Goal: Task Accomplishment & Management: Use online tool/utility

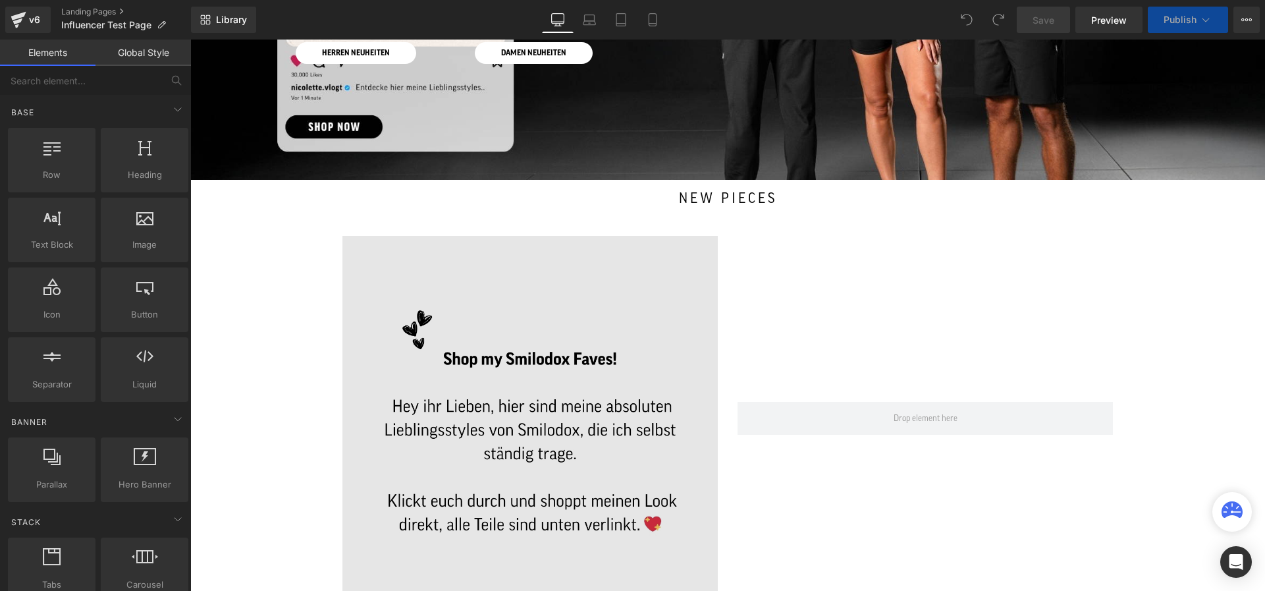
scroll to position [293, 0]
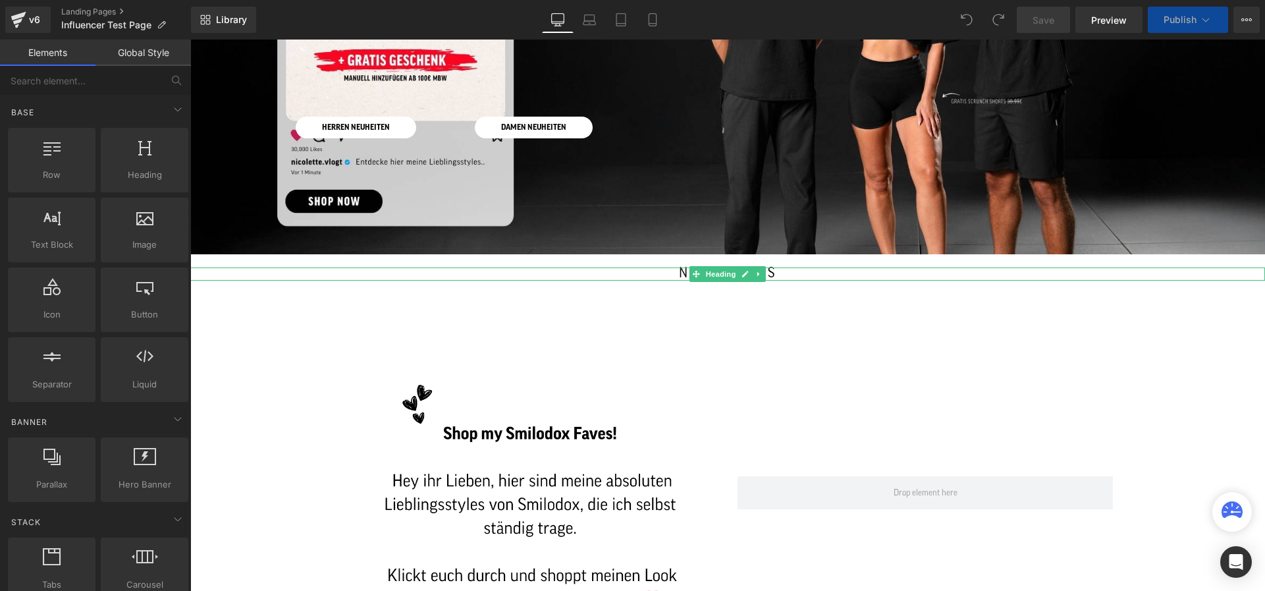
click at [782, 271] on h2 "new pieces" at bounding box center [727, 273] width 1035 height 13
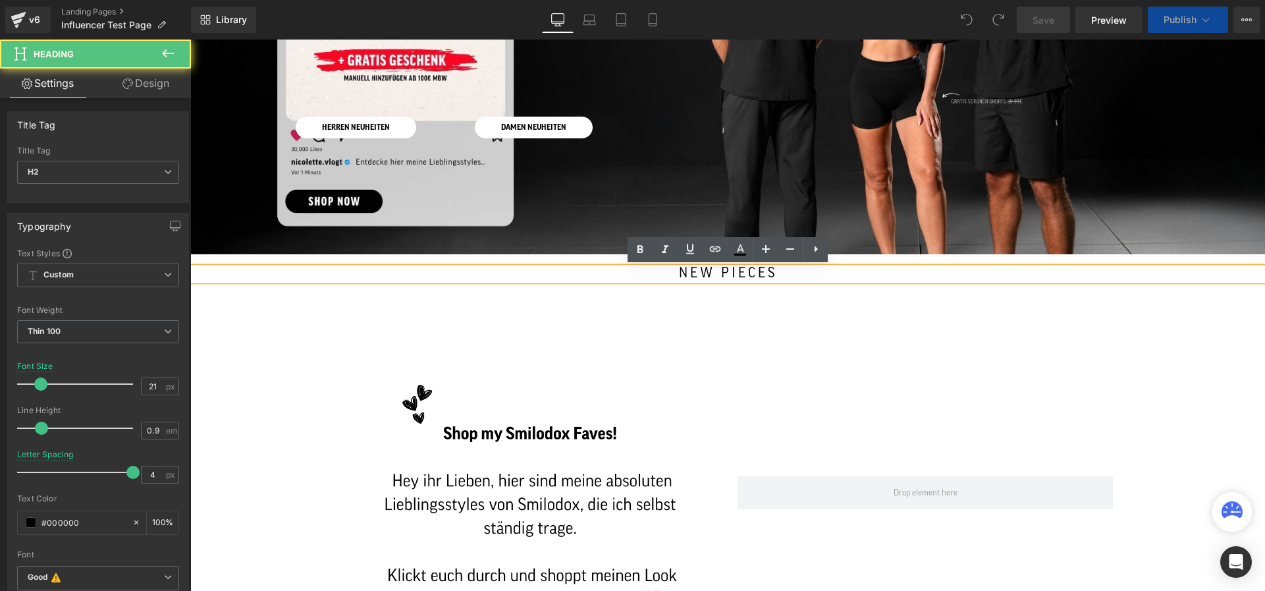
click at [782, 271] on h2 "new pieces" at bounding box center [727, 273] width 1035 height 13
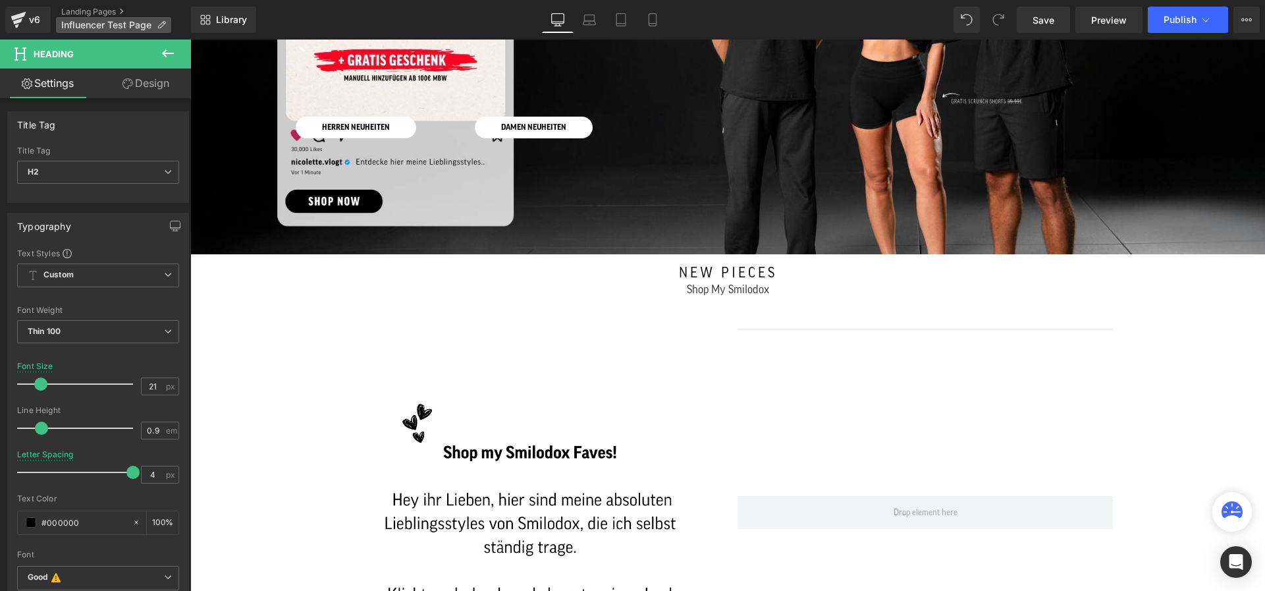
click at [80, 25] on span "Influencer Test Page" at bounding box center [106, 25] width 90 height 11
click at [91, 9] on link "Landing Pages" at bounding box center [126, 12] width 130 height 11
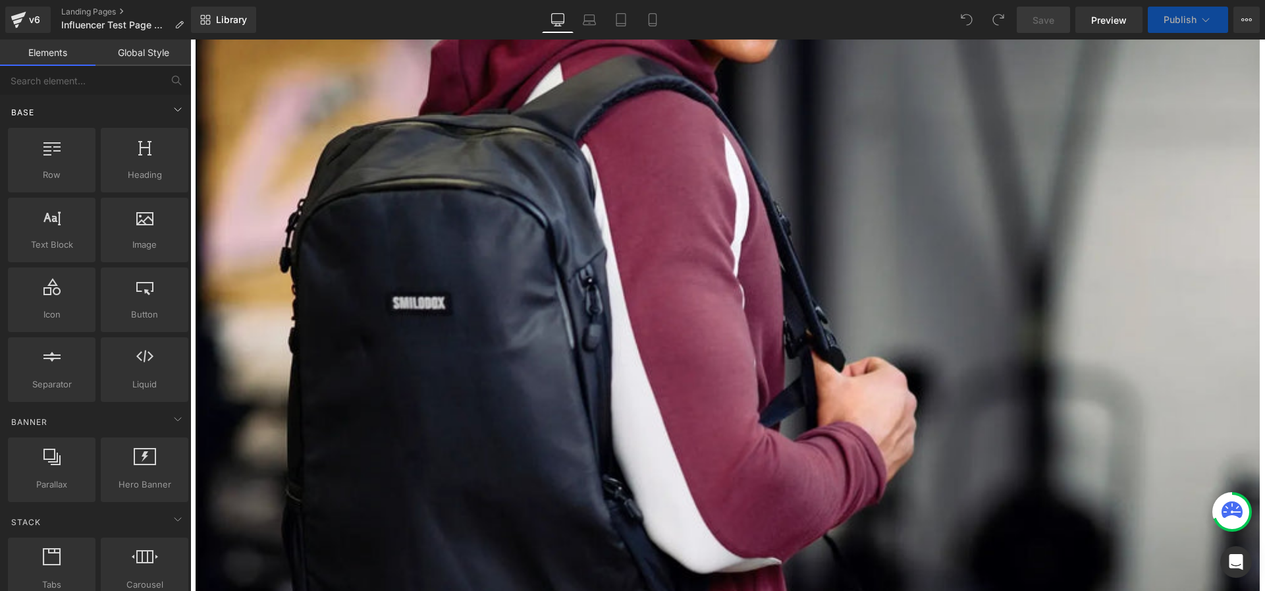
scroll to position [435, 0]
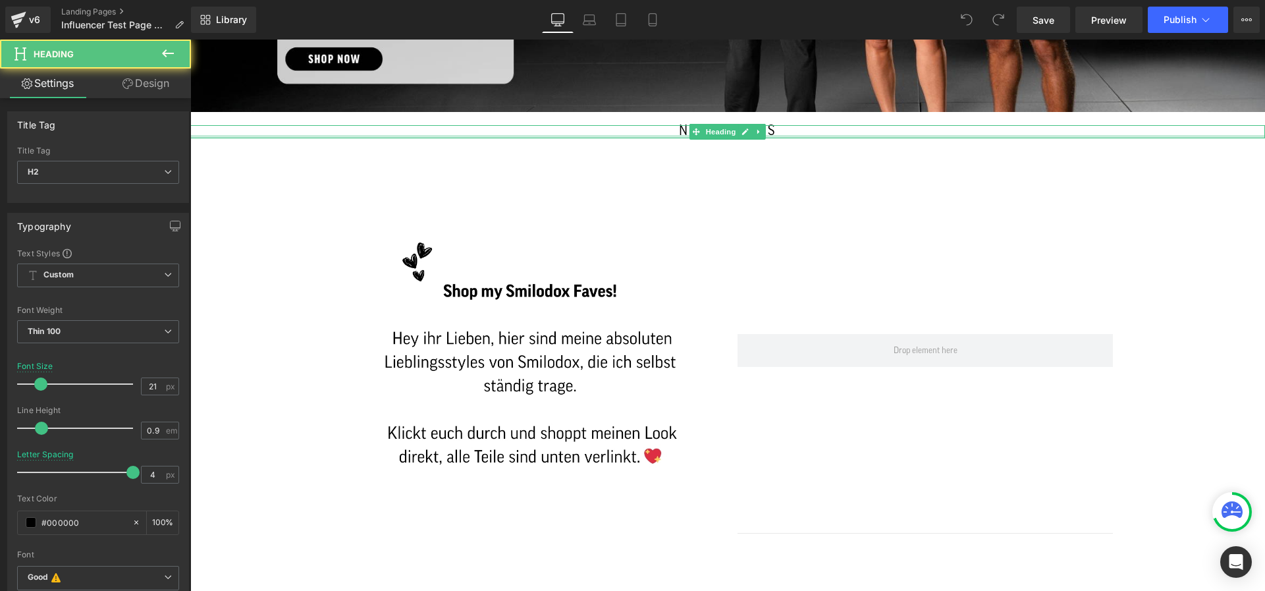
click at [796, 135] on div at bounding box center [727, 136] width 1075 height 3
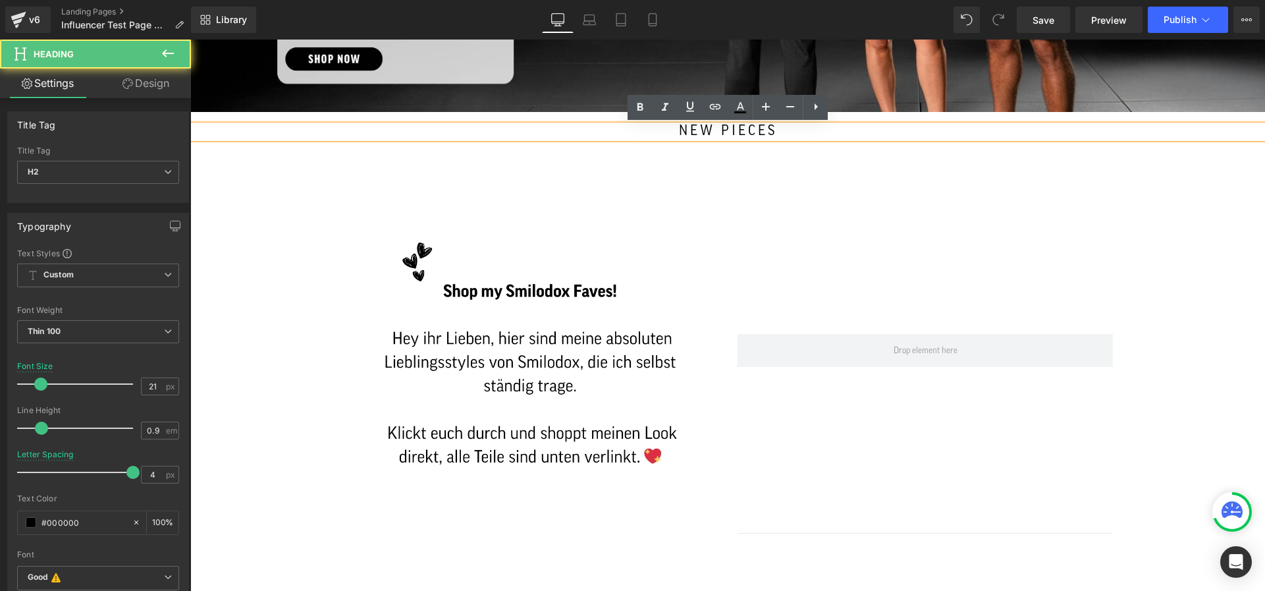
click at [795, 132] on h2 "new pieces" at bounding box center [727, 131] width 1035 height 13
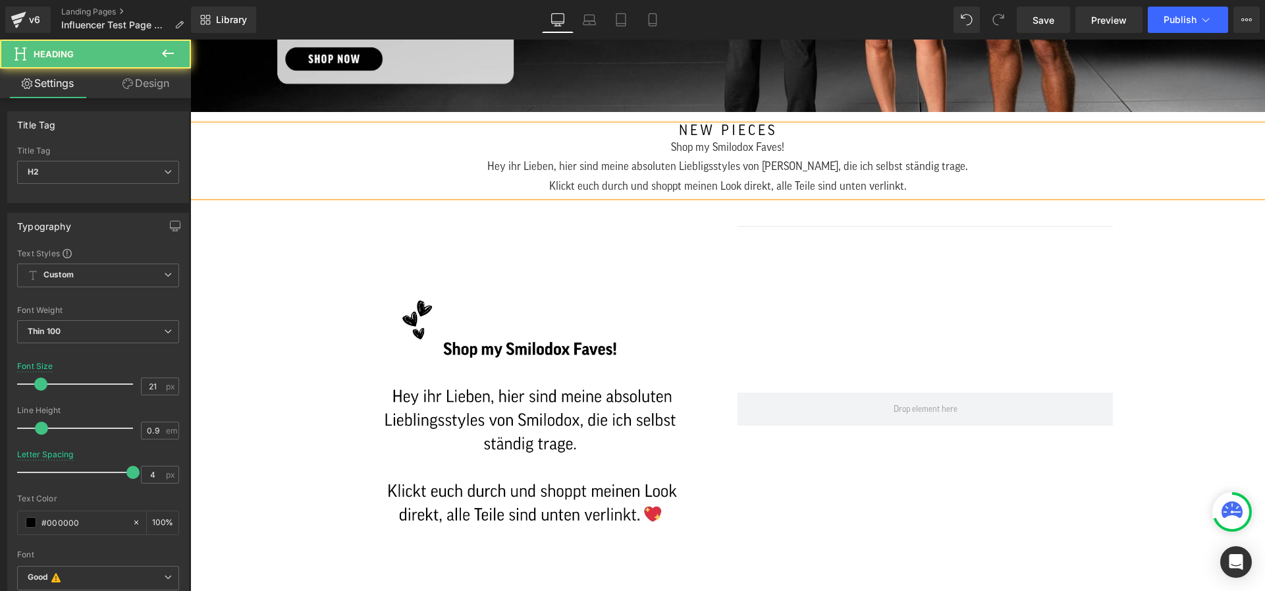
click at [687, 130] on h2 "new pieces" at bounding box center [727, 131] width 1035 height 13
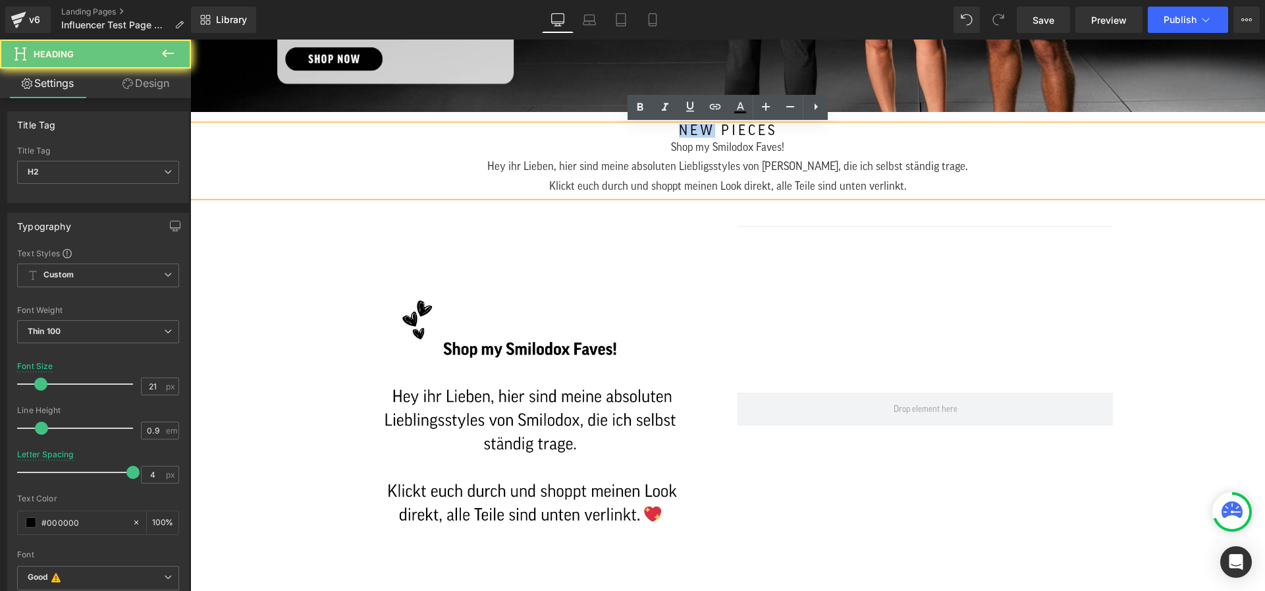
click at [687, 130] on h2 "new pieces" at bounding box center [727, 131] width 1035 height 13
copy h2 "new"
click at [687, 130] on h2 "new pieces" at bounding box center [727, 131] width 1035 height 13
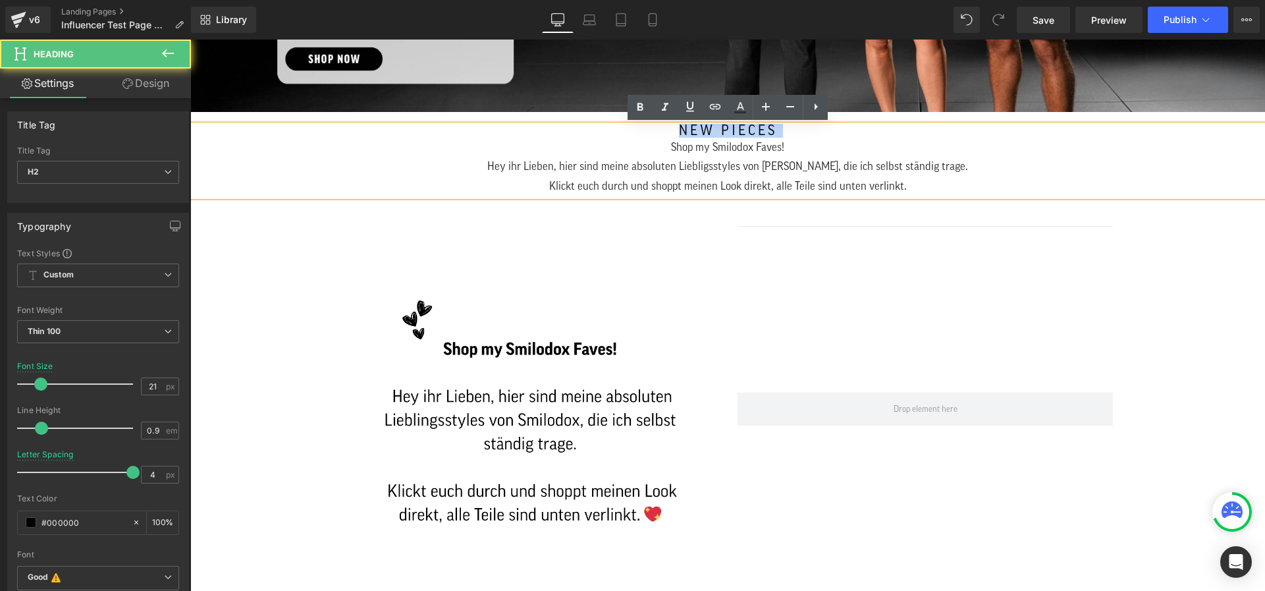
copy h2 "new pieces"
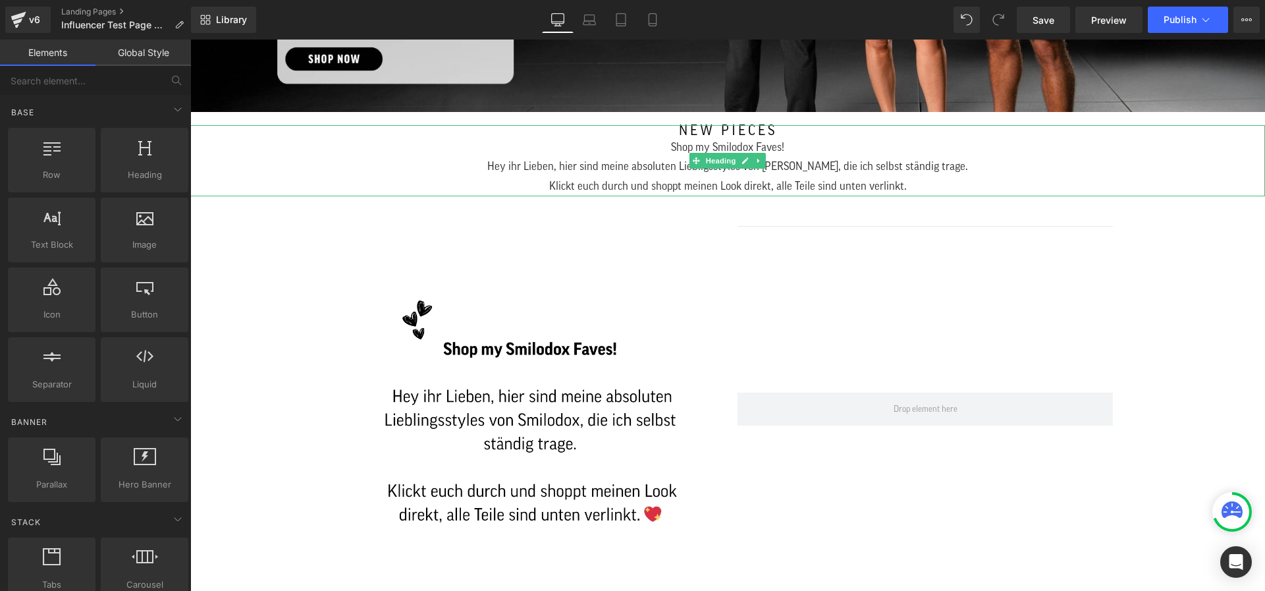
click at [723, 140] on div "Shop my Smilodox Faves! Hey ihr Lieben, hier sind meine absoluten Liebligsstyle…" at bounding box center [727, 157] width 1035 height 39
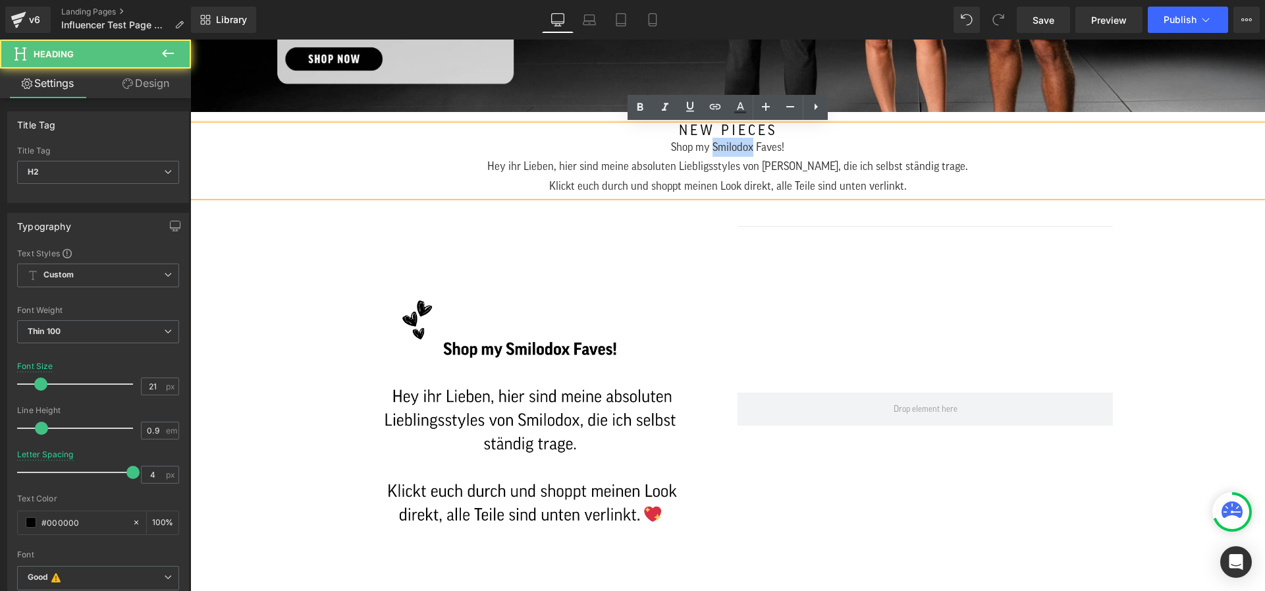
click at [723, 140] on div "Shop my Smilodox Faves! Hey ihr Lieben, hier sind meine absoluten Liebligsstyle…" at bounding box center [727, 157] width 1035 height 39
click at [720, 132] on h2 "new pieces" at bounding box center [727, 131] width 1035 height 13
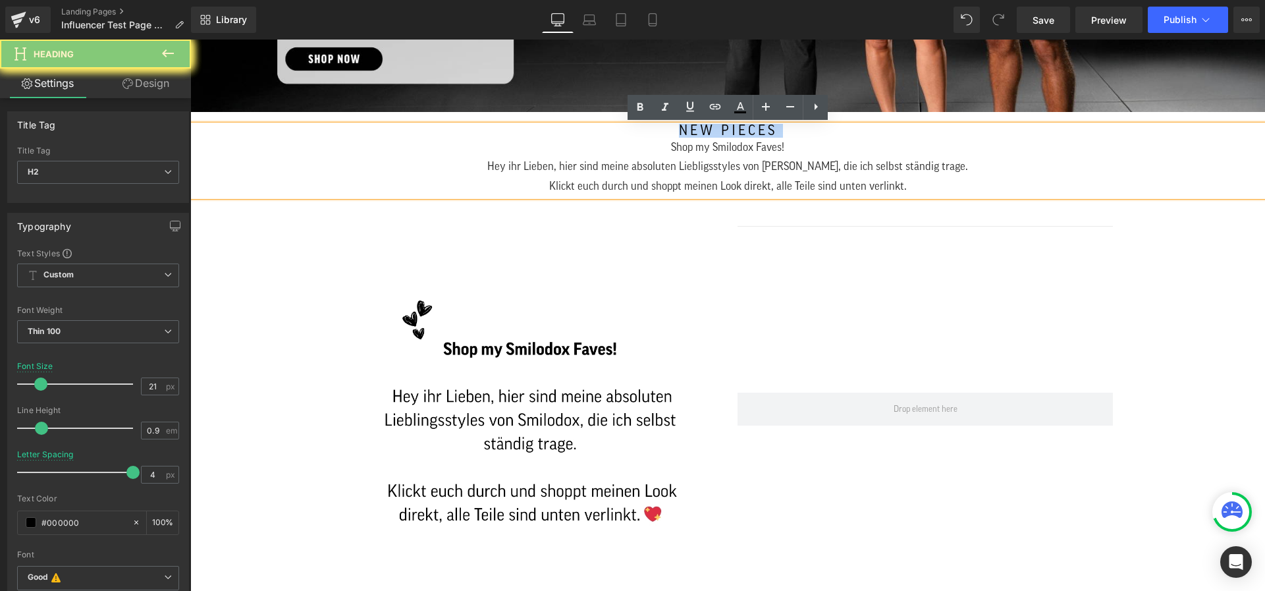
click at [720, 132] on h2 "new pieces" at bounding box center [727, 131] width 1035 height 13
copy h2 "new pieces"
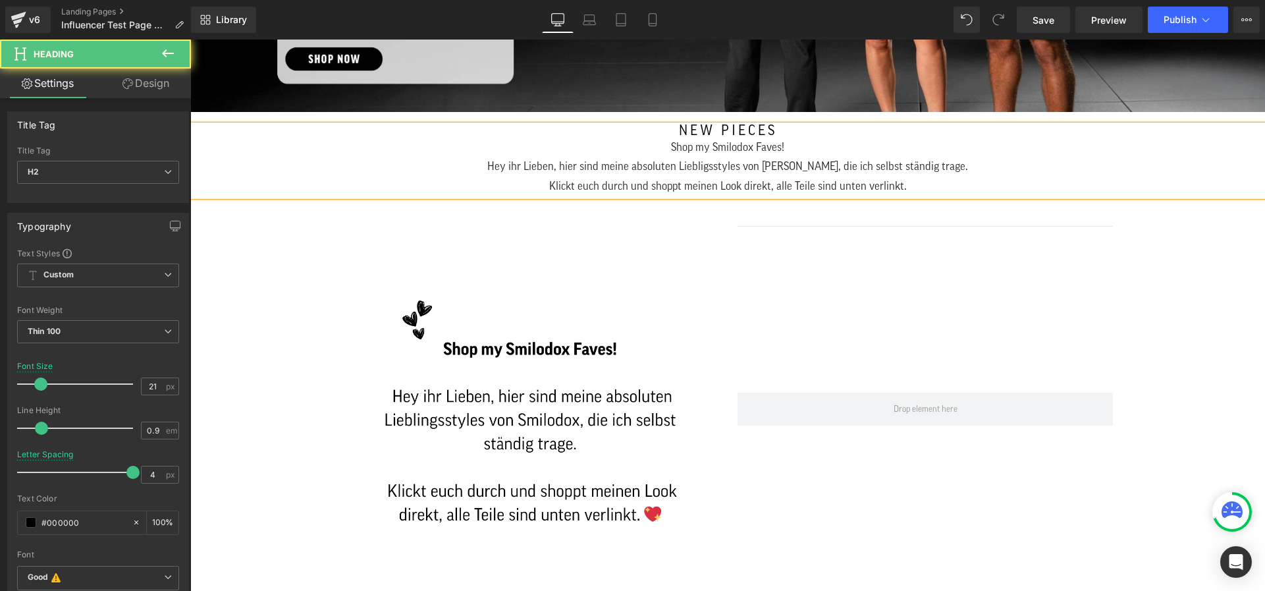
click at [933, 183] on div "Klickt euch durch und shoppt meinen Look direkt, alle Teile sind unten verlinkt." at bounding box center [727, 185] width 1035 height 19
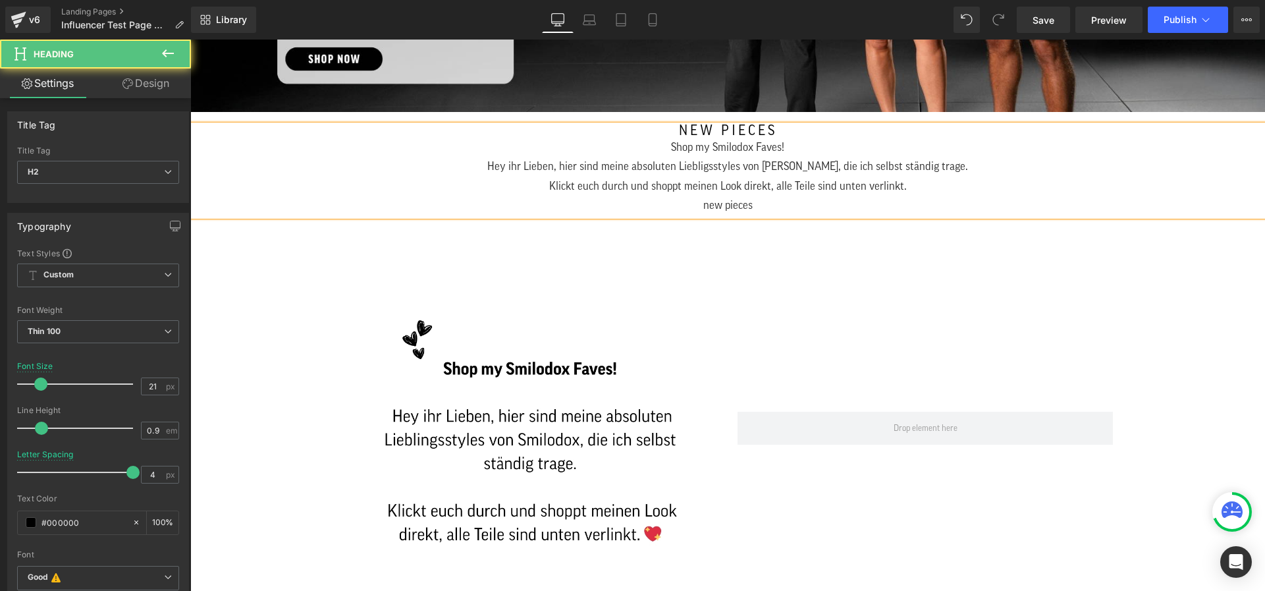
click at [706, 206] on div "Klickt euch durch und shoppt meinen Look direkt, alle Teile sind unten verlinkt…" at bounding box center [727, 195] width 1035 height 39
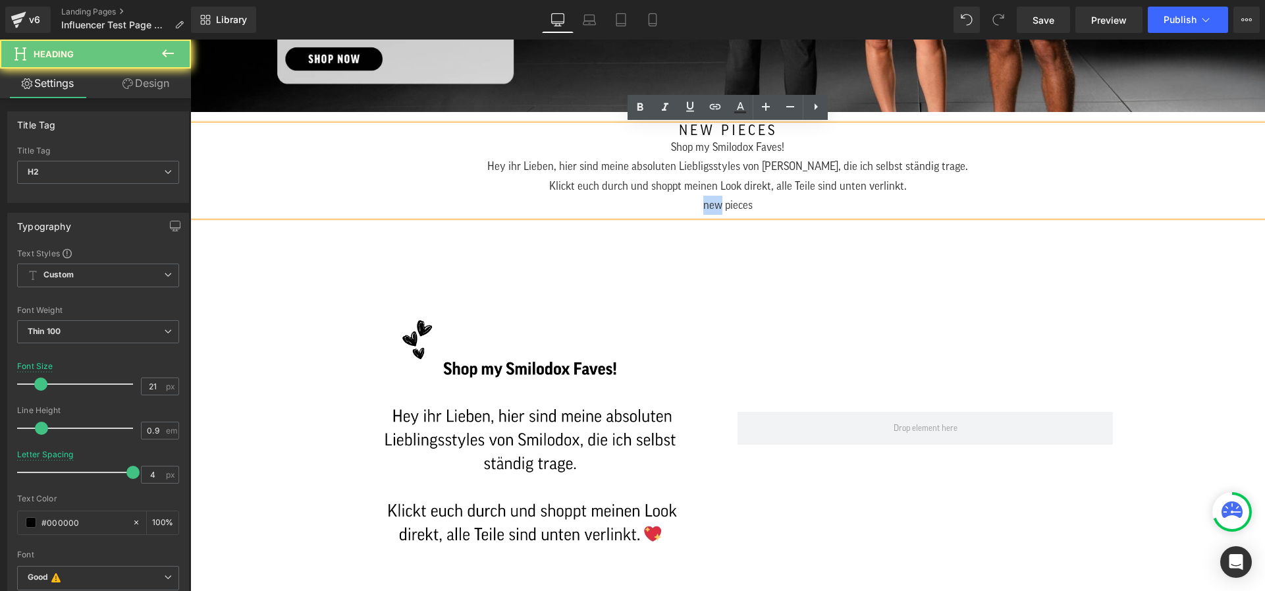
click at [706, 206] on div "Klickt euch durch und shoppt meinen Look direkt, alle Teile sind unten verlinkt…" at bounding box center [727, 195] width 1035 height 39
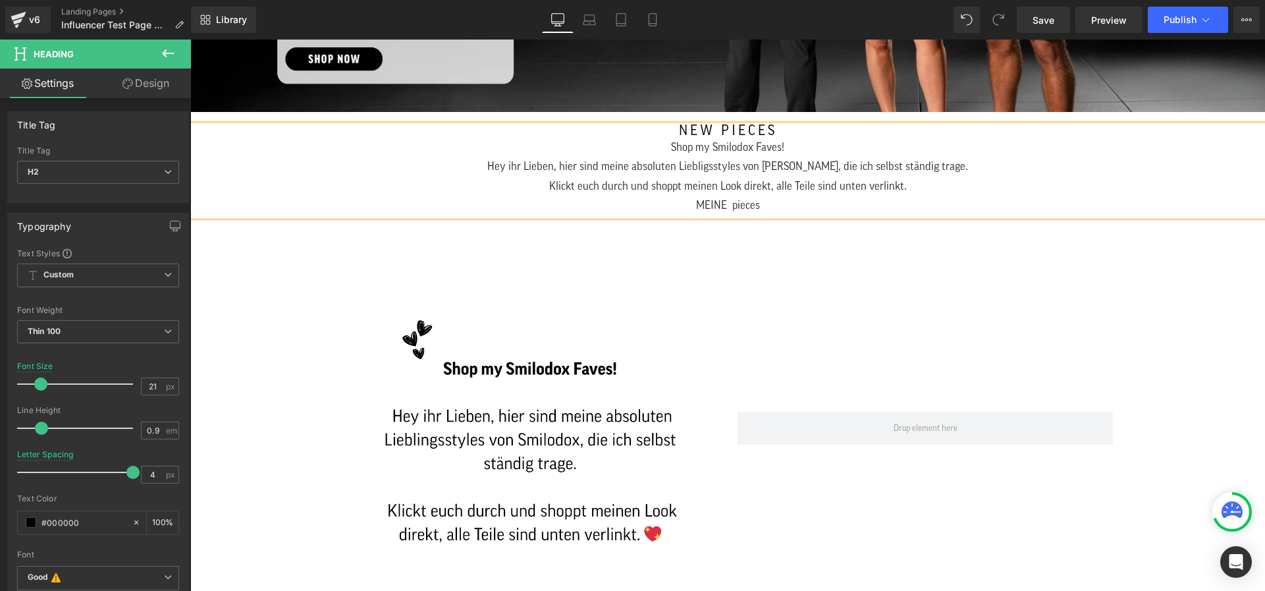
click at [742, 204] on div "Klickt euch durch und shoppt meinen Look direkt, alle Teile sind unten verlinkt…" at bounding box center [727, 195] width 1035 height 39
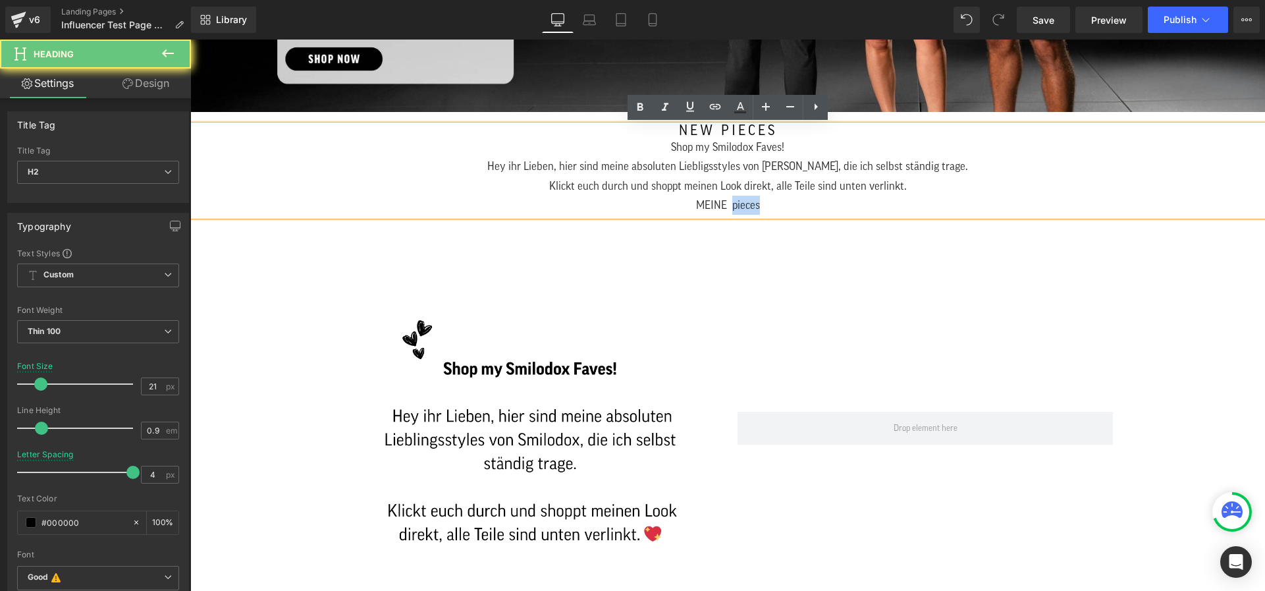
click at [742, 204] on div "Klickt euch durch und shoppt meinen Look direkt, alle Teile sind unten verlinkt…" at bounding box center [727, 195] width 1035 height 39
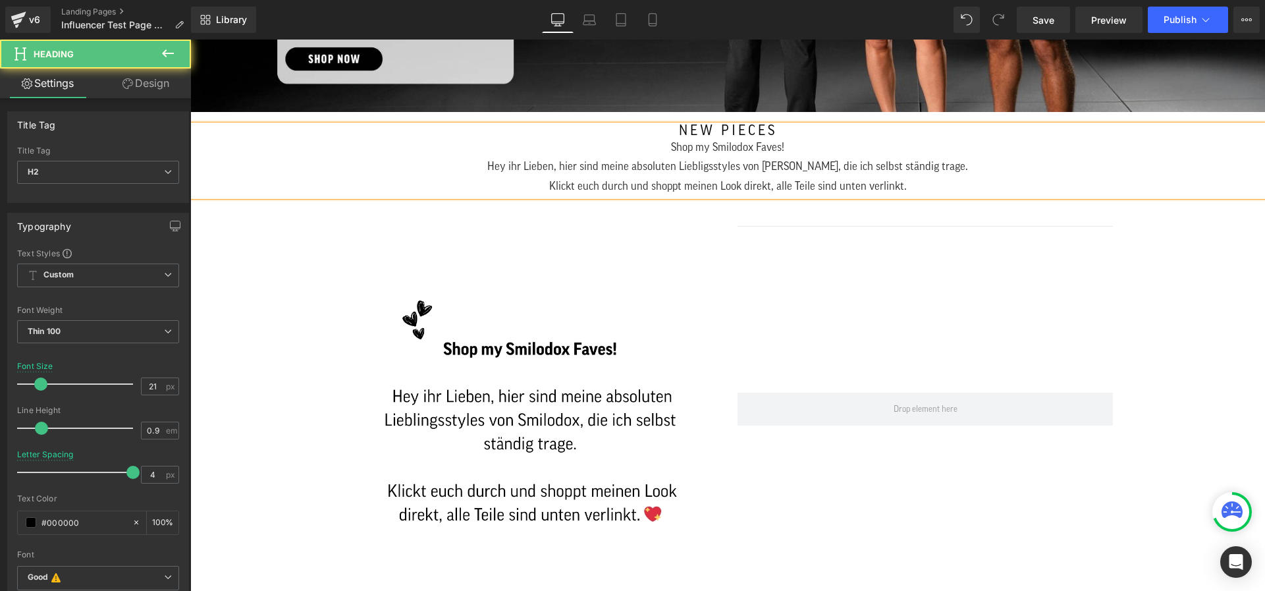
click at [668, 144] on div "Shop my Smilodox Faves! Hey ihr Lieben, hier sind meine absoluten Liebligsstyle…" at bounding box center [727, 157] width 1035 height 39
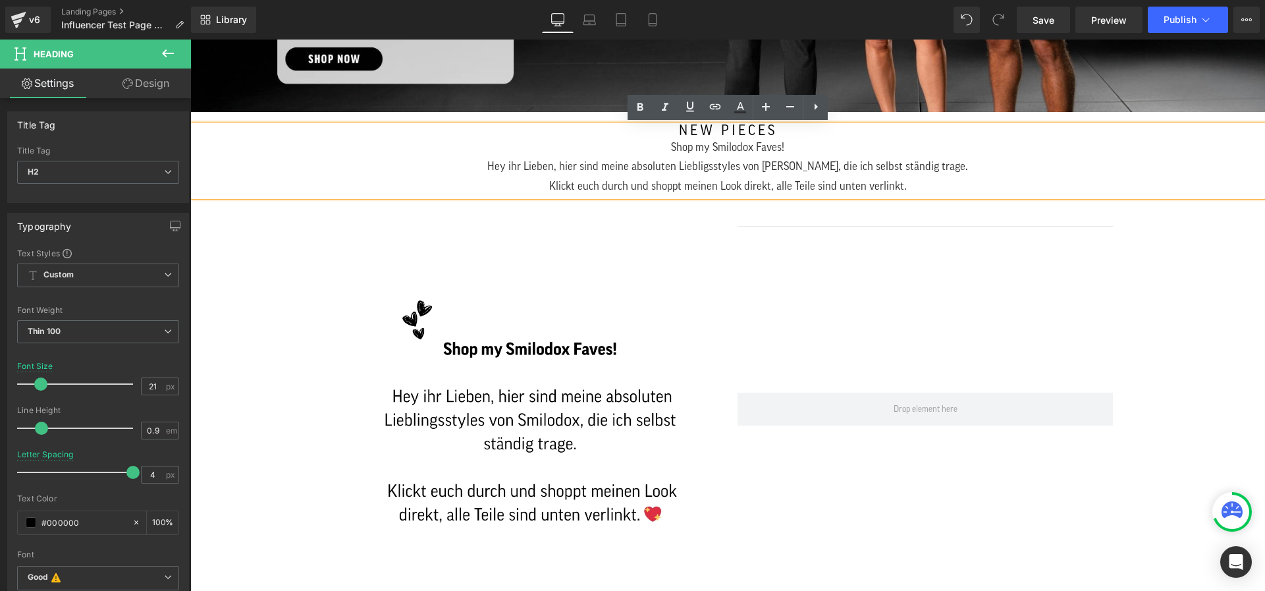
click at [755, 146] on div "Shop my Smilodox Faves! Hey ihr Lieben, hier sind meine absoluten Liebligsstyle…" at bounding box center [727, 157] width 1035 height 39
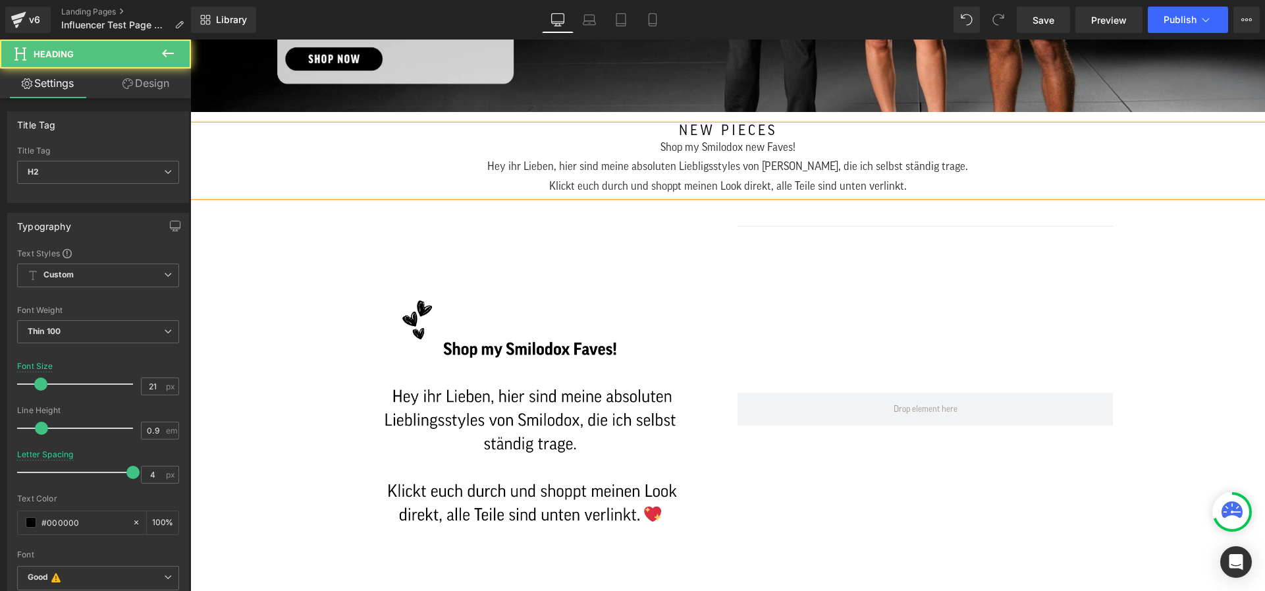
click at [770, 126] on h2 "new pieces" at bounding box center [727, 131] width 1035 height 13
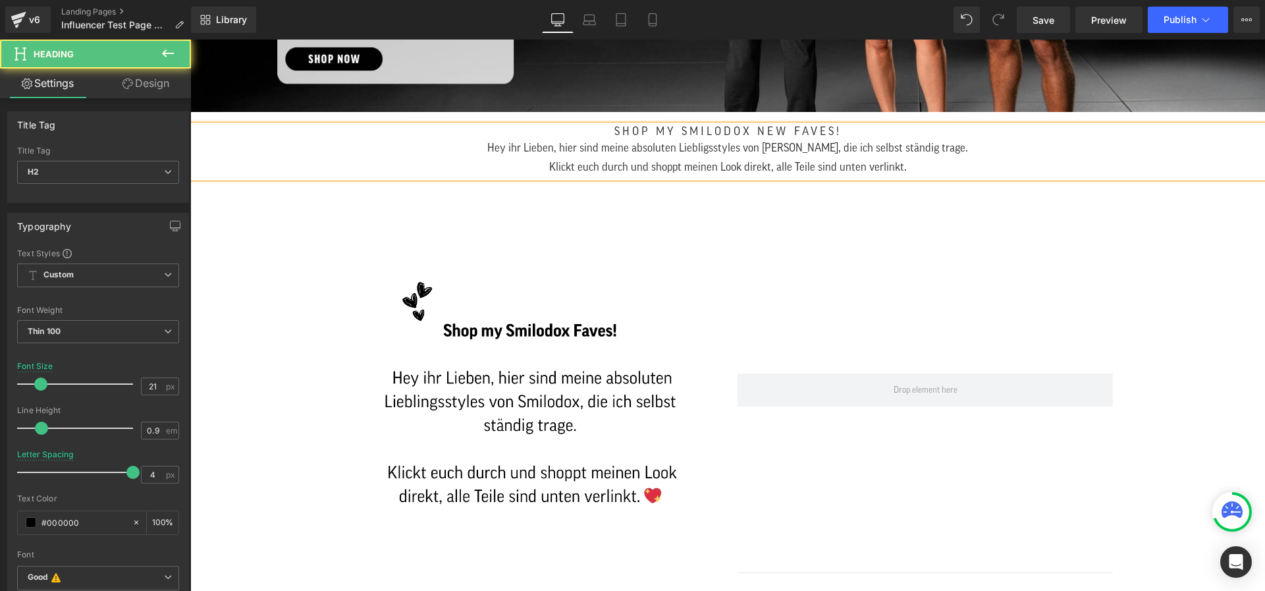
click at [618, 130] on span "Shop my Smilodox new Faves!" at bounding box center [727, 131] width 227 height 11
click at [500, 145] on div "Hey ihr Lieben, hier sind meine absoluten Liebligsstyles von [PERSON_NAME], die…" at bounding box center [727, 147] width 1035 height 19
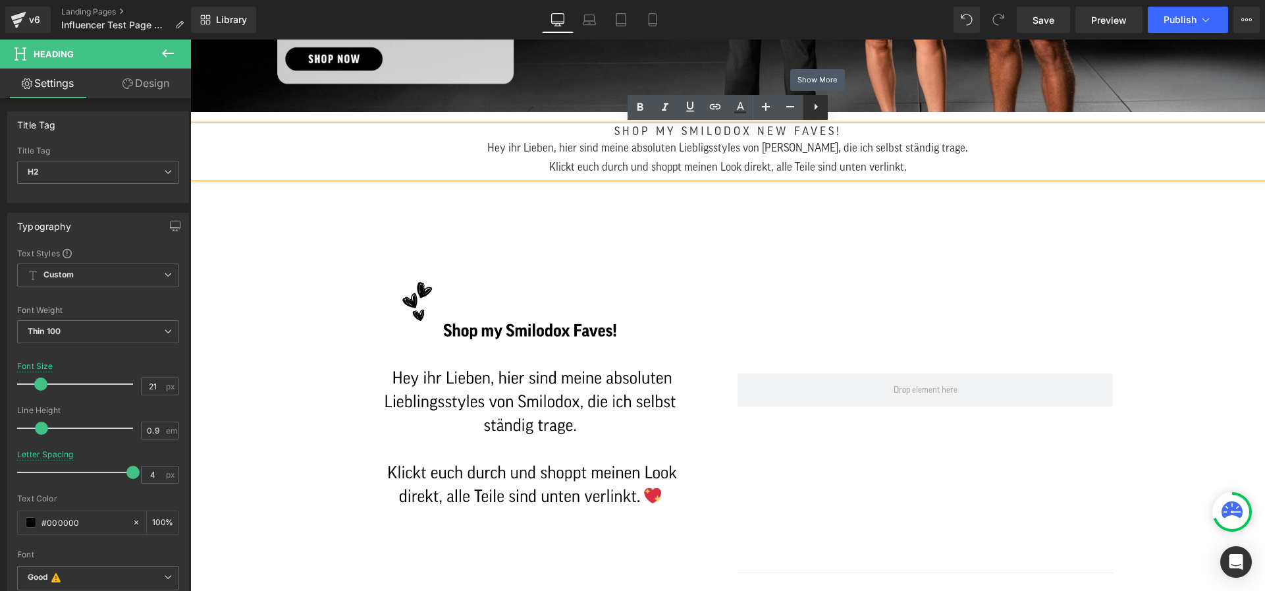
click at [0, 0] on icon at bounding box center [0, 0] width 0 height 0
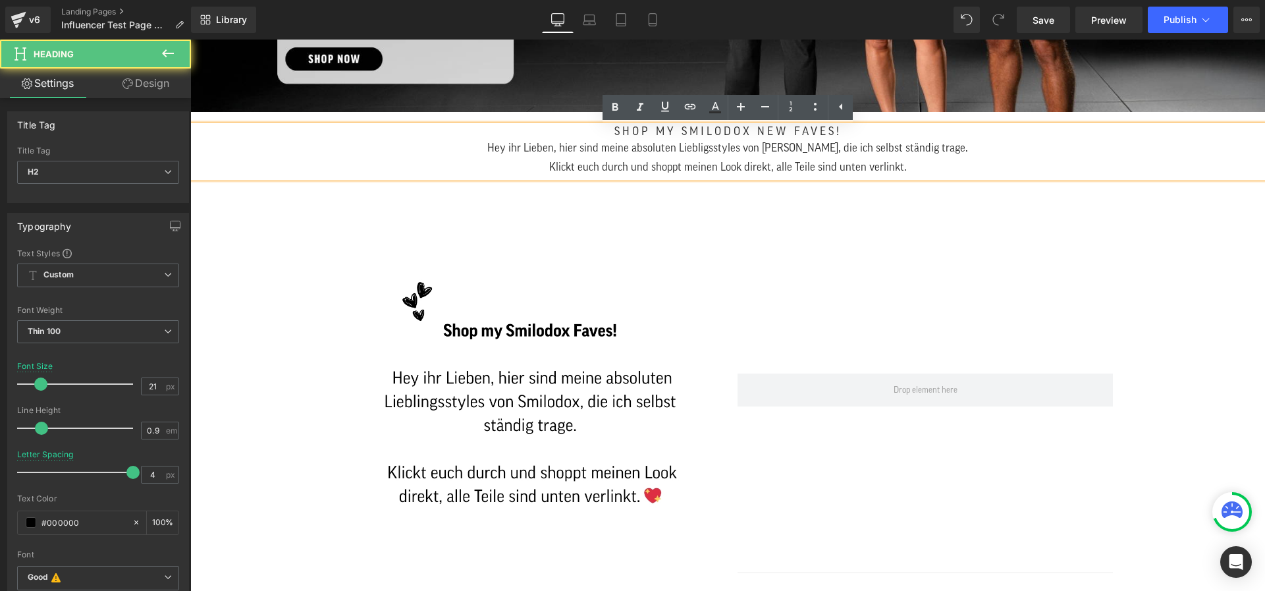
click at [512, 149] on div "Hey ihr Lieben, hier sind meine absoluten Liebligsstyles von [PERSON_NAME], die…" at bounding box center [727, 147] width 1035 height 19
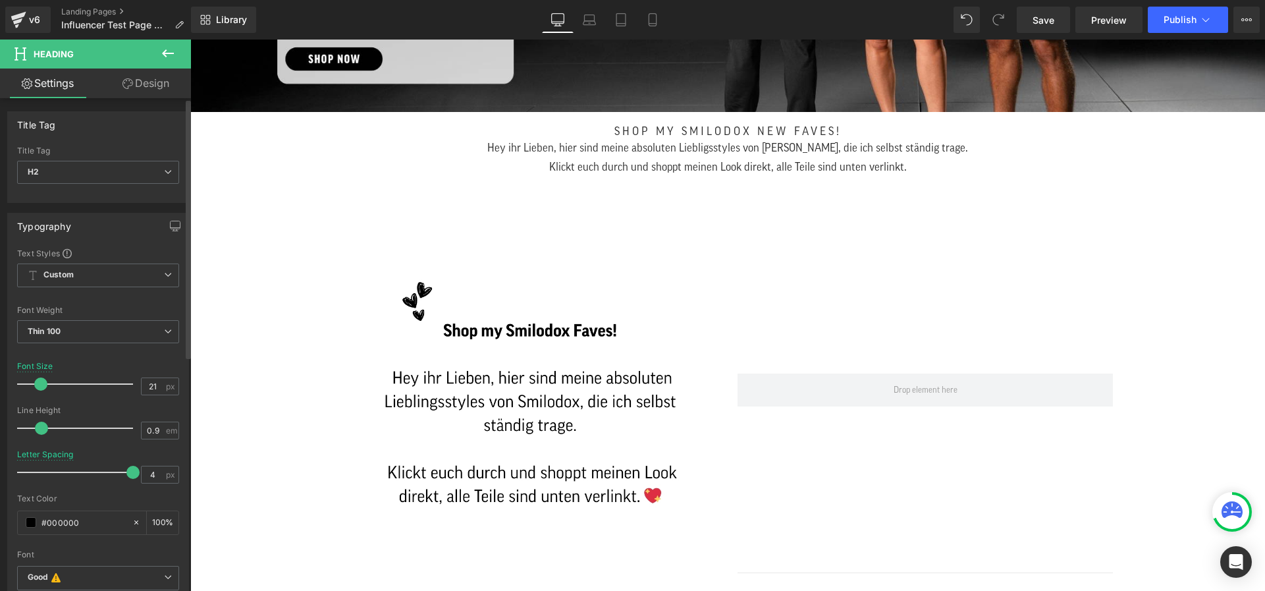
click at [36, 430] on span at bounding box center [41, 427] width 13 height 13
drag, startPoint x: 124, startPoint y: 469, endPoint x: 147, endPoint y: 462, distance: 24.2
click at [147, 462] on div "Letter Spacing 4 px" at bounding box center [98, 472] width 162 height 44
click at [514, 146] on div "Hey ihr Lieben, hier sind meine absoluten Liebligsstyles von [PERSON_NAME], die…" at bounding box center [727, 147] width 1035 height 19
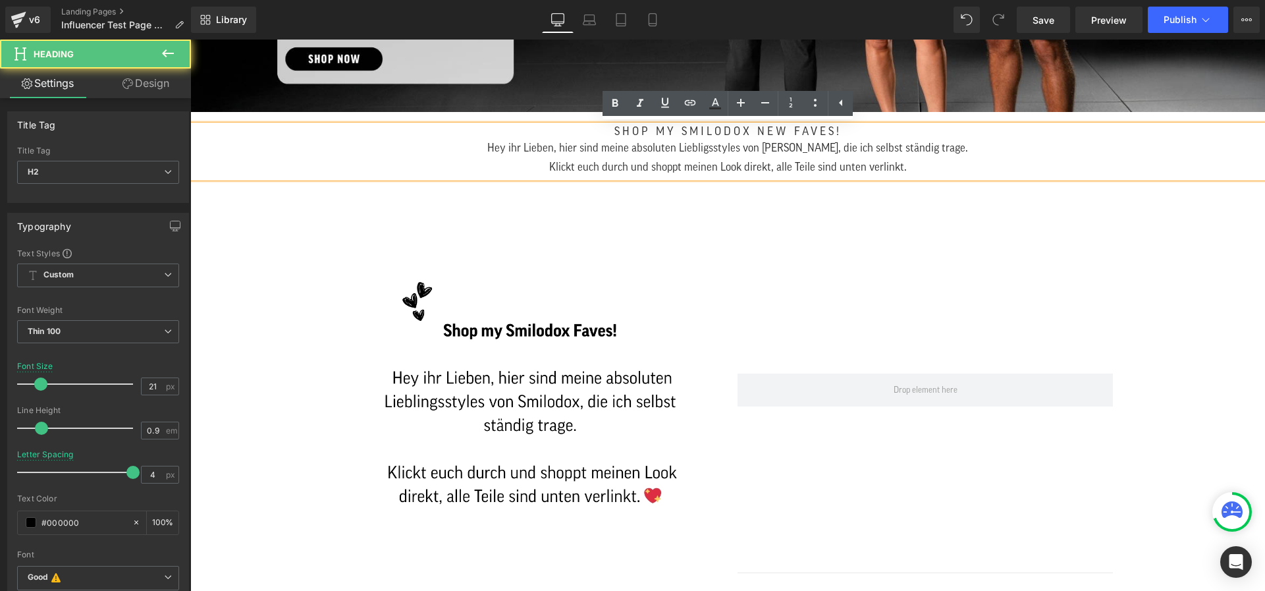
click at [509, 145] on div "Hey ihr Lieben, hier sind meine absoluten Liebligsstyles von [PERSON_NAME], die…" at bounding box center [727, 147] width 1035 height 19
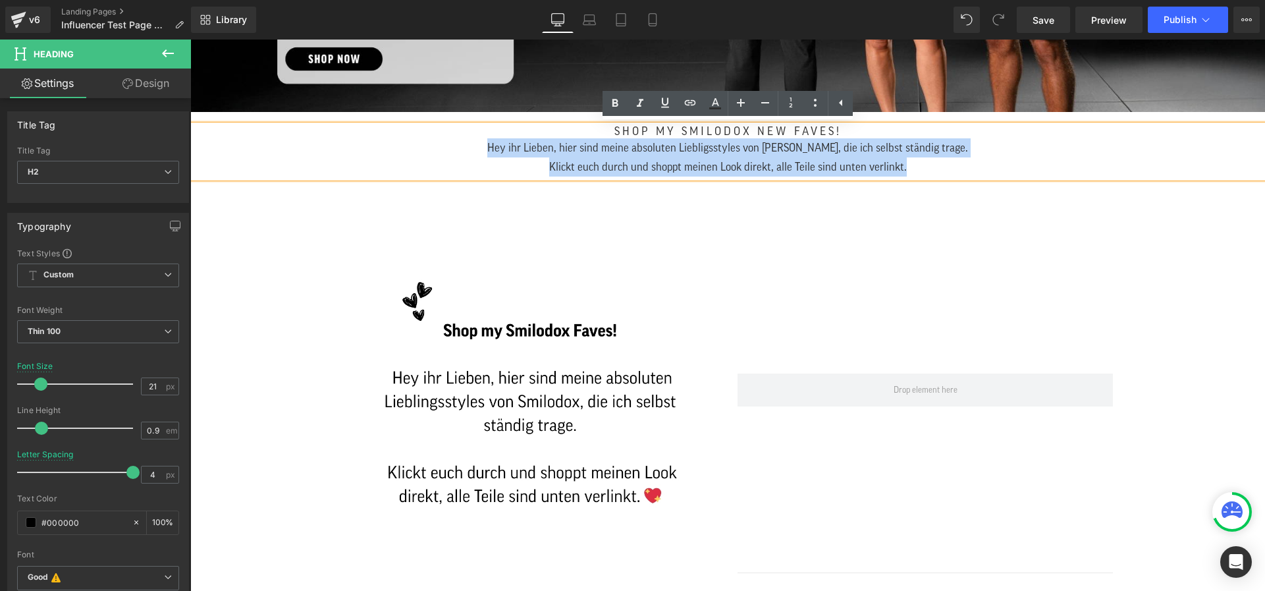
drag, startPoint x: 509, startPoint y: 145, endPoint x: 927, endPoint y: 179, distance: 419.5
click at [927, 178] on div "Shop my Smilodox new Faves! Hey ihr Lieben, hier sind meine absoluten Liebligss…" at bounding box center [727, 151] width 1075 height 53
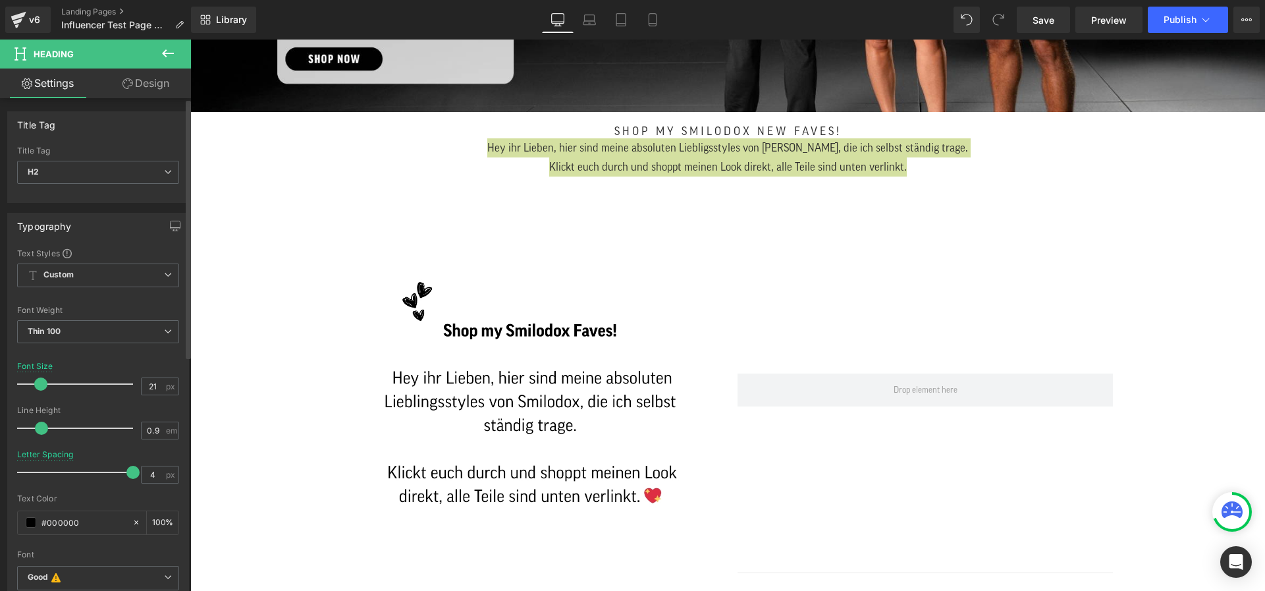
click at [41, 428] on span at bounding box center [41, 427] width 13 height 13
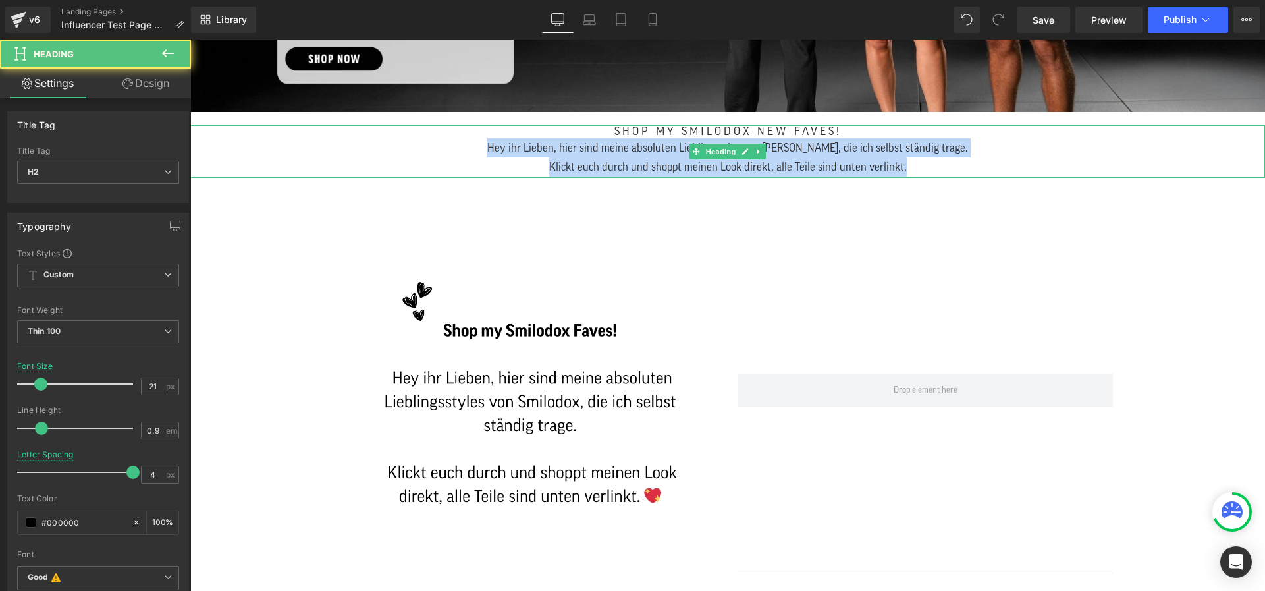
click at [612, 163] on div "Klickt euch durch und shoppt meinen Look direkt, alle Teile sind unten verlinkt." at bounding box center [727, 166] width 1035 height 19
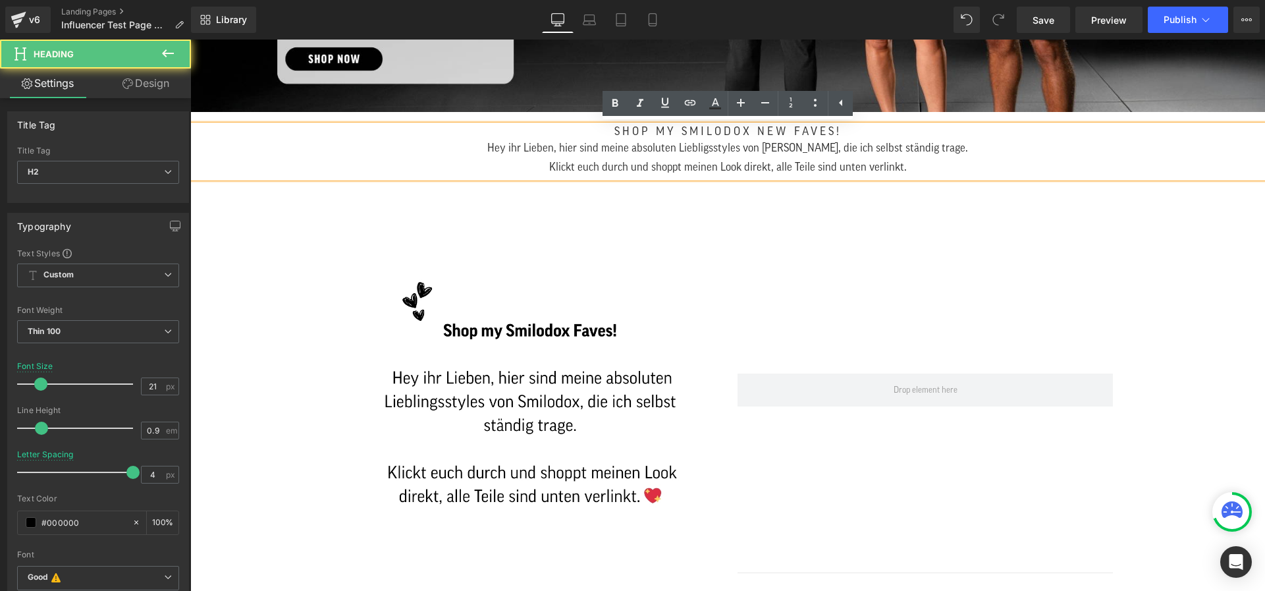
click at [924, 171] on div "Klickt euch durch und shoppt meinen Look direkt, alle Teile sind unten verlinkt." at bounding box center [727, 166] width 1035 height 19
click at [643, 163] on div "Klickt euch durch und shoppt meinen Look direkt, alle Teile sind unten verlinkt." at bounding box center [727, 166] width 1035 height 19
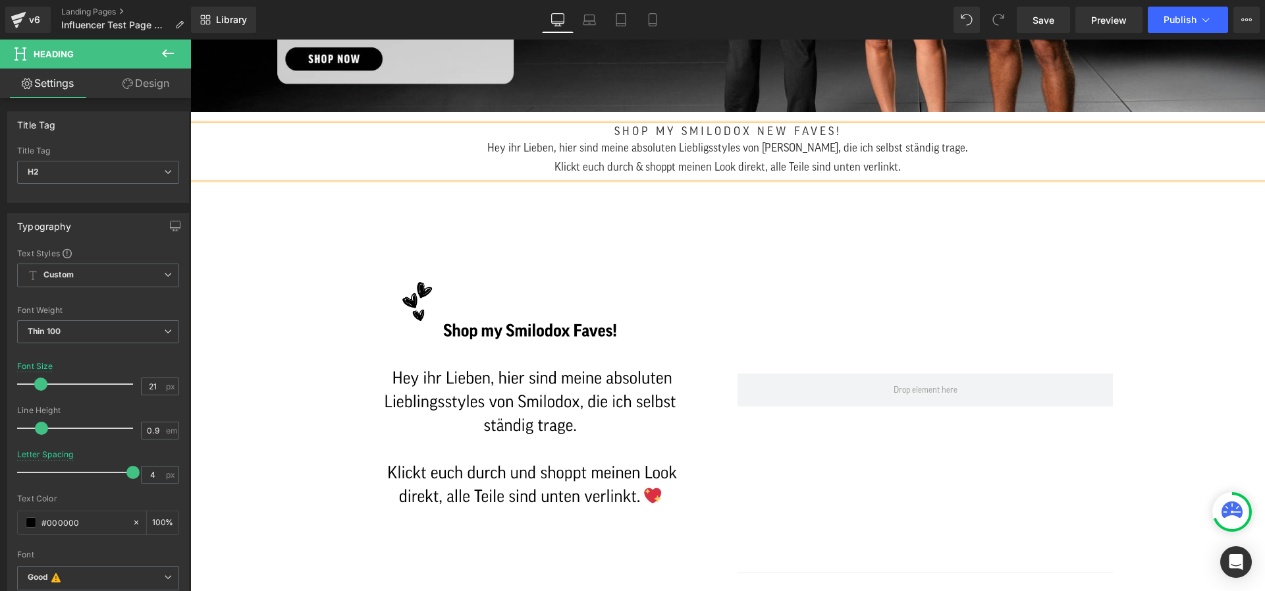
click at [861, 136] on h2 "Shop my Smilodox new Faves!" at bounding box center [727, 131] width 1035 height 13
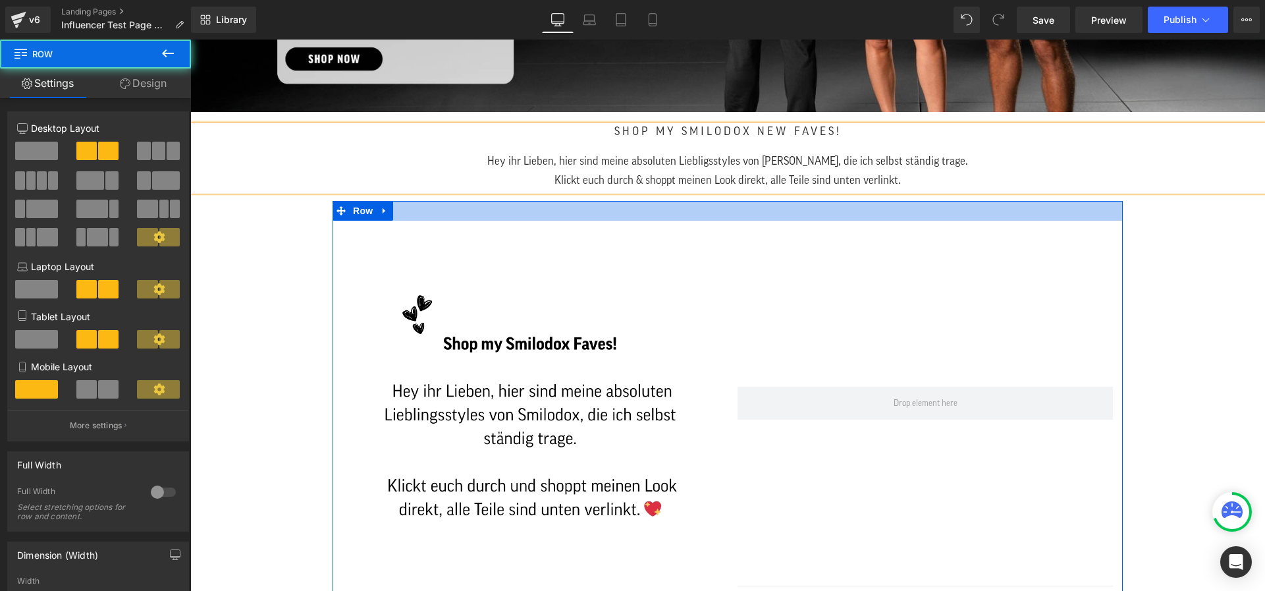
click at [847, 217] on div at bounding box center [728, 211] width 790 height 20
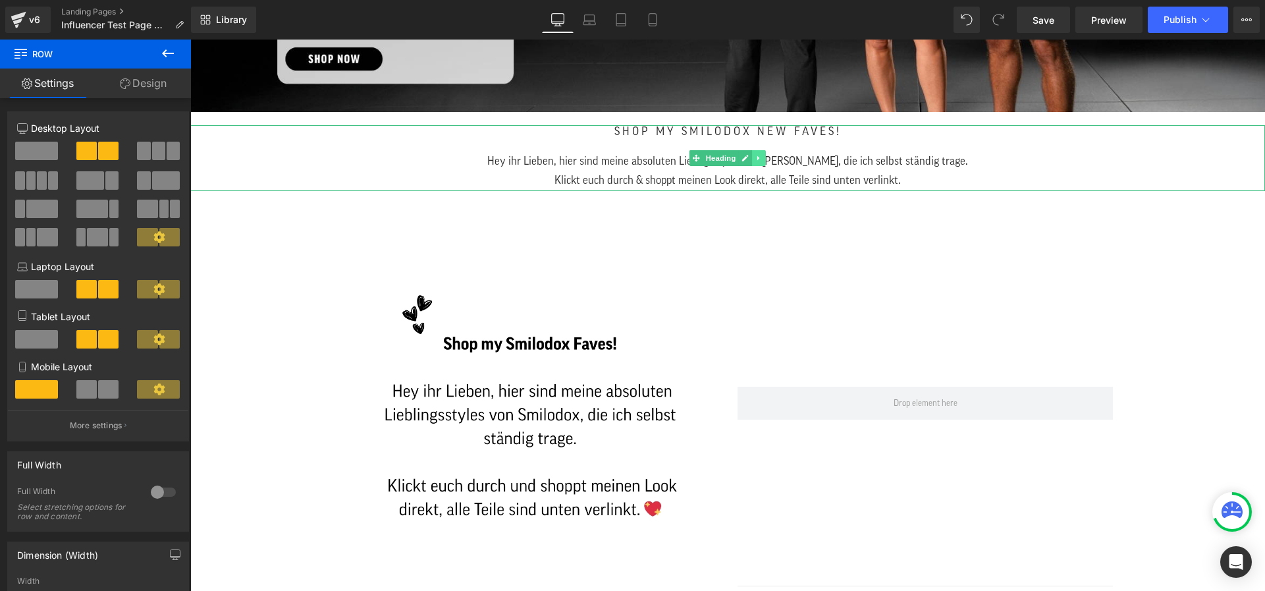
click at [764, 158] on link at bounding box center [759, 158] width 14 height 16
click at [753, 157] on icon at bounding box center [752, 157] width 7 height 7
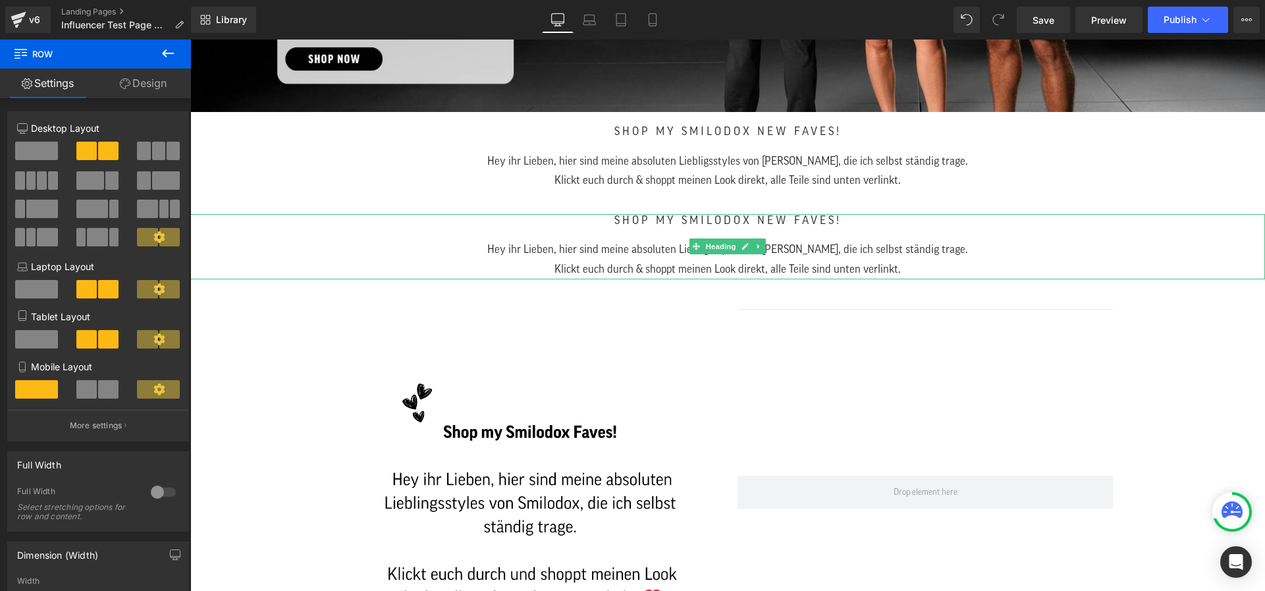
click at [812, 219] on span "Shop my Smilodox new Faves!" at bounding box center [727, 220] width 227 height 11
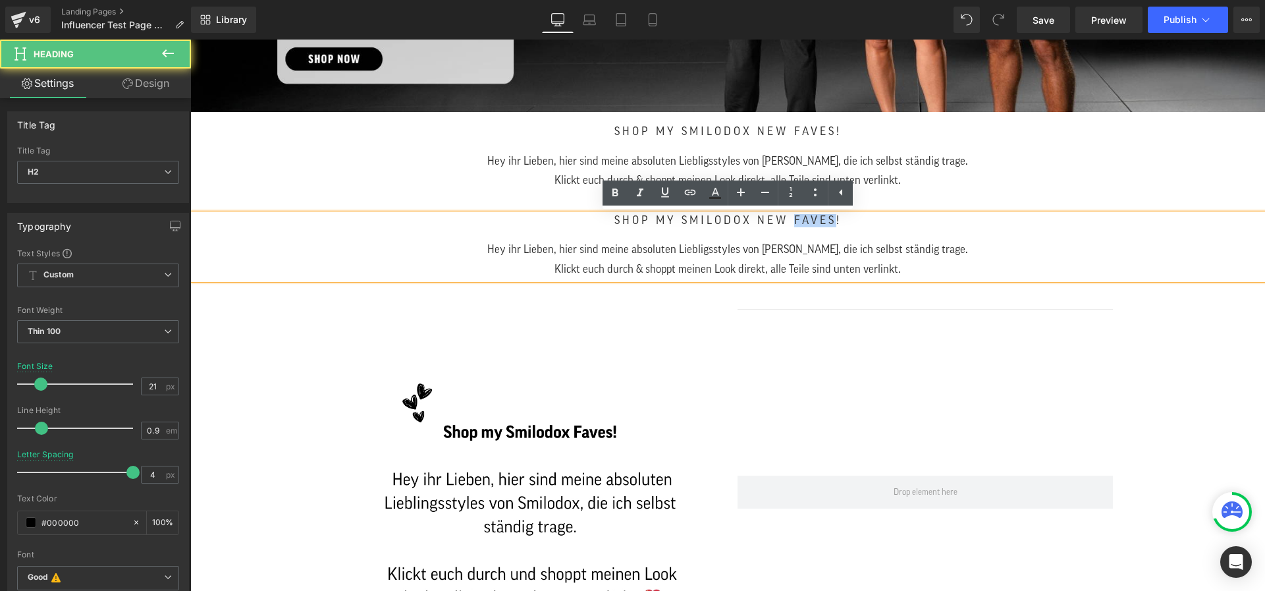
click at [812, 219] on span "Shop my Smilodox new Faves!" at bounding box center [727, 220] width 227 height 11
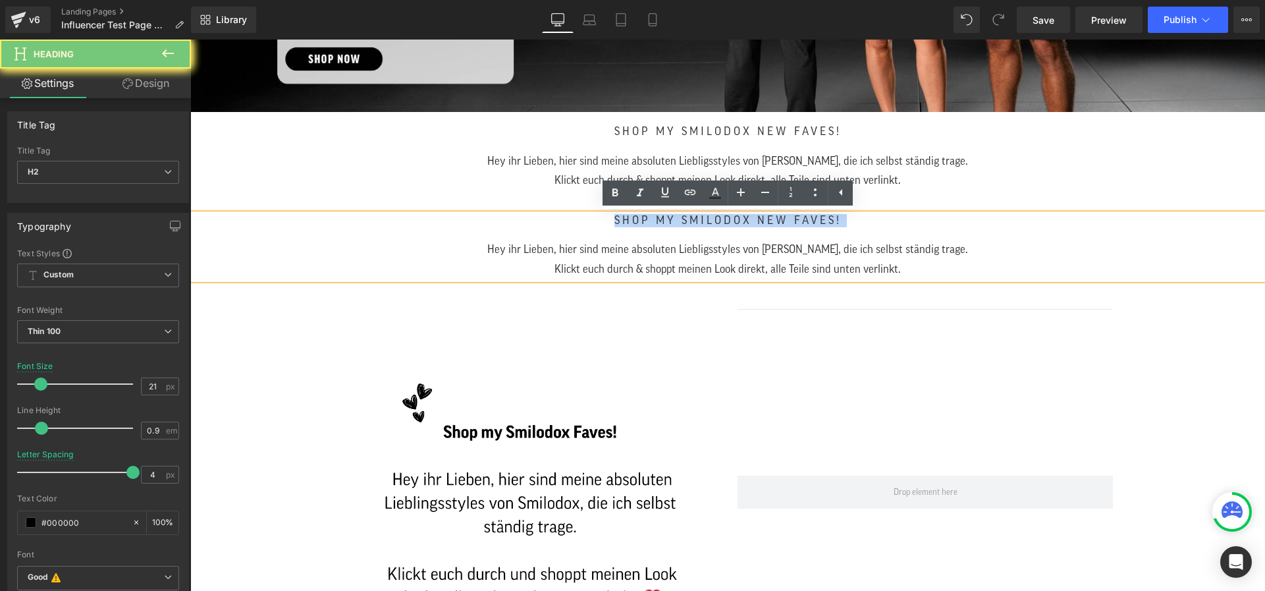
click at [812, 219] on span "Shop my Smilodox new Faves!" at bounding box center [727, 220] width 227 height 11
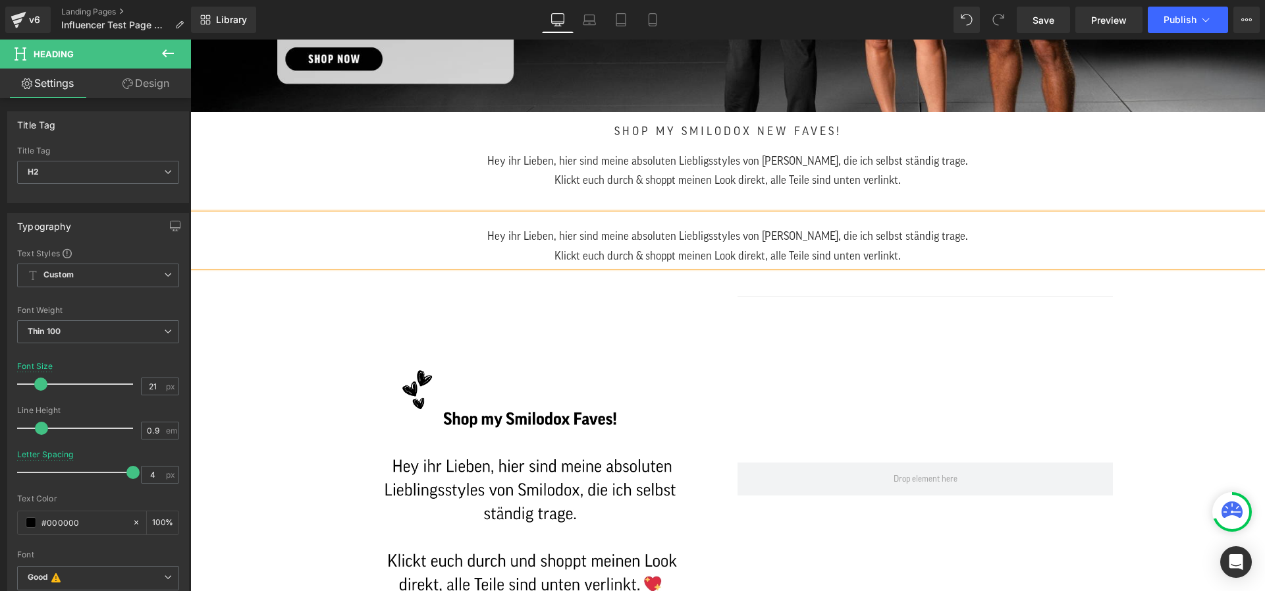
click at [507, 235] on div "Hey ihr Lieben, hier sind meine absoluten Liebligsstyles von [PERSON_NAME], die…" at bounding box center [727, 236] width 1035 height 19
click at [507, 162] on div "Hey ihr Lieben, hier sind meine absoluten Liebligsstyles von [PERSON_NAME], die…" at bounding box center [727, 160] width 1035 height 19
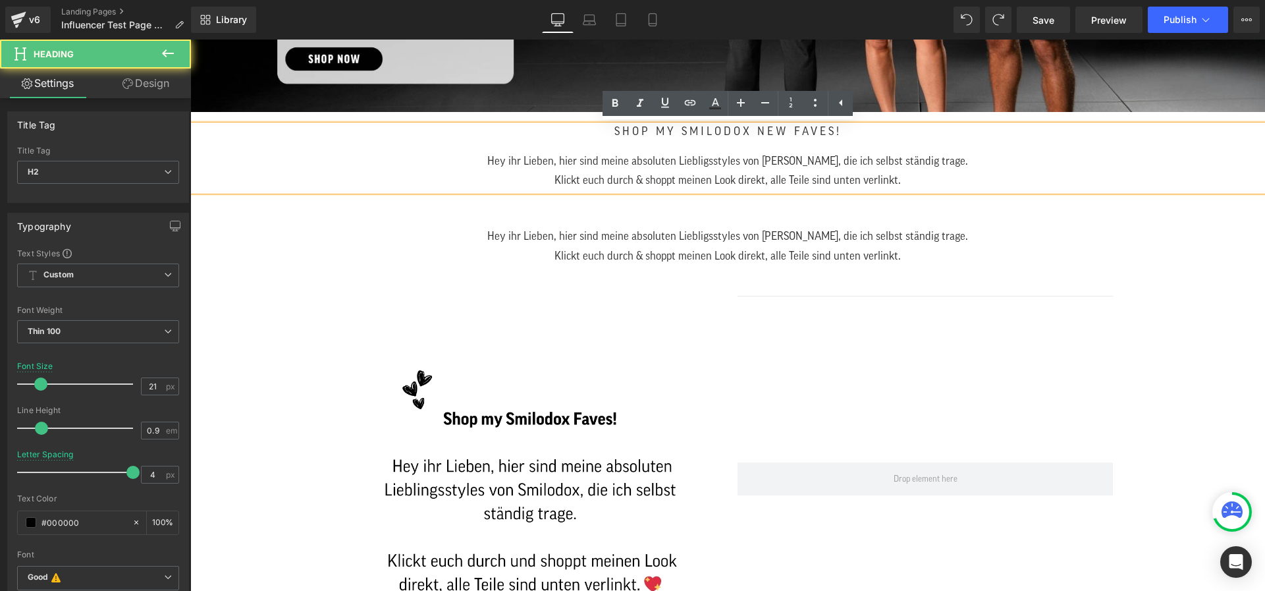
click at [642, 134] on span "Shop my Smilodox new Faves!" at bounding box center [727, 131] width 227 height 11
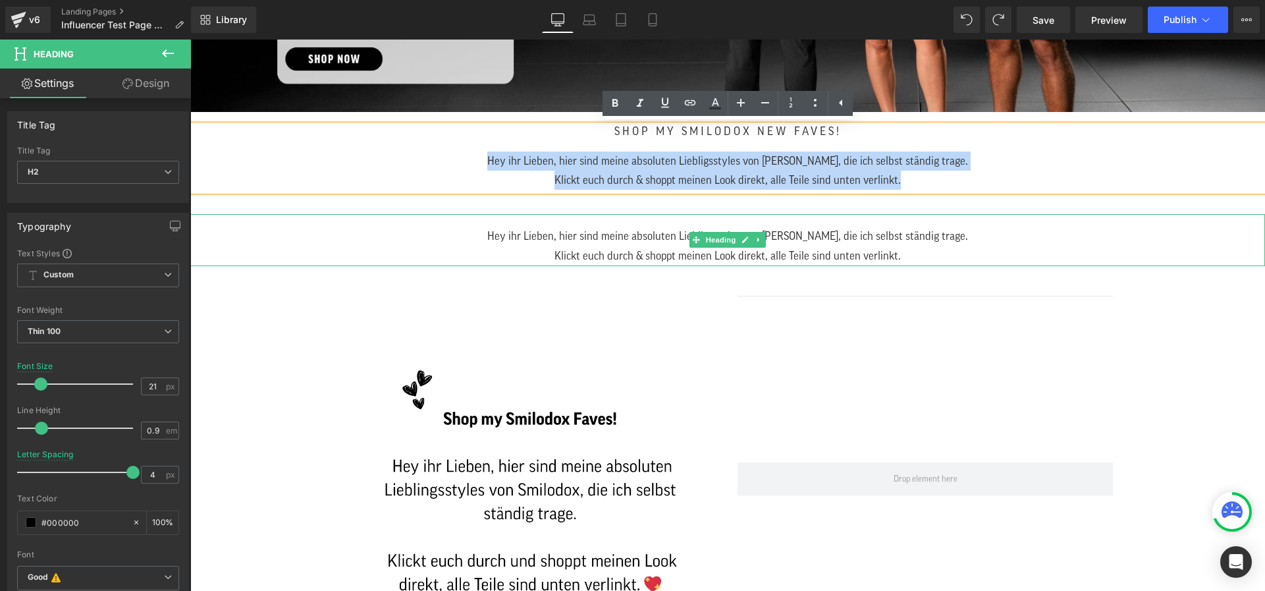
drag, startPoint x: 505, startPoint y: 155, endPoint x: 958, endPoint y: 225, distance: 458.5
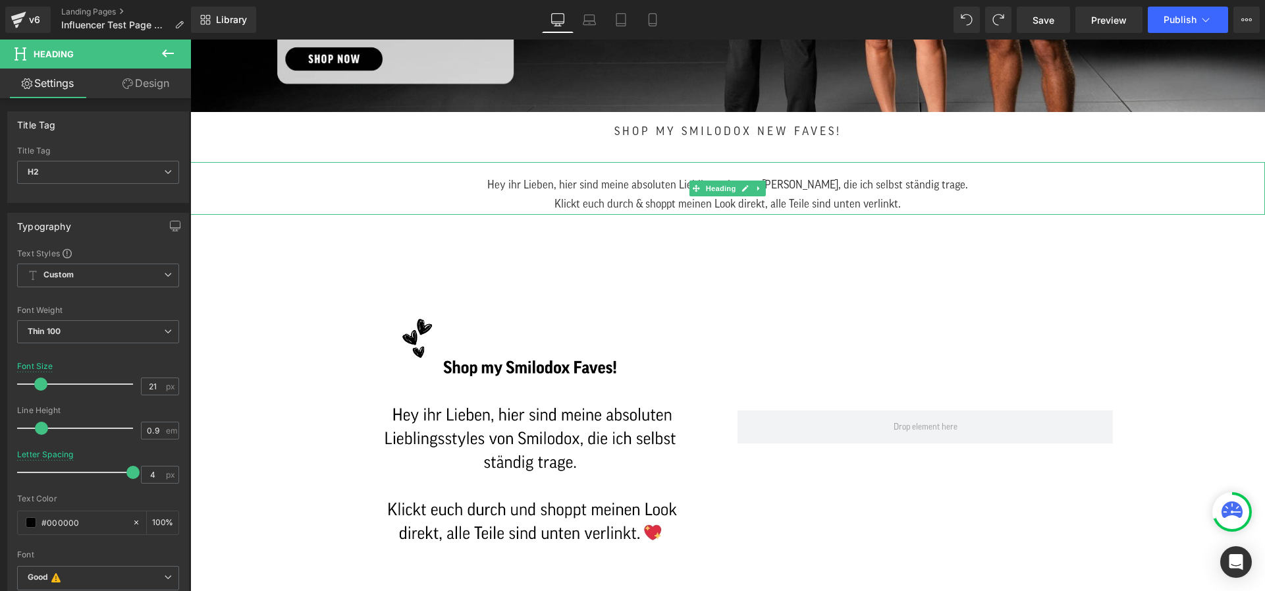
click at [510, 181] on div "Hey ihr Lieben, hier sind meine absoluten Liebligsstyles von [PERSON_NAME], die…" at bounding box center [727, 184] width 1035 height 19
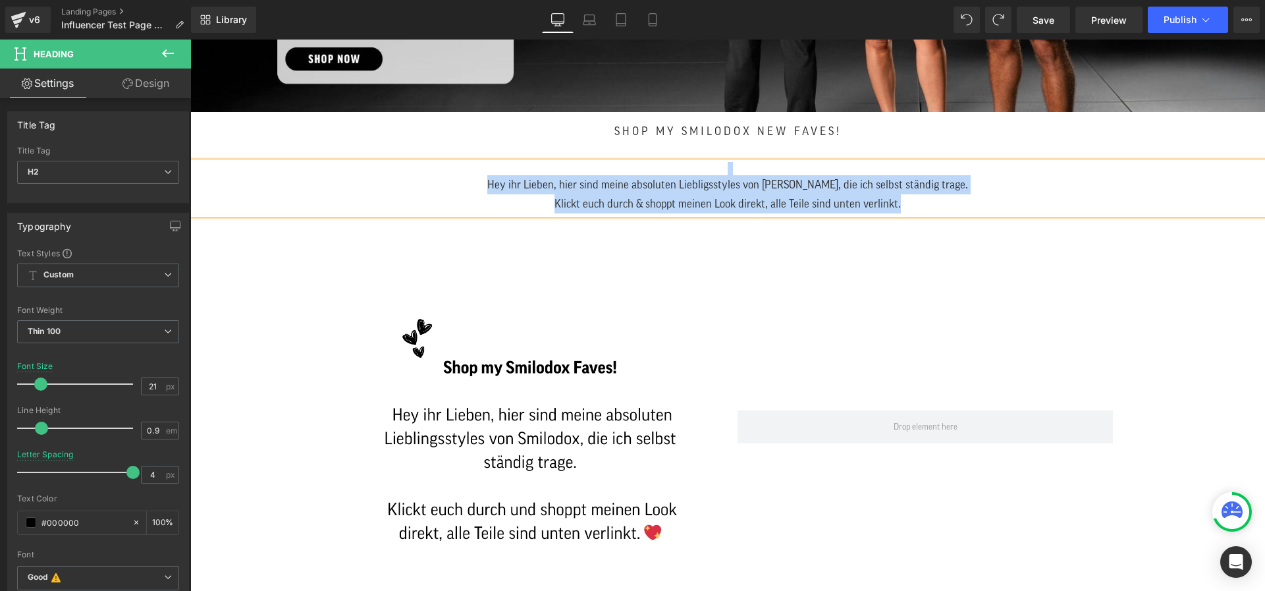
copy div "Hey ihr Lieben, hier sind meine absoluten Liebligsstyles von [PERSON_NAME], die…"
click at [510, 181] on div "Hey ihr Lieben, hier sind meine absoluten Liebligsstyles von [PERSON_NAME], die…" at bounding box center [727, 184] width 1035 height 19
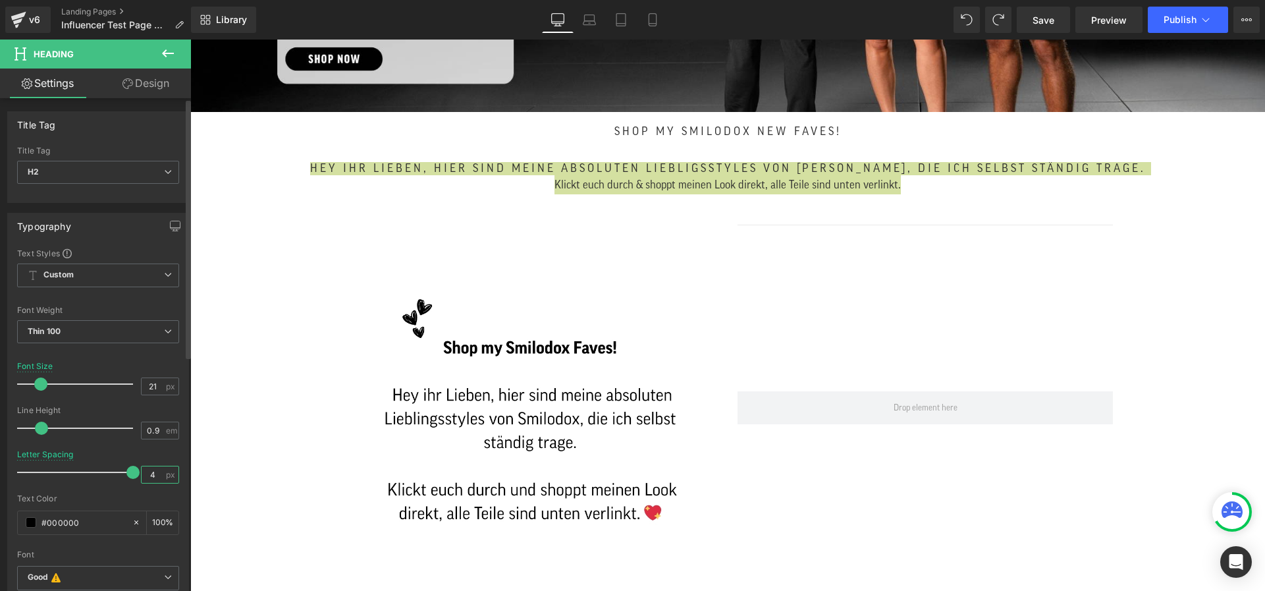
click at [147, 474] on input "4" at bounding box center [153, 474] width 23 height 16
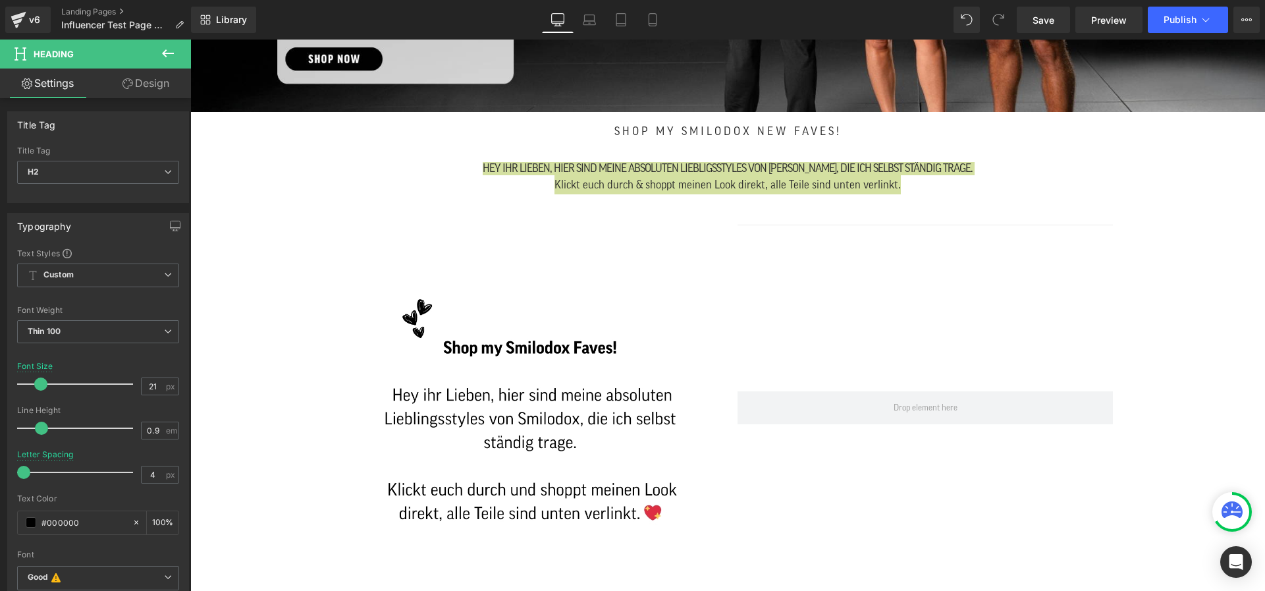
drag, startPoint x: 57, startPoint y: 471, endPoint x: -7, endPoint y: 470, distance: 64.5
click at [0, 470] on html "You are previewing how the will restyle your page. You can not edit Elements in…" at bounding box center [632, 295] width 1265 height 591
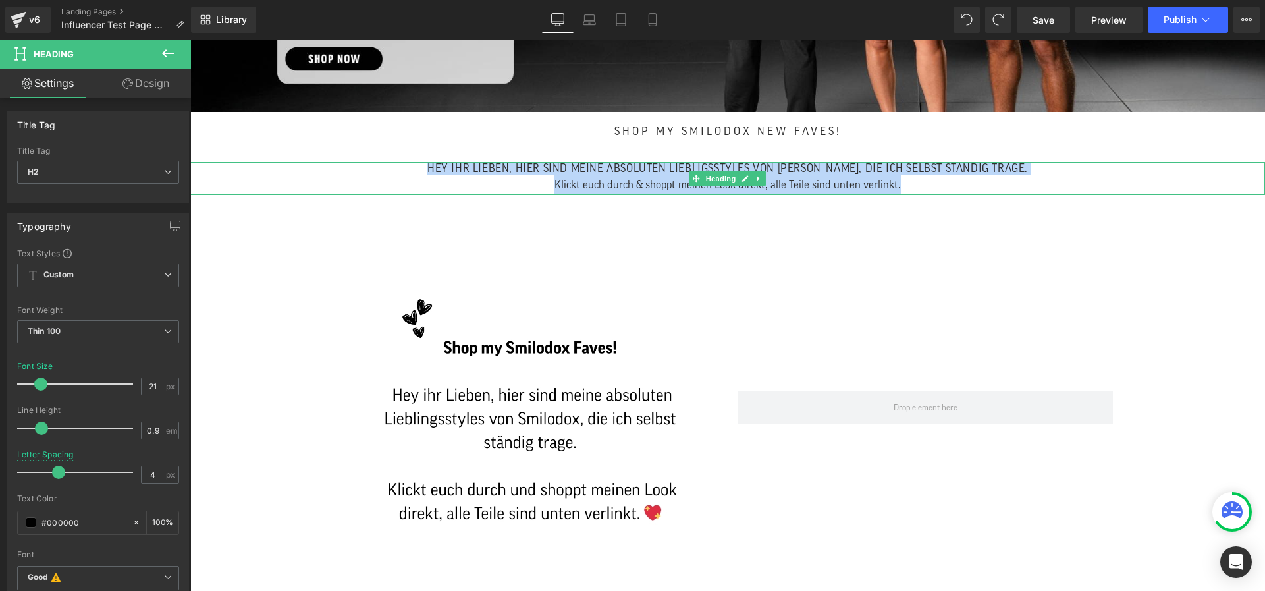
click at [661, 181] on div "Klickt euch durch & shoppt meinen Look direkt, alle Teile sind unten verlinkt." at bounding box center [727, 184] width 1035 height 19
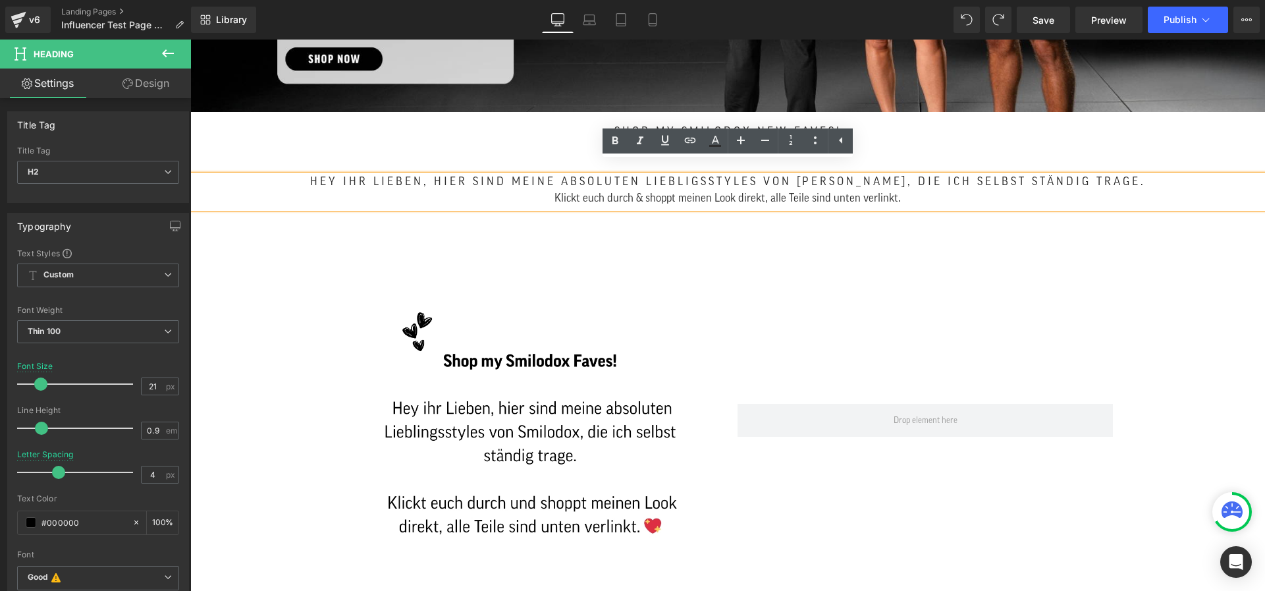
scroll to position [448, 0]
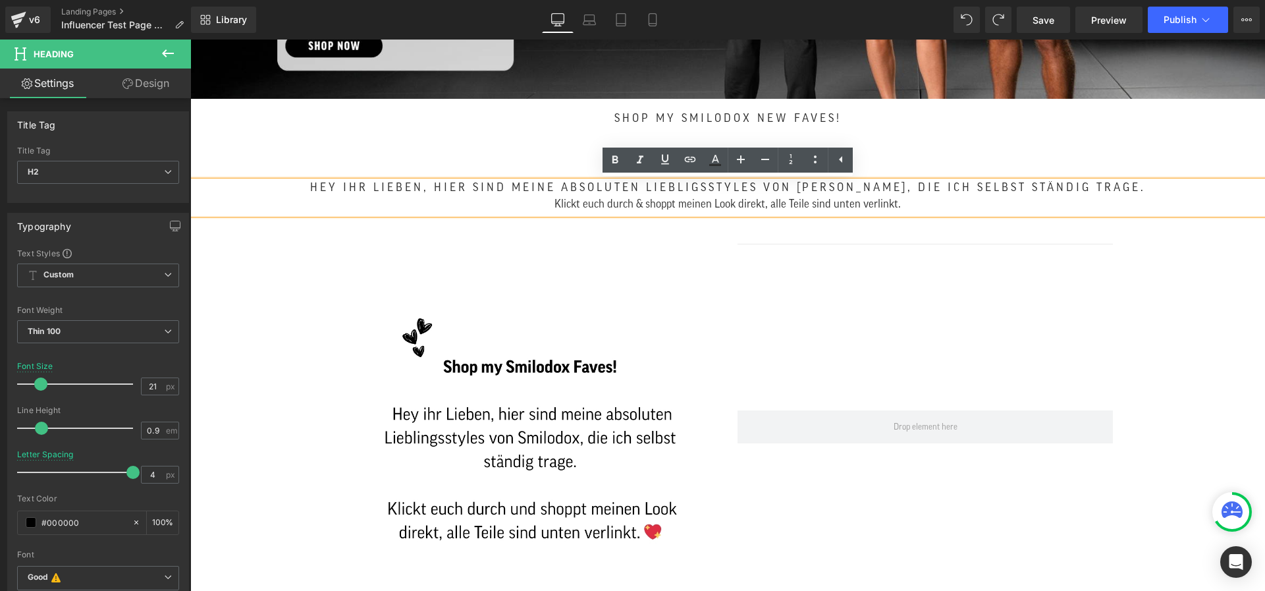
click at [327, 194] on h2 "Hey ihr Lieben, hier sind meine absoluten Liebligsstyles von [PERSON_NAME], die…" at bounding box center [727, 187] width 1035 height 13
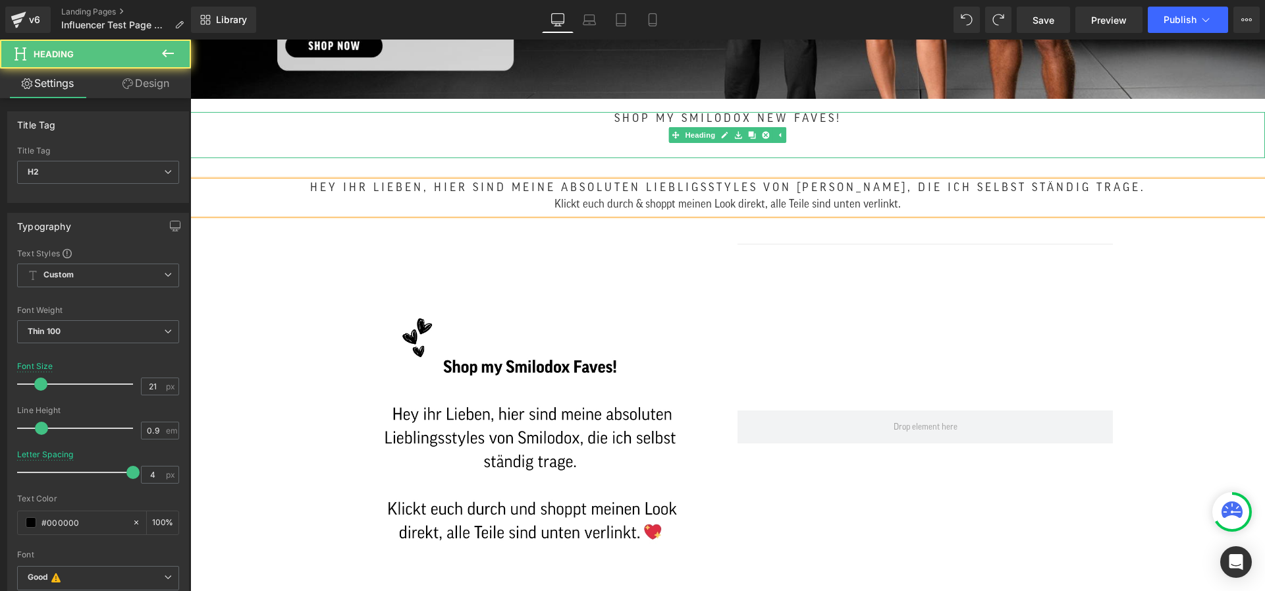
click at [642, 134] on h2 "Shop my Smilodox new Faves!" at bounding box center [727, 125] width 1035 height 26
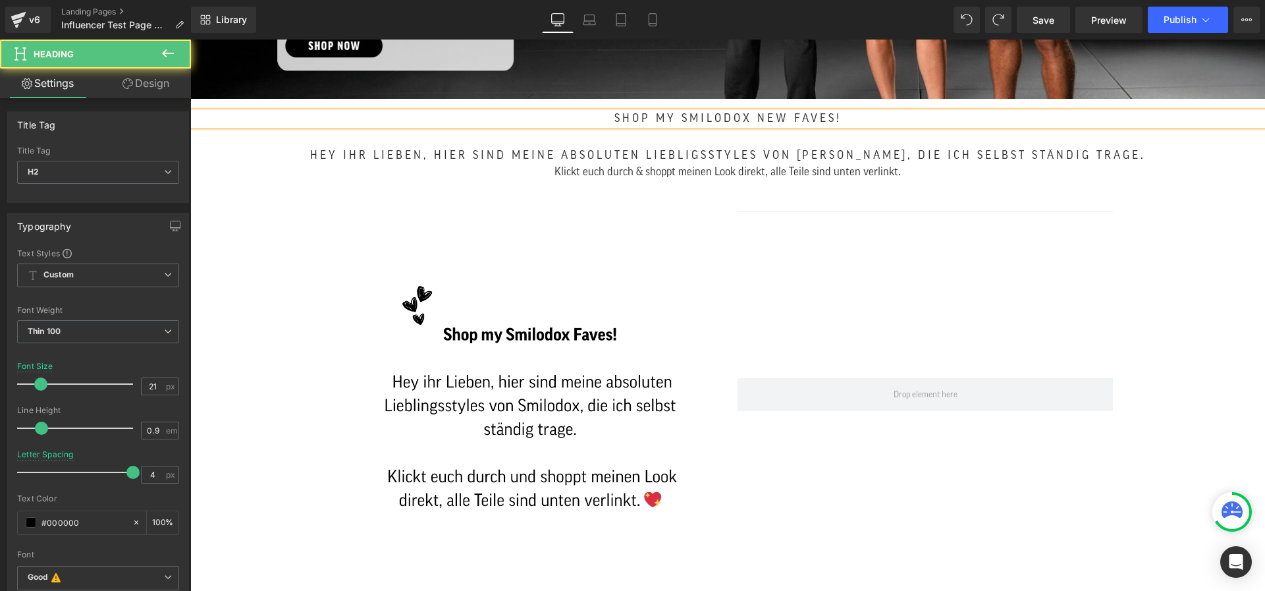
click at [765, 116] on span "Shop my Smilodox new Faves!" at bounding box center [727, 118] width 227 height 11
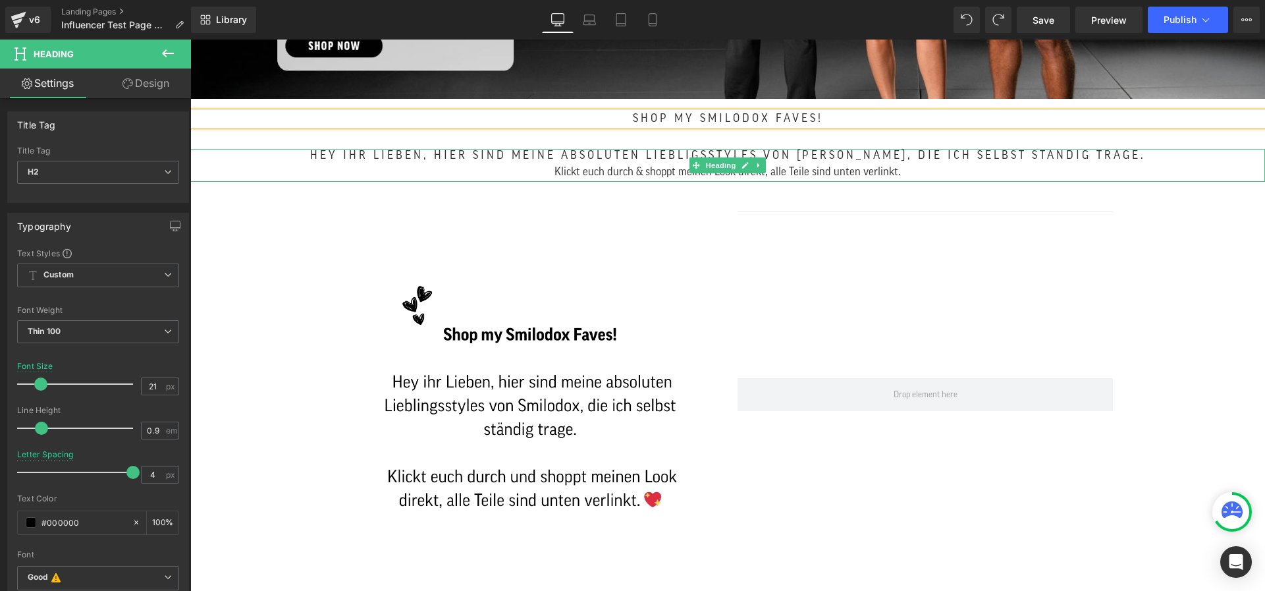
click at [554, 167] on div "Klickt euch durch & shoppt meinen Look direkt, alle Teile sind unten verlinkt." at bounding box center [727, 171] width 1035 height 19
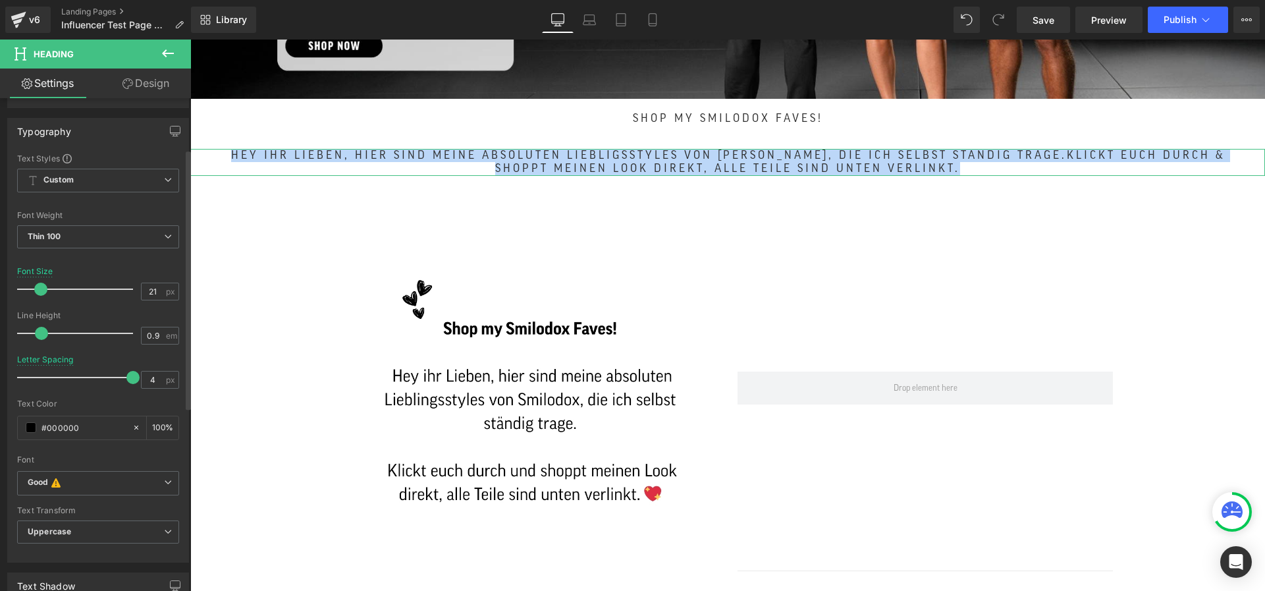
scroll to position [97, 0]
click at [758, 162] on icon at bounding box center [758, 162] width 2 height 5
click at [726, 162] on icon at bounding box center [724, 162] width 7 height 8
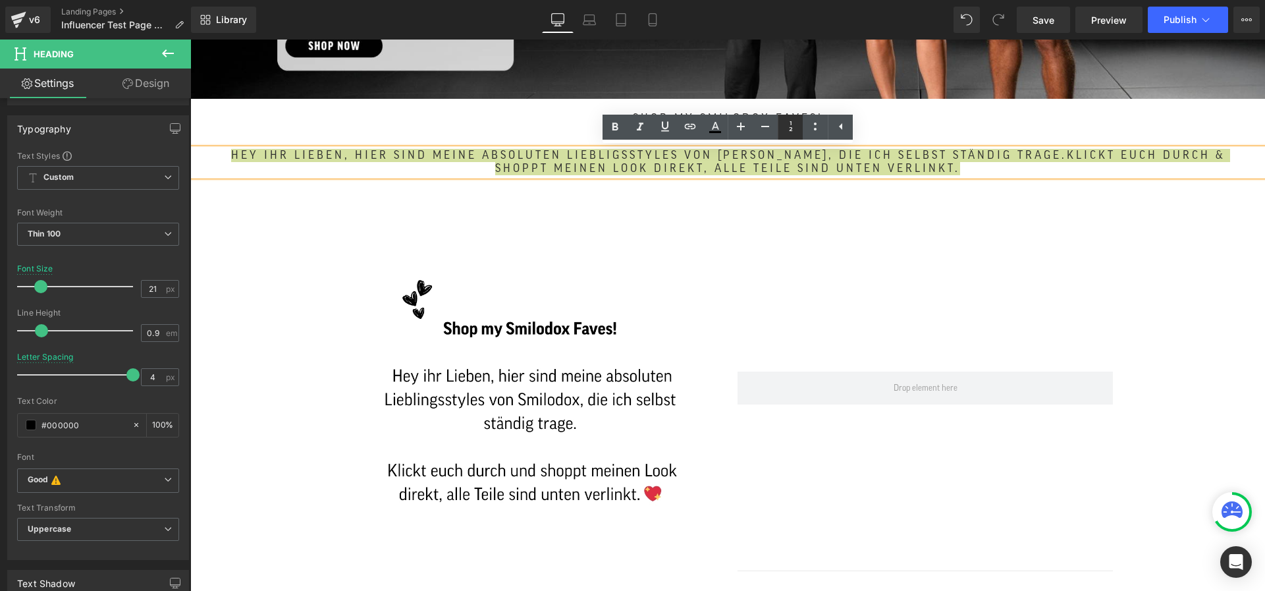
click at [791, 126] on icon at bounding box center [791, 127] width 16 height 16
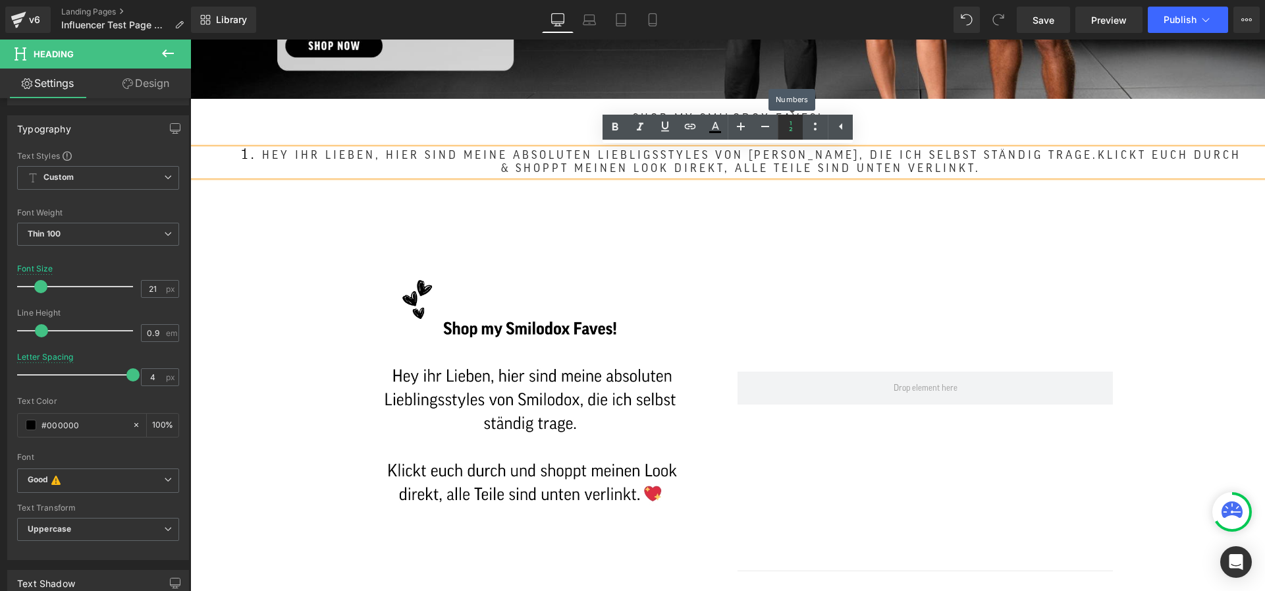
click at [791, 126] on icon at bounding box center [791, 127] width 16 height 16
click at [789, 127] on icon at bounding box center [790, 126] width 3 height 10
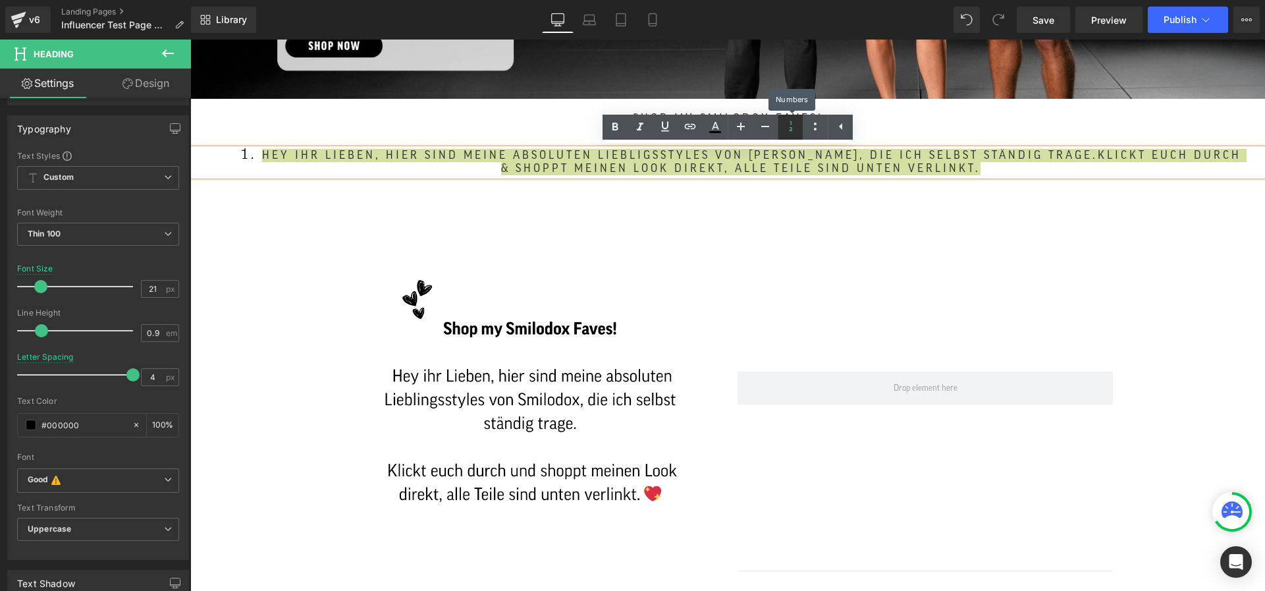
click at [789, 127] on icon at bounding box center [790, 126] width 3 height 10
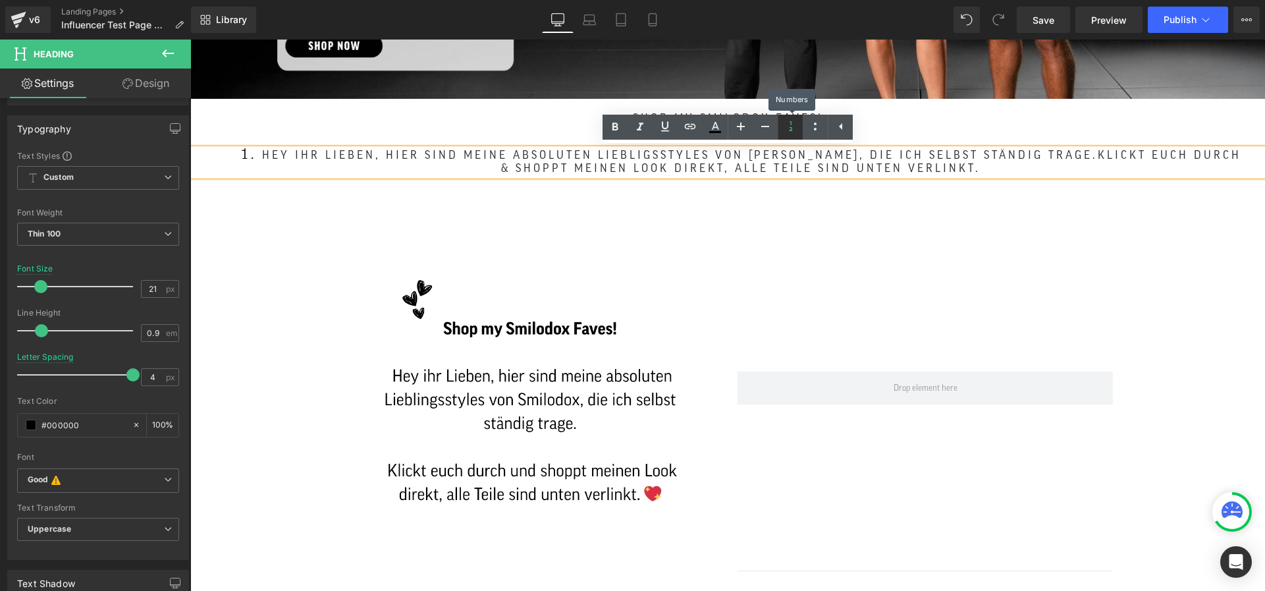
click at [789, 127] on icon at bounding box center [790, 126] width 3 height 10
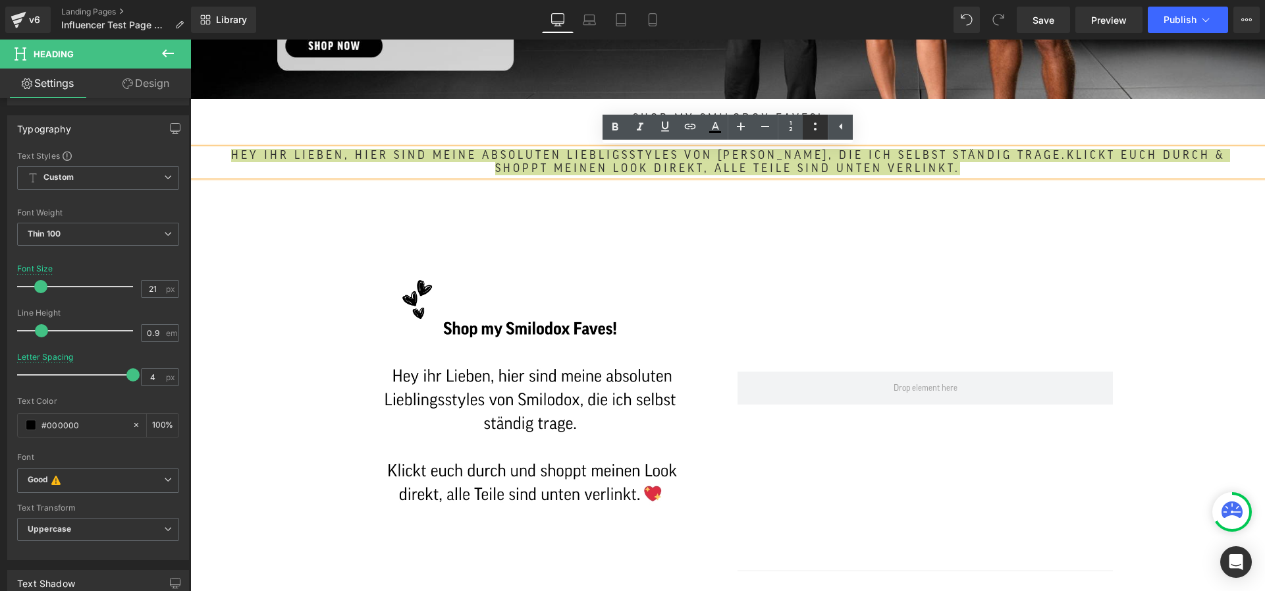
click at [821, 130] on icon at bounding box center [815, 127] width 16 height 16
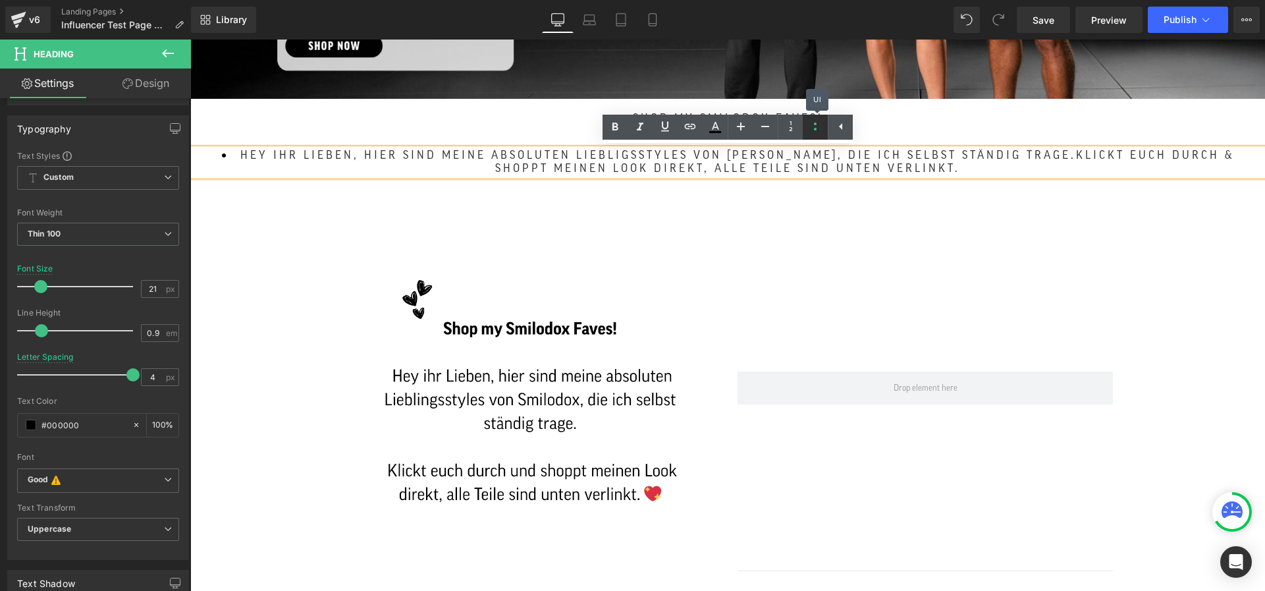
click at [821, 130] on icon at bounding box center [815, 127] width 16 height 16
click at [717, 123] on icon at bounding box center [715, 127] width 16 height 16
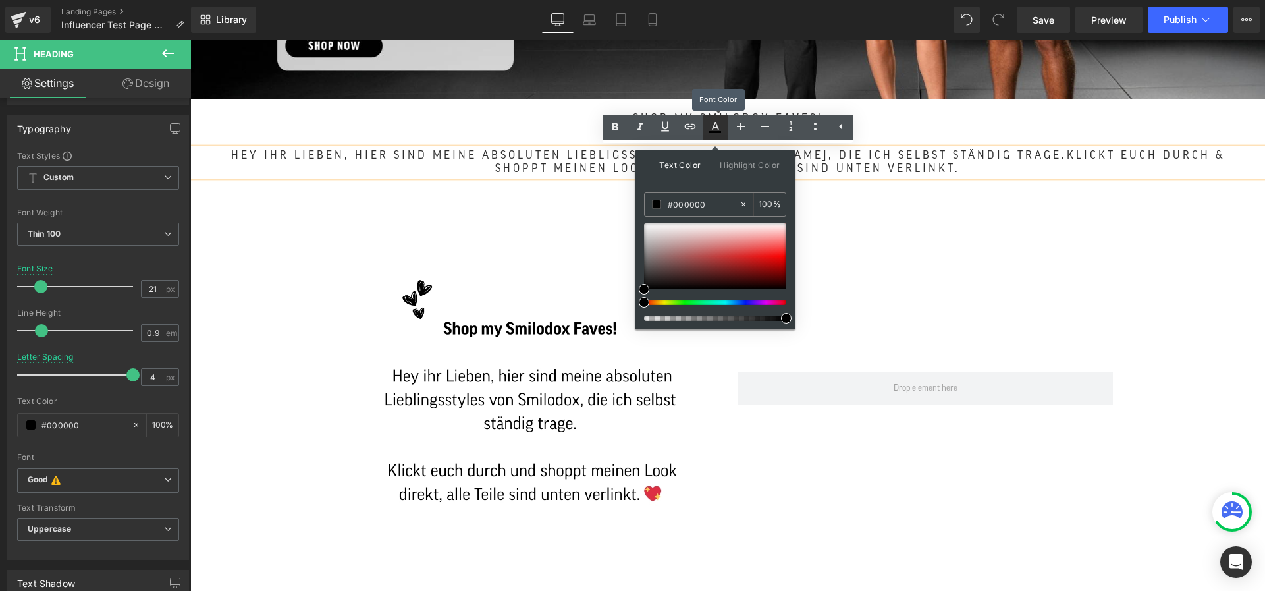
click at [717, 123] on icon at bounding box center [715, 127] width 16 height 16
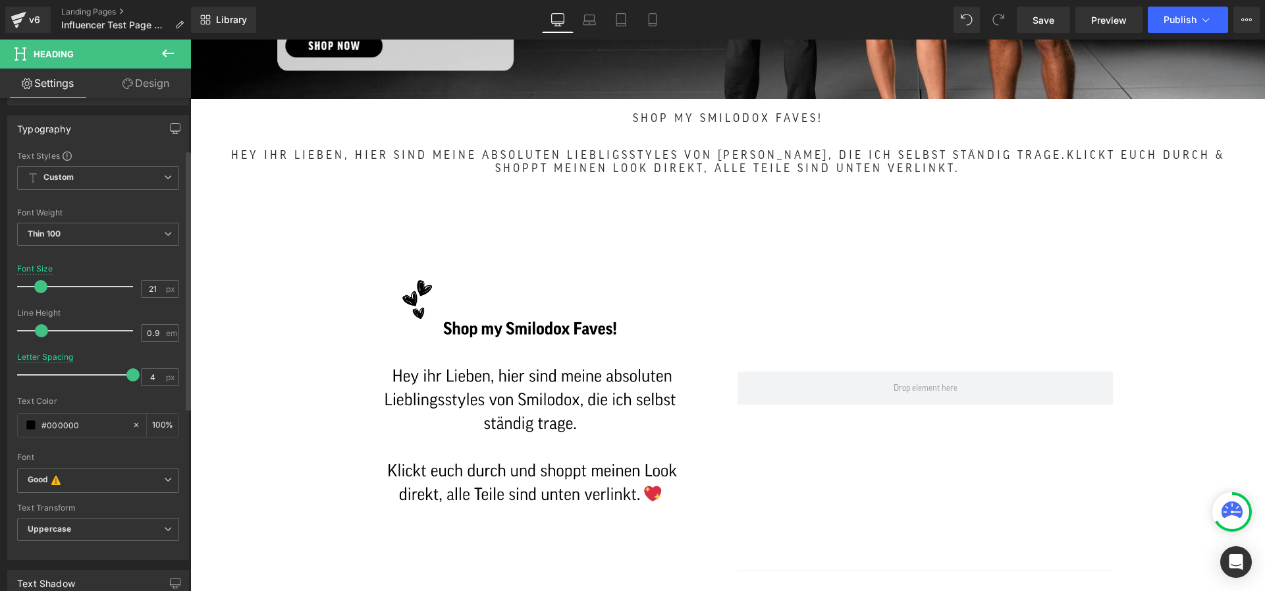
click at [30, 375] on div at bounding box center [78, 374] width 109 height 26
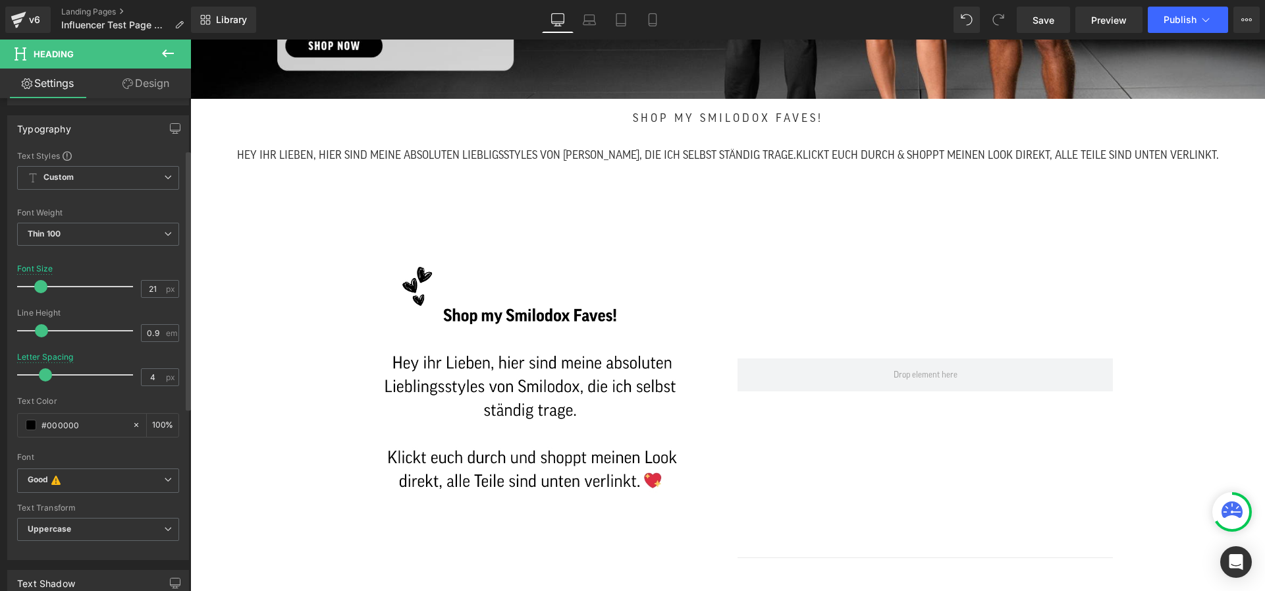
click at [45, 374] on div at bounding box center [78, 374] width 109 height 26
click at [102, 242] on span "Thin 100" at bounding box center [98, 234] width 162 height 23
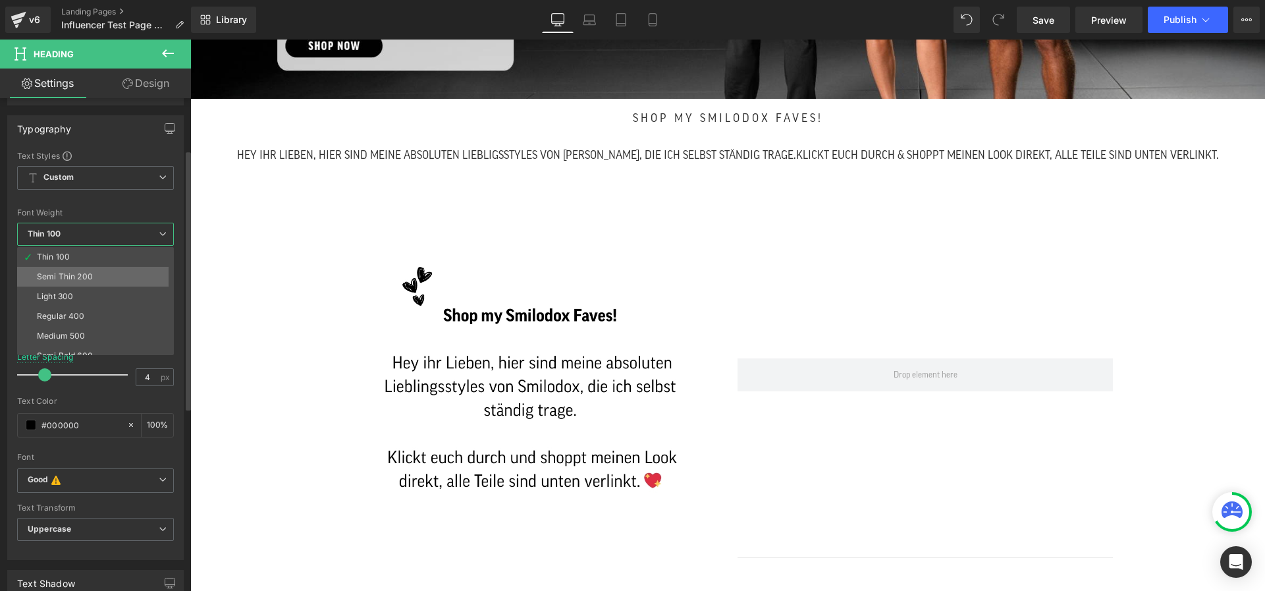
click at [92, 273] on div "Semi Thin 200" at bounding box center [65, 276] width 56 height 9
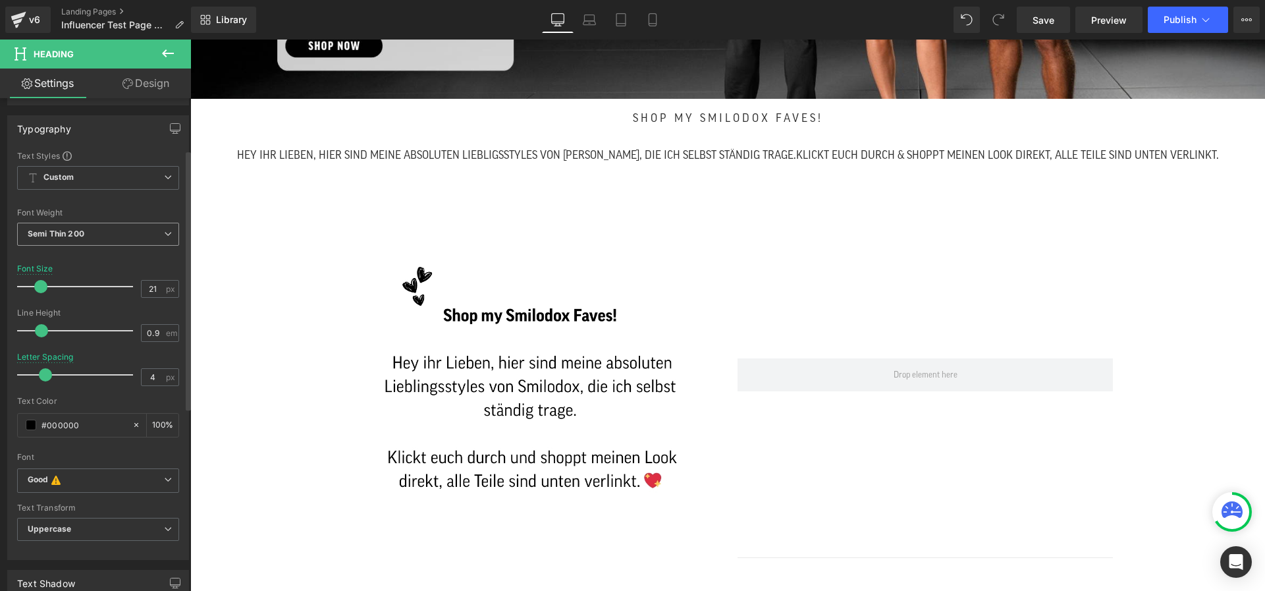
click at [101, 238] on span "Semi Thin 200" at bounding box center [98, 234] width 162 height 23
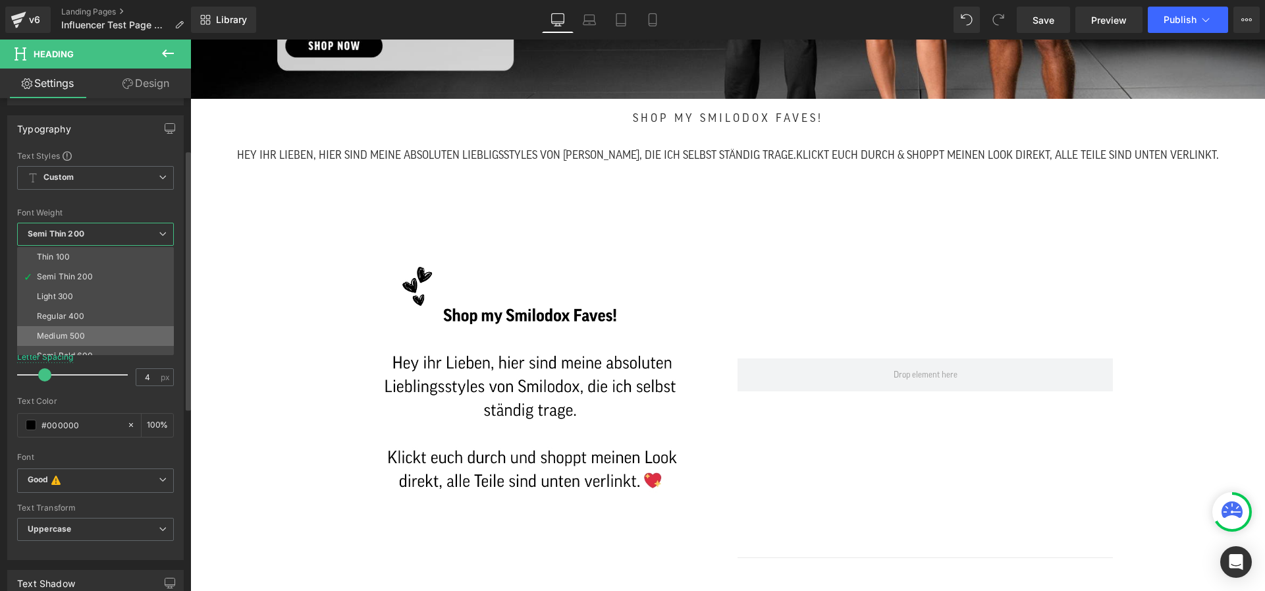
click at [84, 327] on li "Medium 500" at bounding box center [98, 336] width 163 height 20
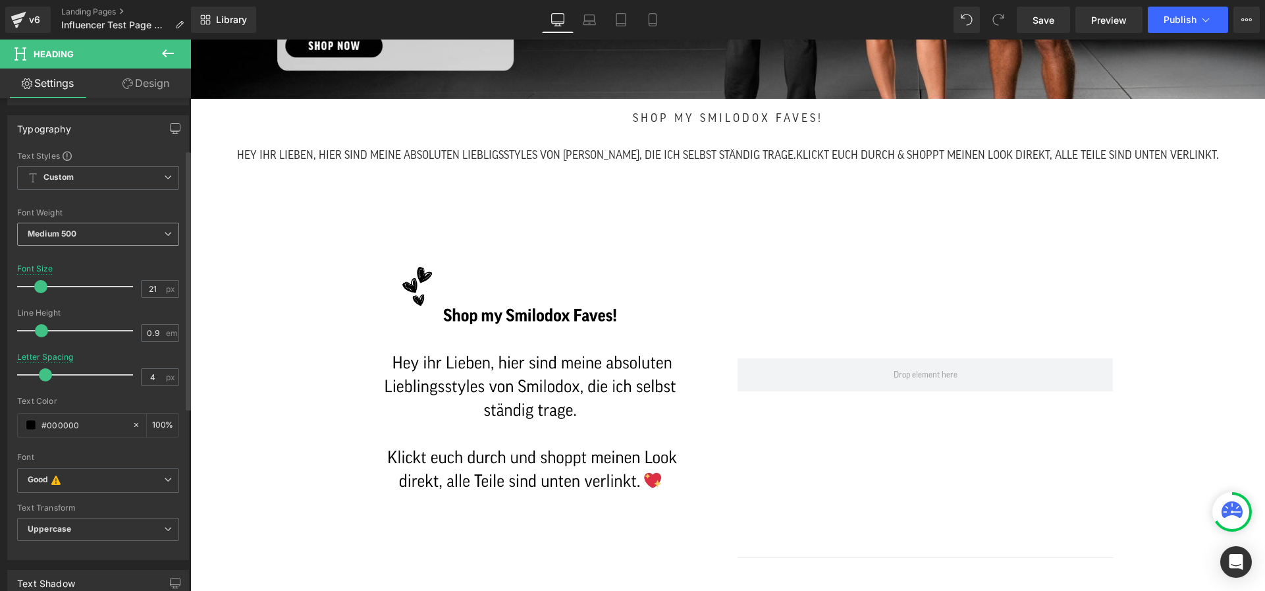
click at [94, 234] on span "Medium 500" at bounding box center [98, 234] width 162 height 23
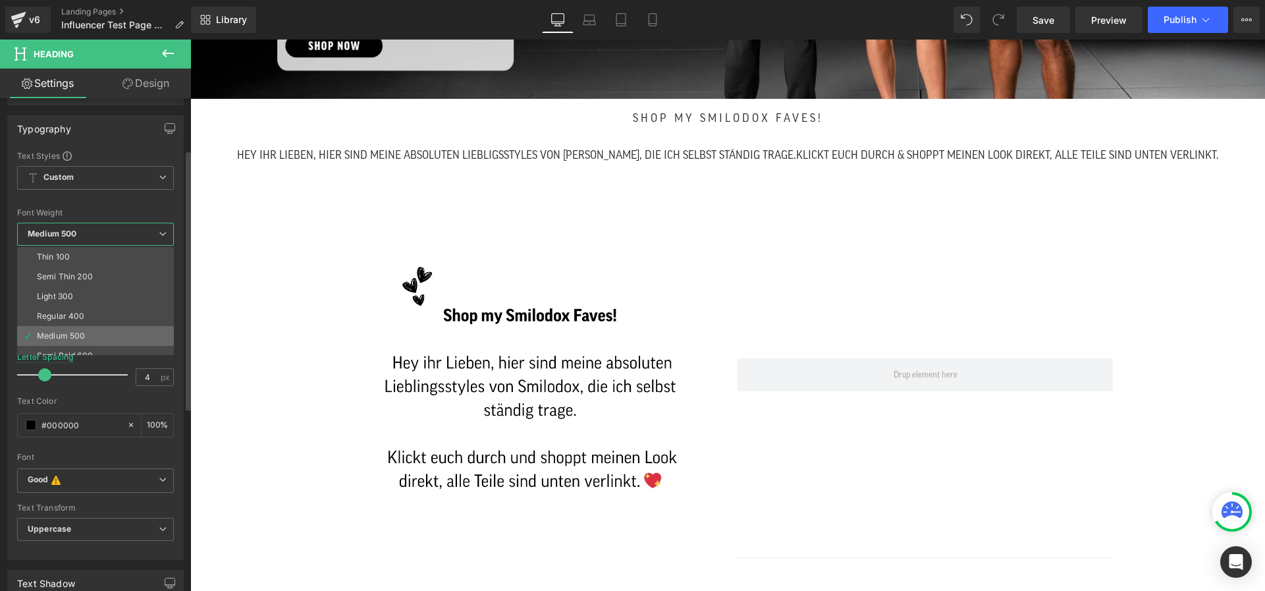
scroll to position [109, 0]
click at [94, 336] on li "Bolder" at bounding box center [98, 345] width 163 height 20
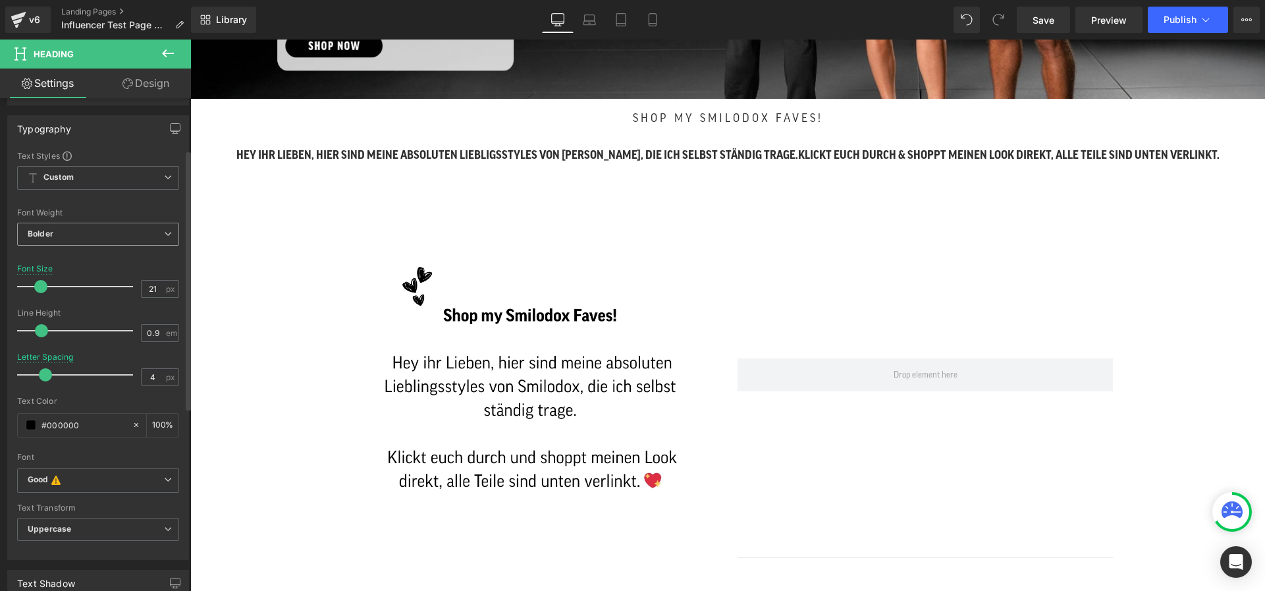
click at [115, 234] on span "Bolder" at bounding box center [98, 234] width 162 height 23
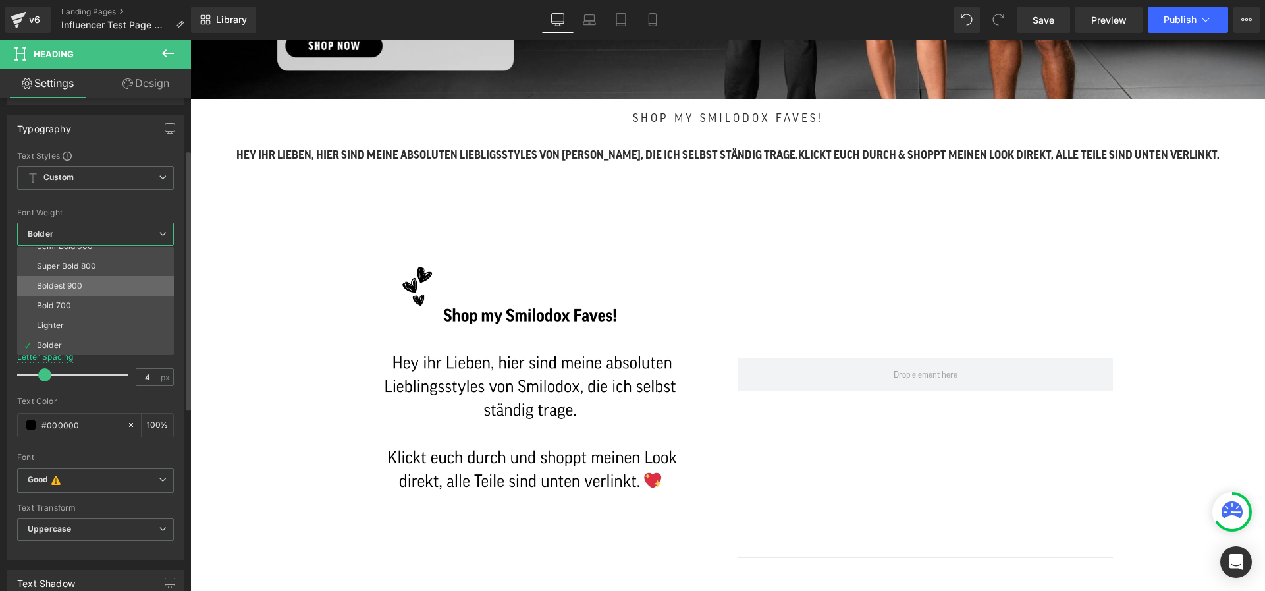
scroll to position [0, 0]
click at [88, 242] on span "Bolder" at bounding box center [95, 234] width 157 height 23
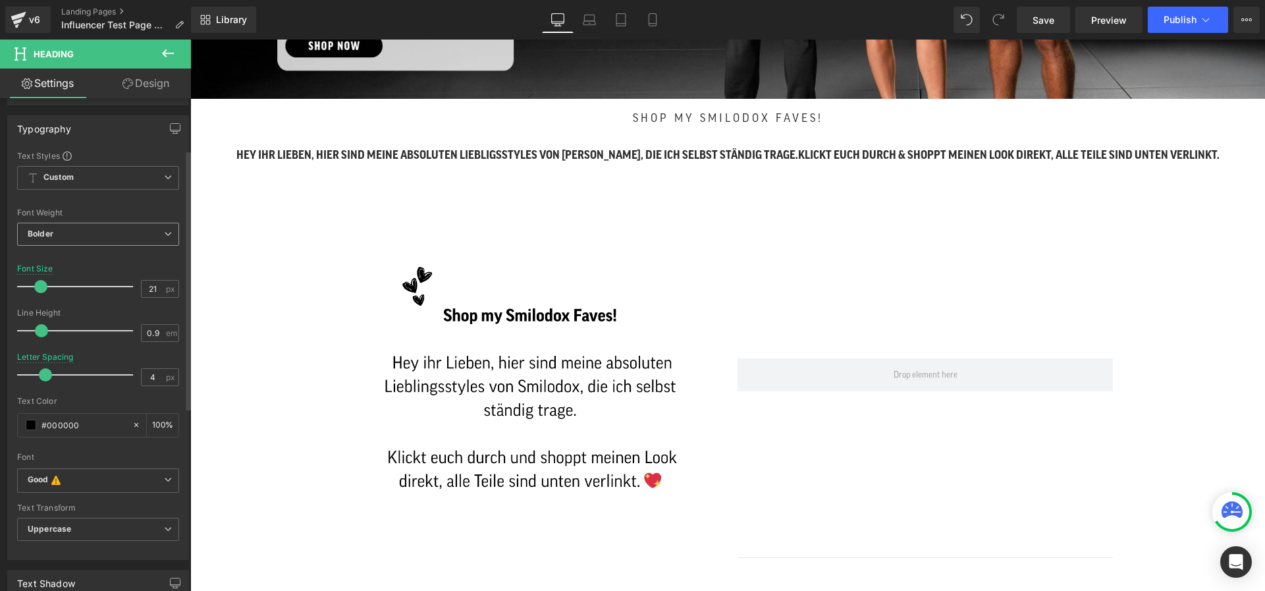
click at [84, 233] on span "Bolder" at bounding box center [98, 234] width 162 height 23
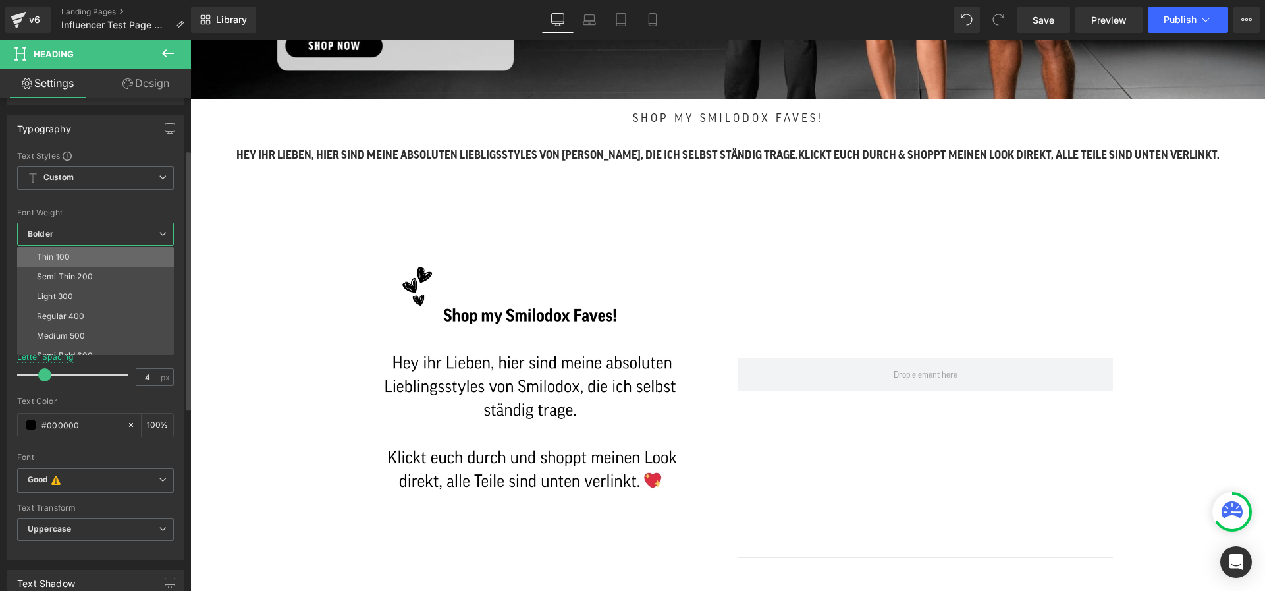
click at [84, 255] on li "Thin 100" at bounding box center [98, 257] width 163 height 20
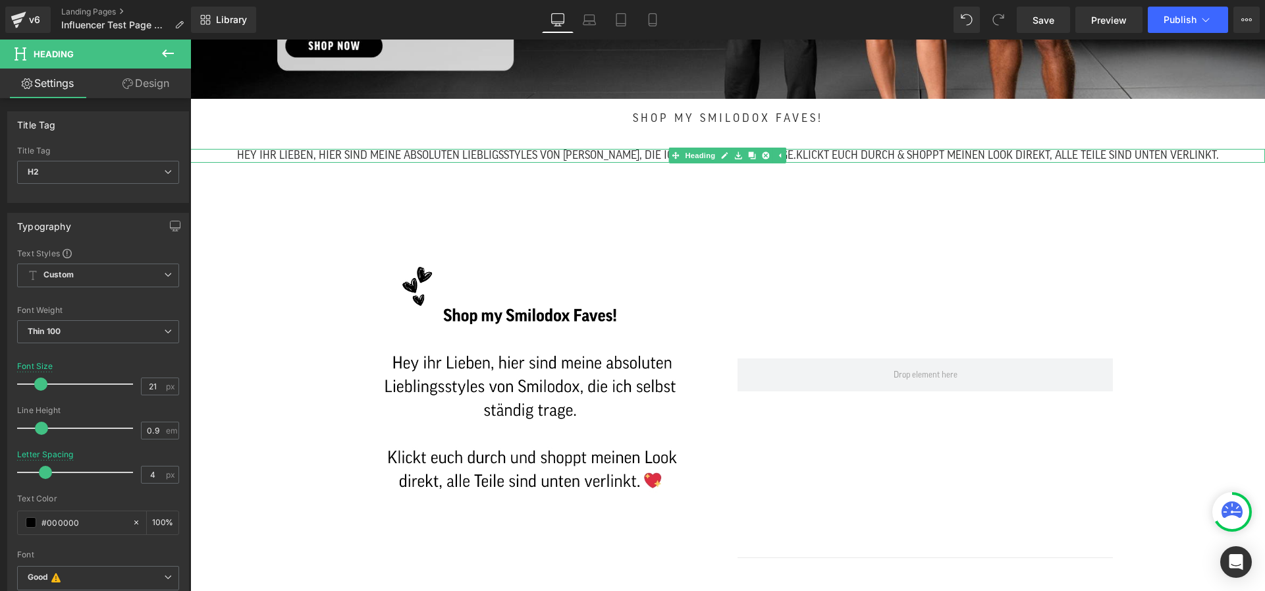
click at [431, 158] on span "Hey ihr Lieben, hier sind meine absoluten Liebligsstyles von [PERSON_NAME], die…" at bounding box center [516, 154] width 559 height 11
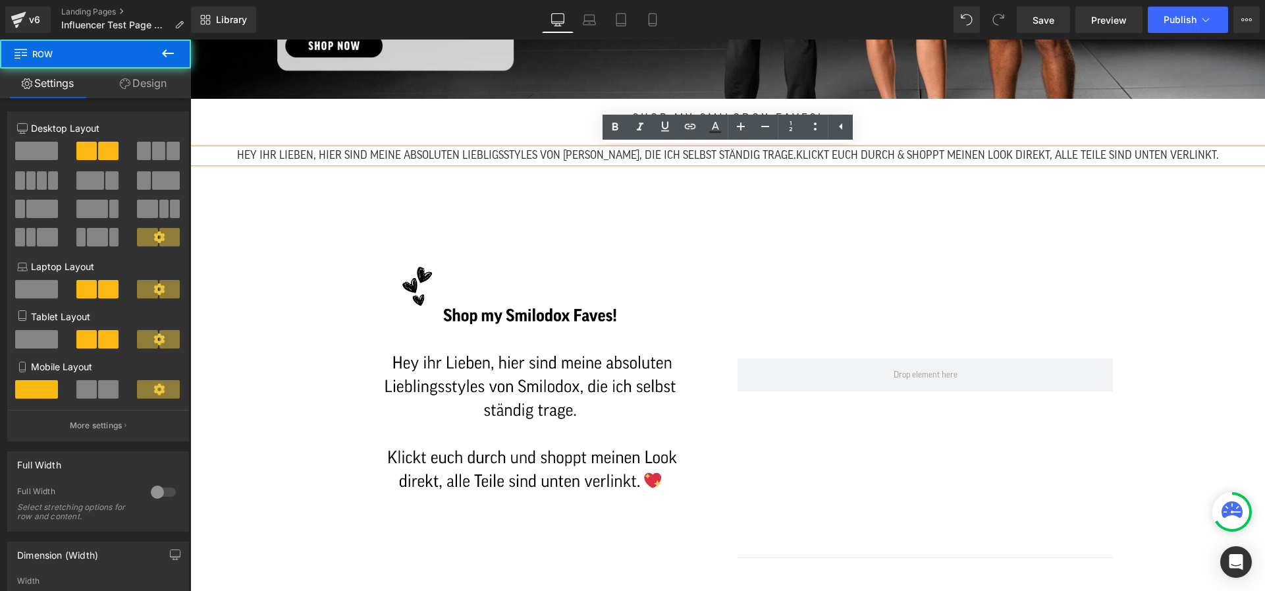
click at [795, 176] on div "Image Video Bg Row" at bounding box center [728, 392] width 790 height 439
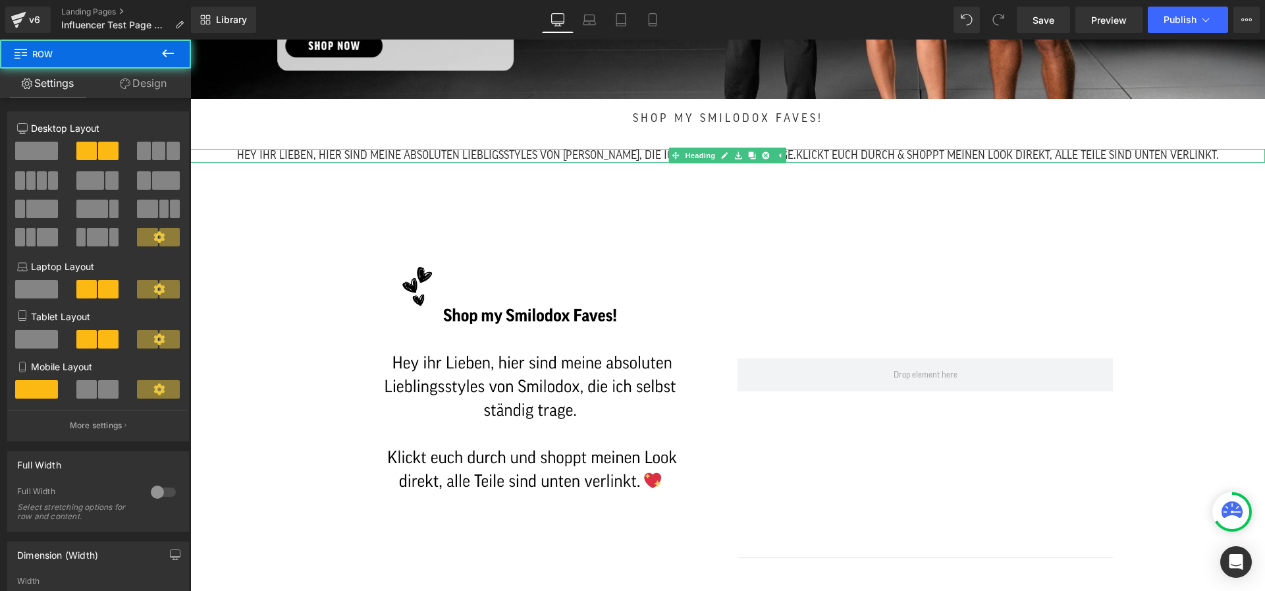
click at [796, 154] on span "Klickt euch durch & shoppt meinen Look direkt, alle Teile sind unten verlinkt." at bounding box center [1007, 154] width 423 height 11
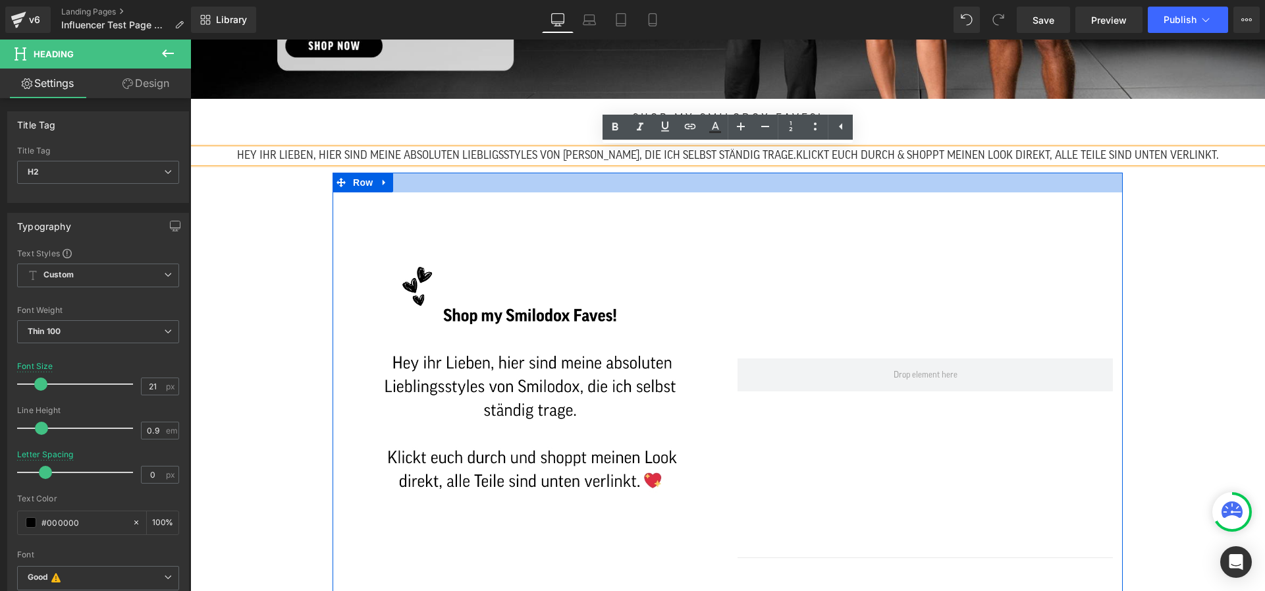
click at [752, 173] on div "Image Video Bg Row" at bounding box center [728, 392] width 790 height 439
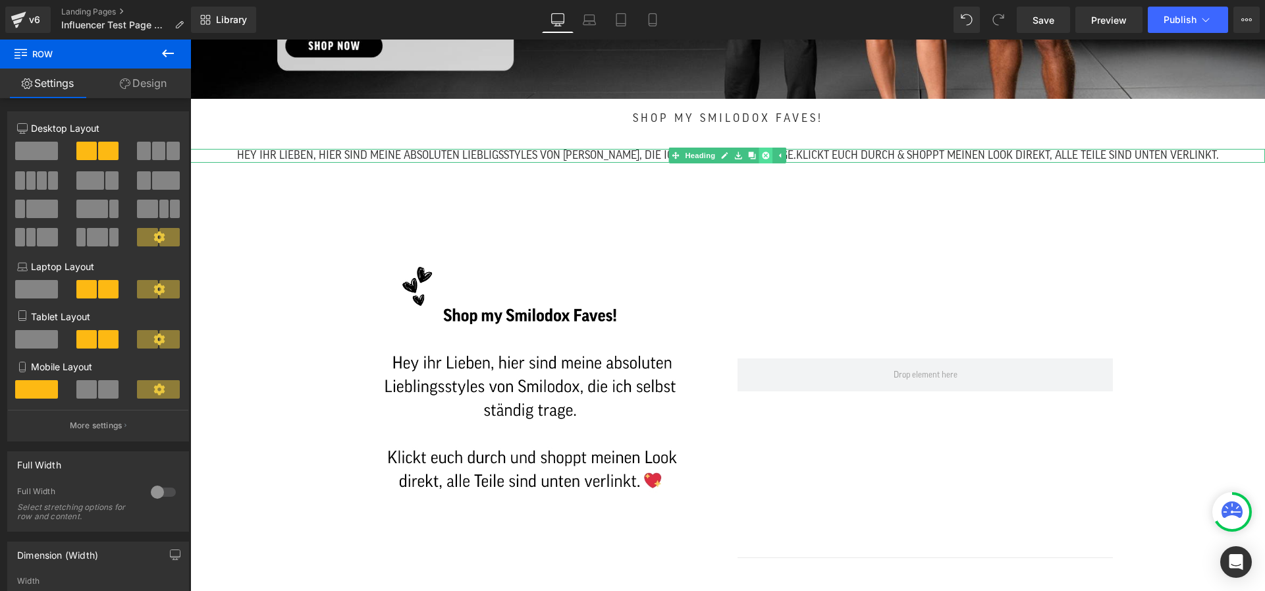
click at [763, 156] on icon at bounding box center [766, 155] width 7 height 7
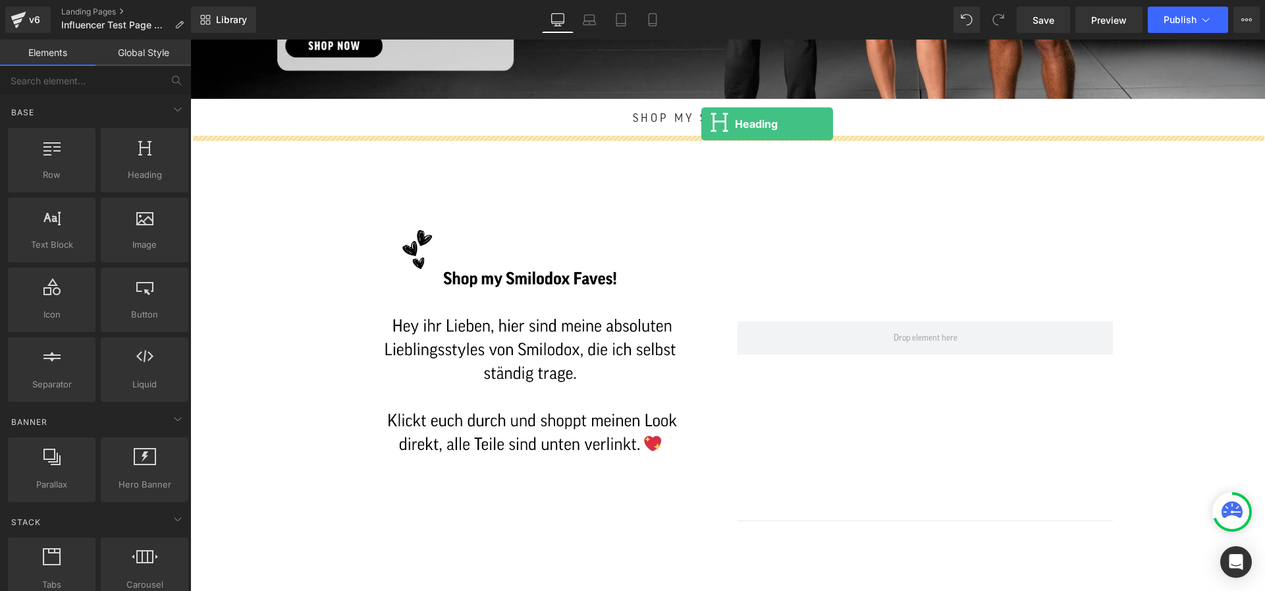
drag, startPoint x: 330, startPoint y: 203, endPoint x: 701, endPoint y: 124, distance: 379.7
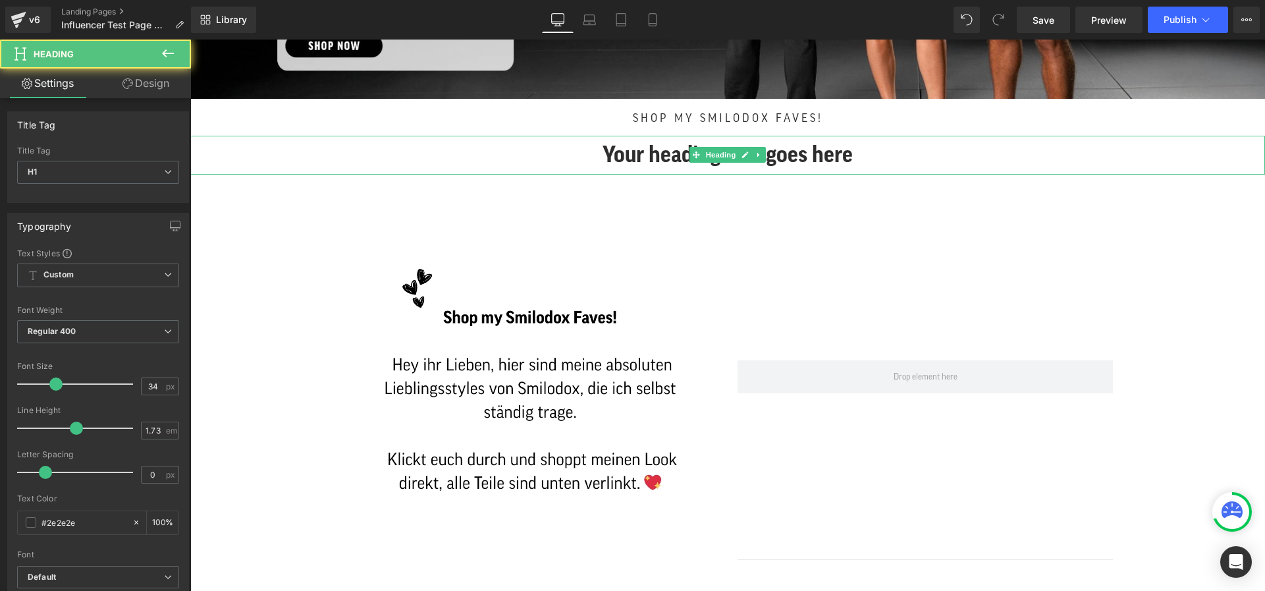
click at [815, 147] on h1 "Your heading text goes here" at bounding box center [727, 155] width 1075 height 39
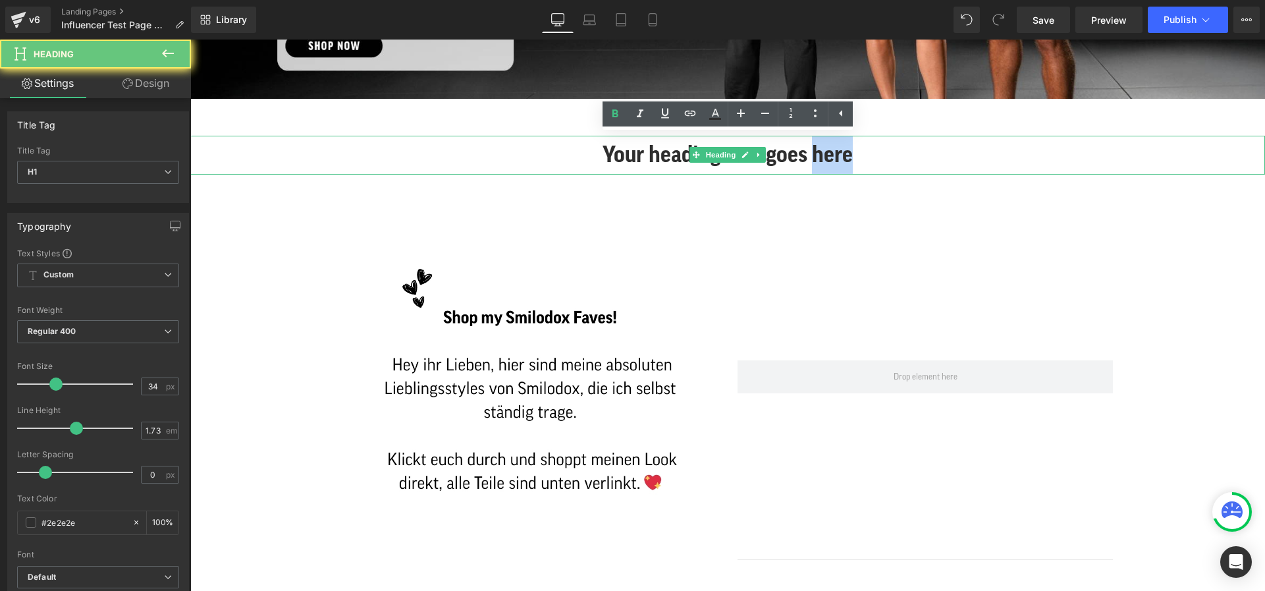
click at [815, 147] on h1 "Your heading text goes here" at bounding box center [727, 155] width 1075 height 39
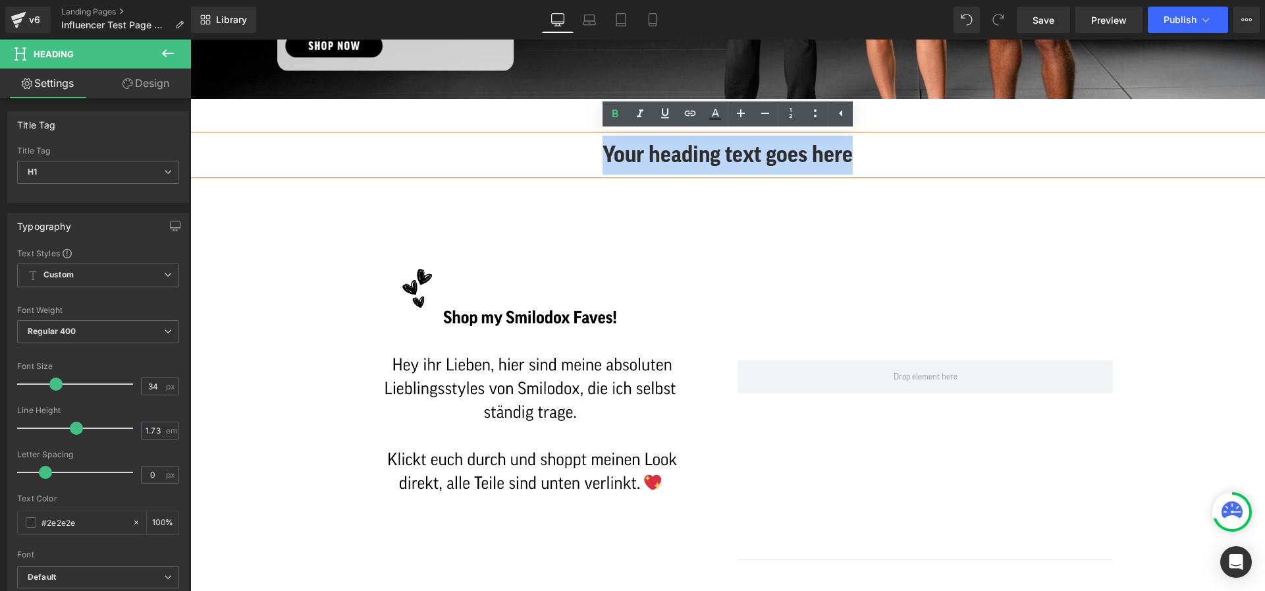
click at [815, 147] on h1 "Your heading text goes here" at bounding box center [727, 155] width 1075 height 39
paste div
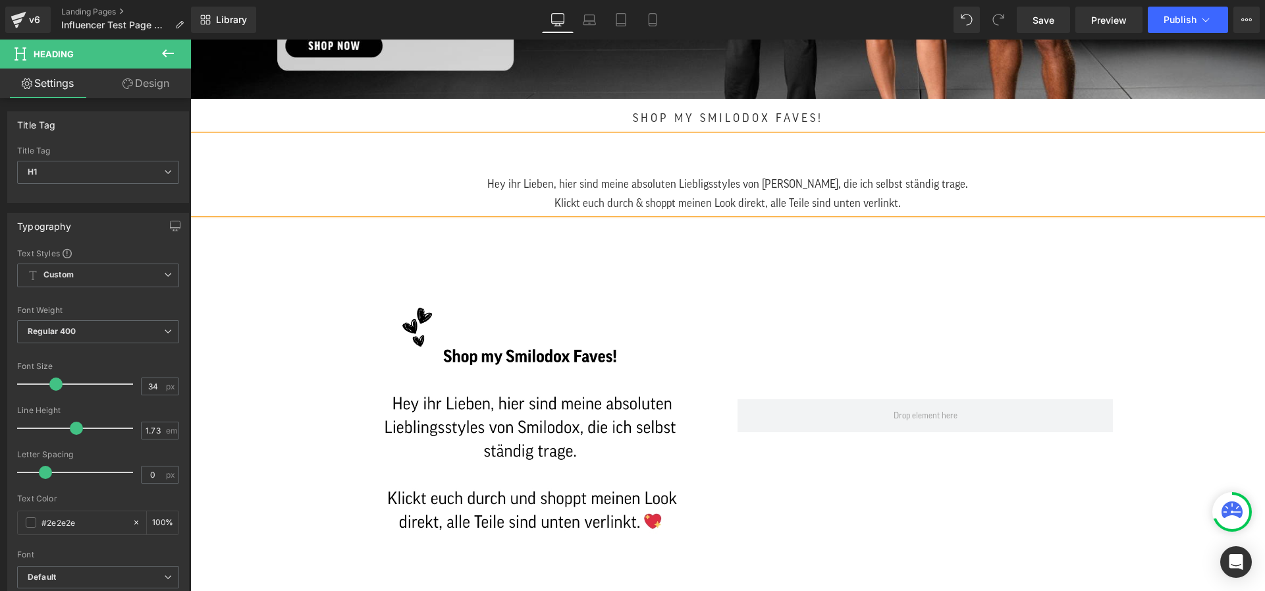
click at [506, 182] on div "Hey ihr Lieben, hier sind meine absoluten Liebligsstyles von [PERSON_NAME], die…" at bounding box center [727, 183] width 1075 height 19
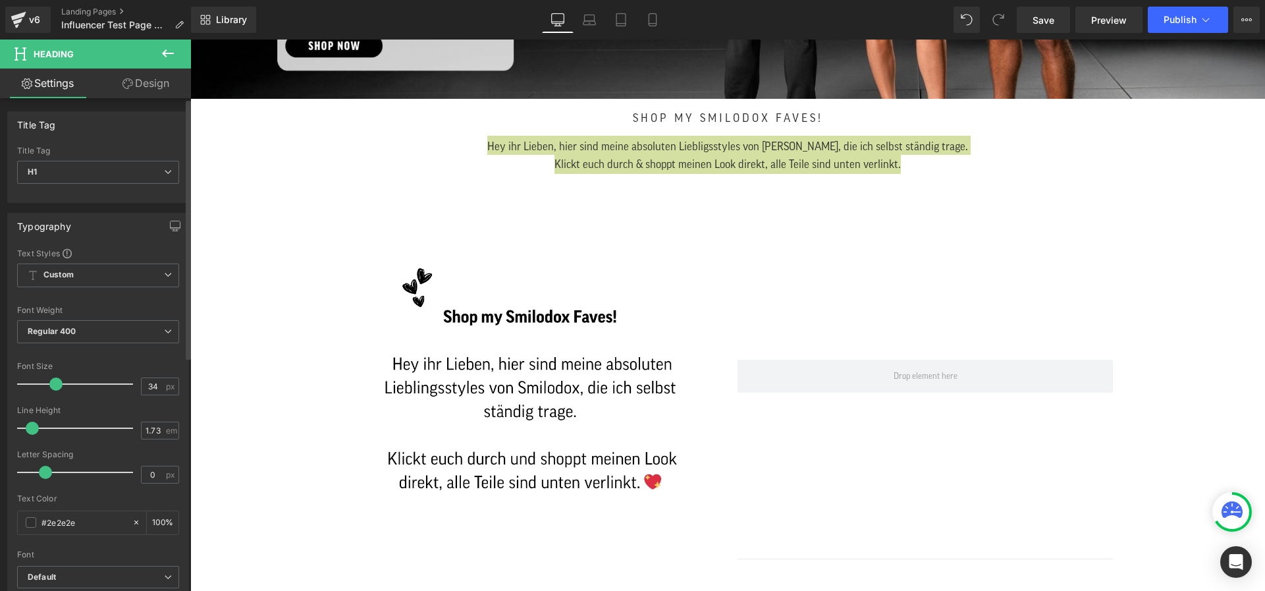
drag, startPoint x: 53, startPoint y: 427, endPoint x: 31, endPoint y: 424, distance: 22.5
click at [31, 424] on div at bounding box center [78, 428] width 109 height 26
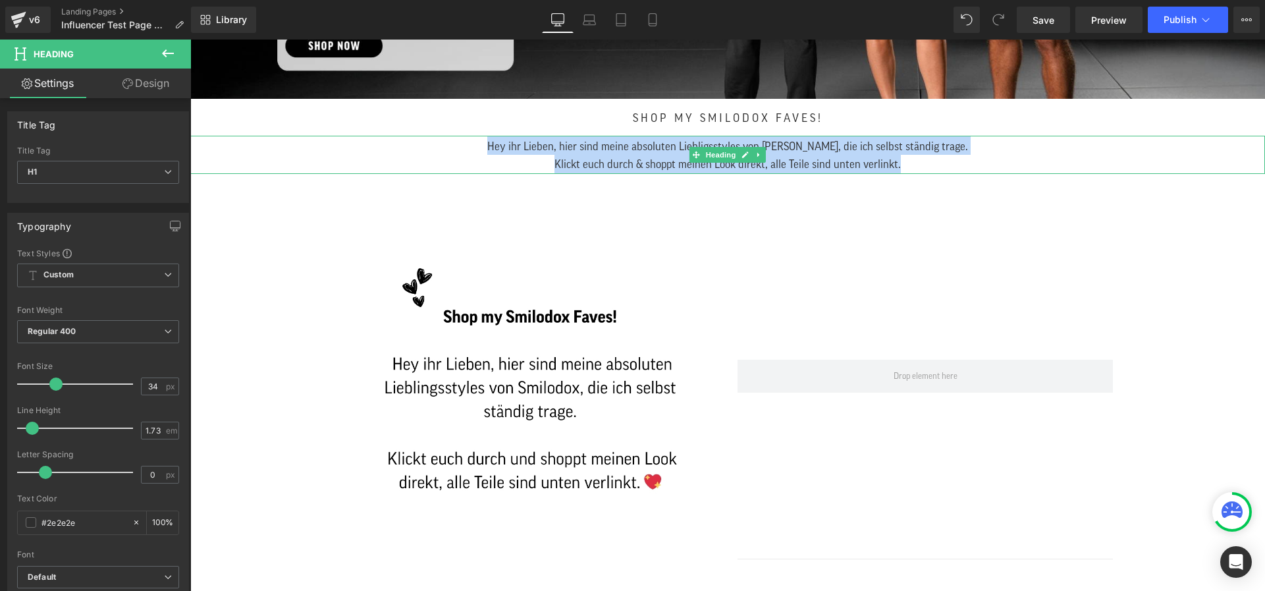
click at [756, 147] on link at bounding box center [759, 155] width 14 height 16
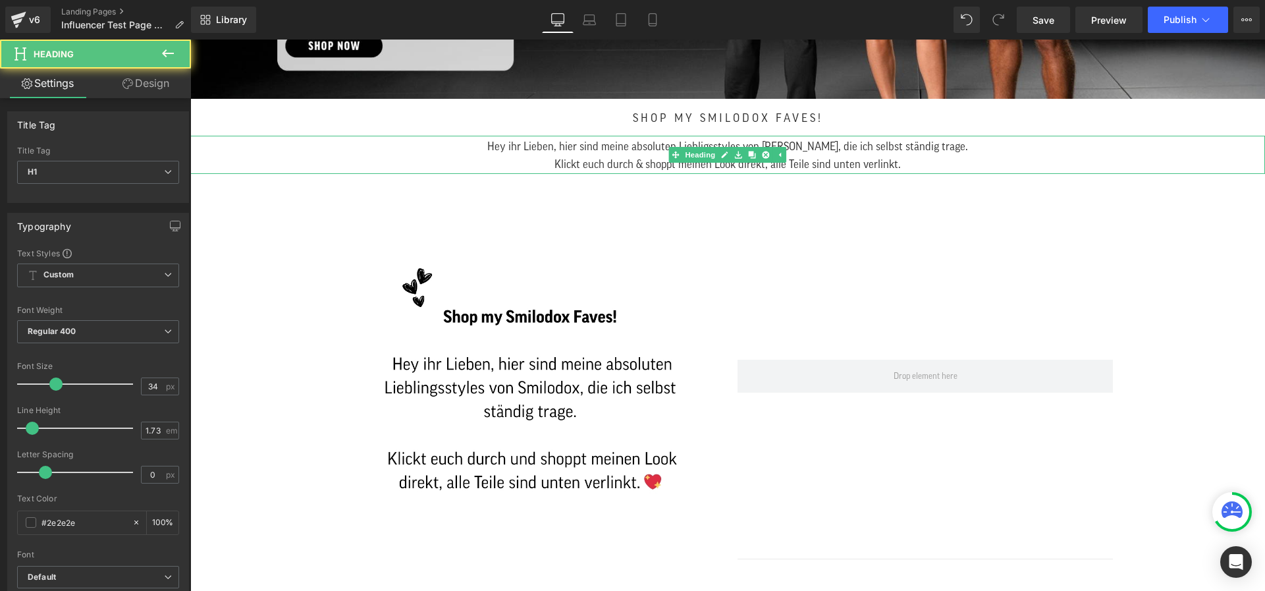
click at [915, 142] on span "Hey ihr Lieben, hier sind meine absoluten Liebligsstyles von [PERSON_NAME], die…" at bounding box center [727, 146] width 481 height 11
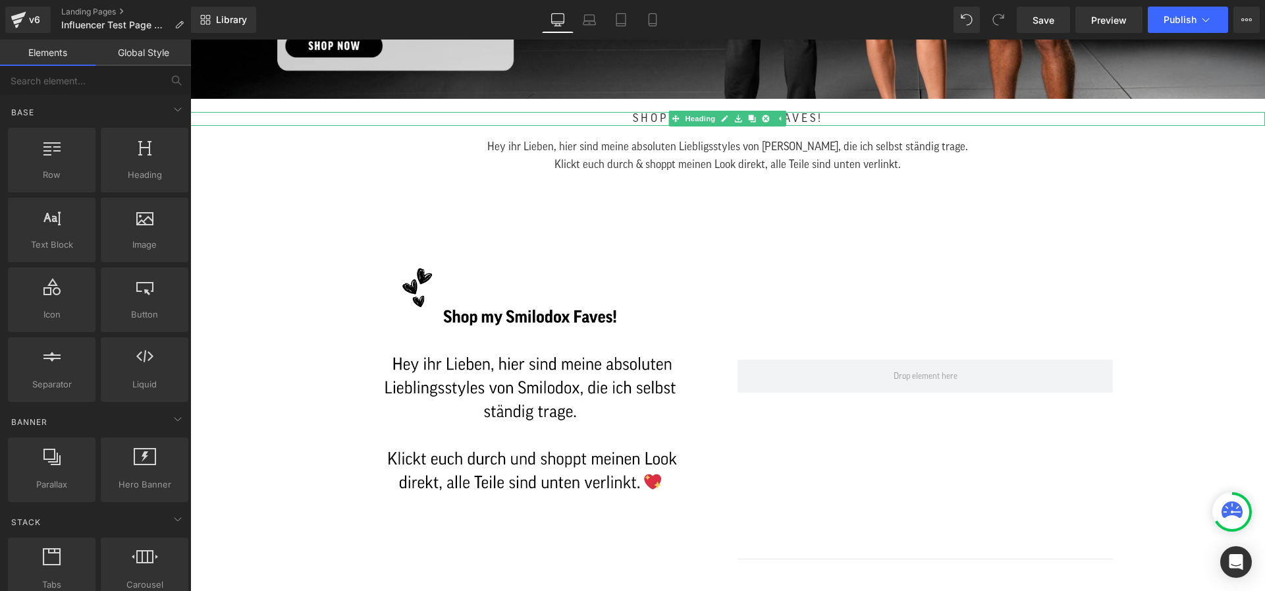
click at [811, 115] on span "Shop my Smilodox Faves!" at bounding box center [728, 118] width 190 height 11
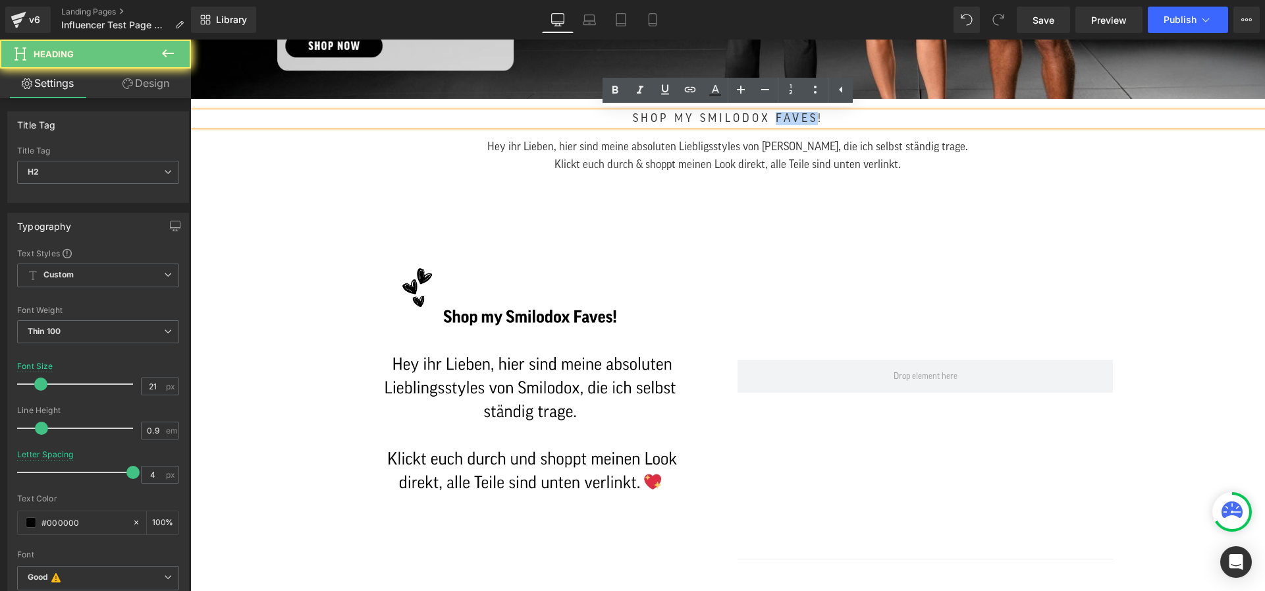
click at [811, 115] on span "Shop my Smilodox Faves!" at bounding box center [728, 118] width 190 height 11
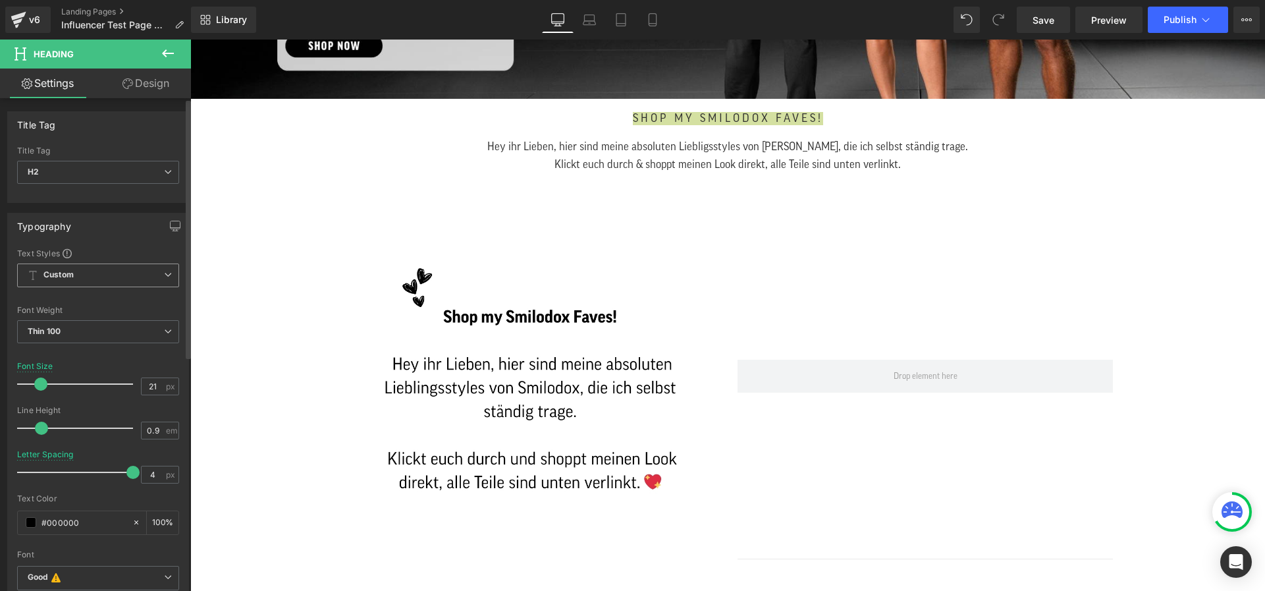
click at [91, 274] on span "Custom Setup Global Style" at bounding box center [98, 275] width 162 height 24
click at [97, 269] on span "Custom Setup Global Style" at bounding box center [95, 275] width 157 height 24
click at [88, 330] on span "Thin 100" at bounding box center [98, 331] width 162 height 23
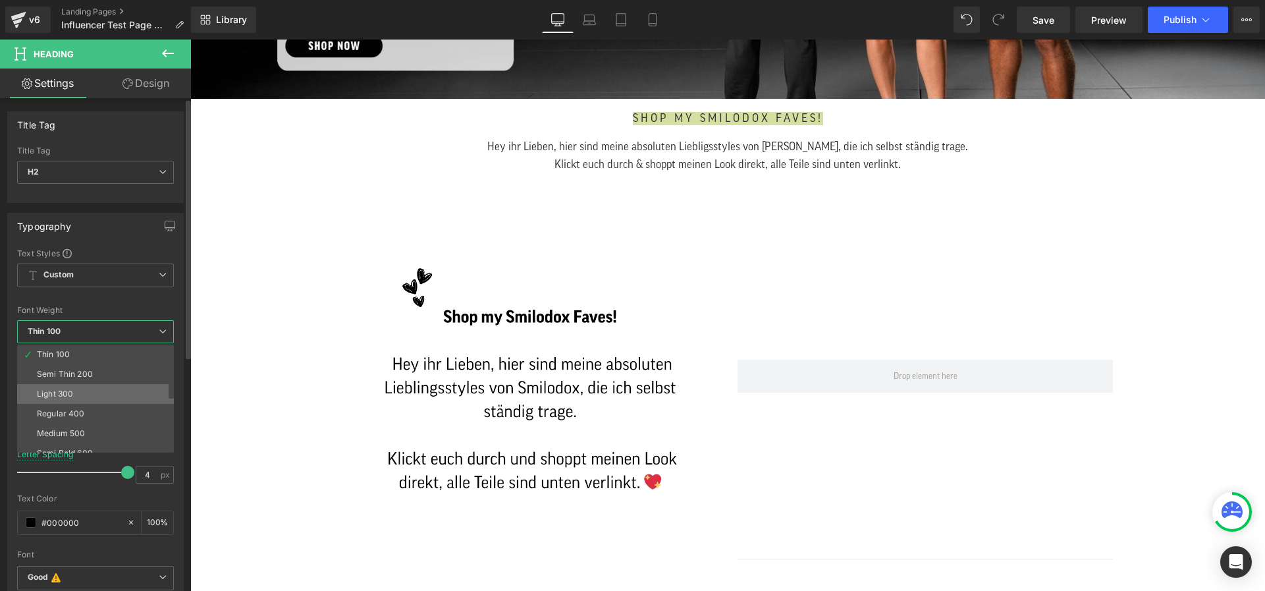
scroll to position [109, 0]
click at [70, 450] on li "Bolder" at bounding box center [98, 443] width 163 height 20
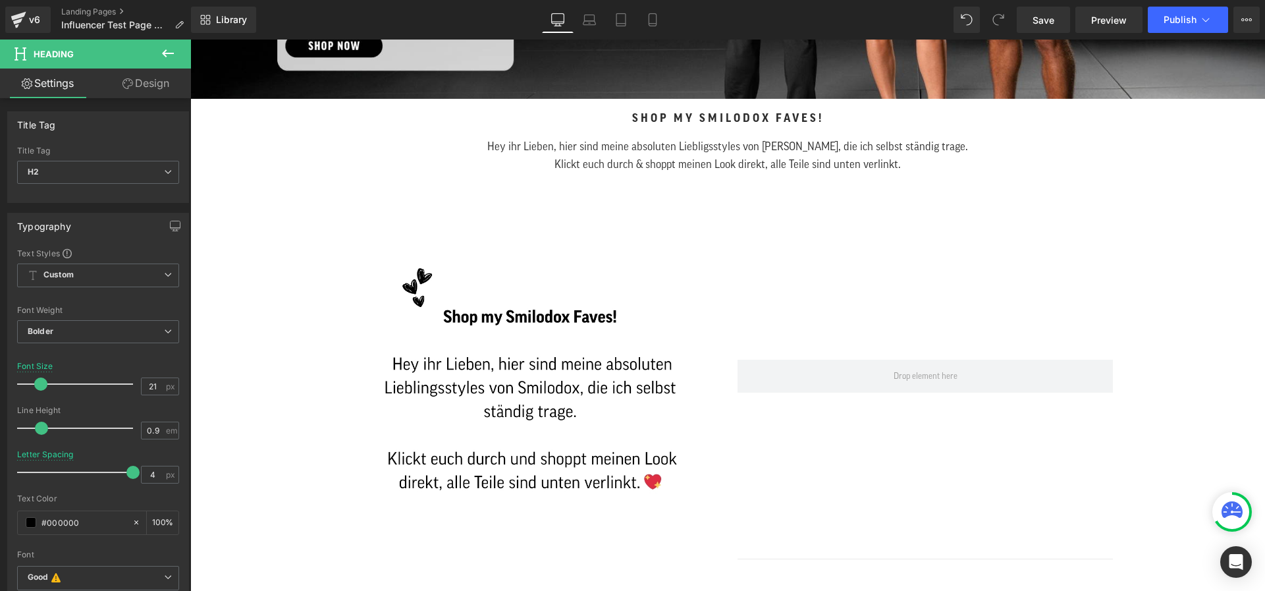
click at [190, 40] on div at bounding box center [190, 40] width 0 height 0
drag, startPoint x: 124, startPoint y: 470, endPoint x: 94, endPoint y: 469, distance: 30.3
click at [94, 469] on span at bounding box center [100, 472] width 13 height 13
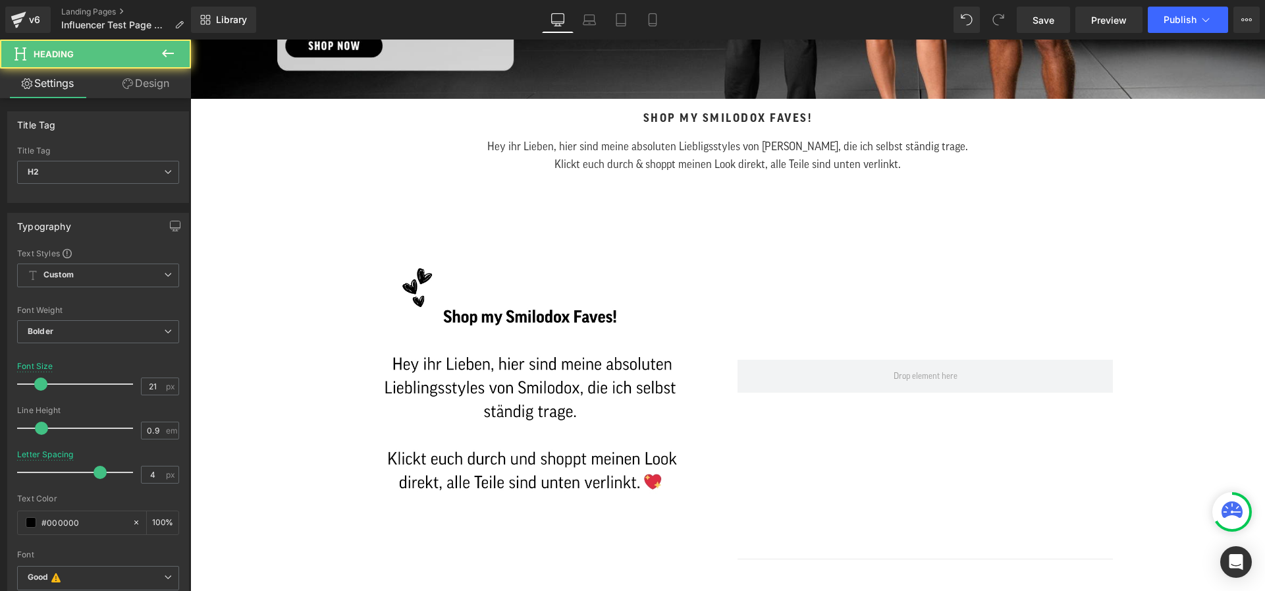
click at [626, 121] on h2 "Shop my Smilodox Faves!" at bounding box center [727, 118] width 1035 height 13
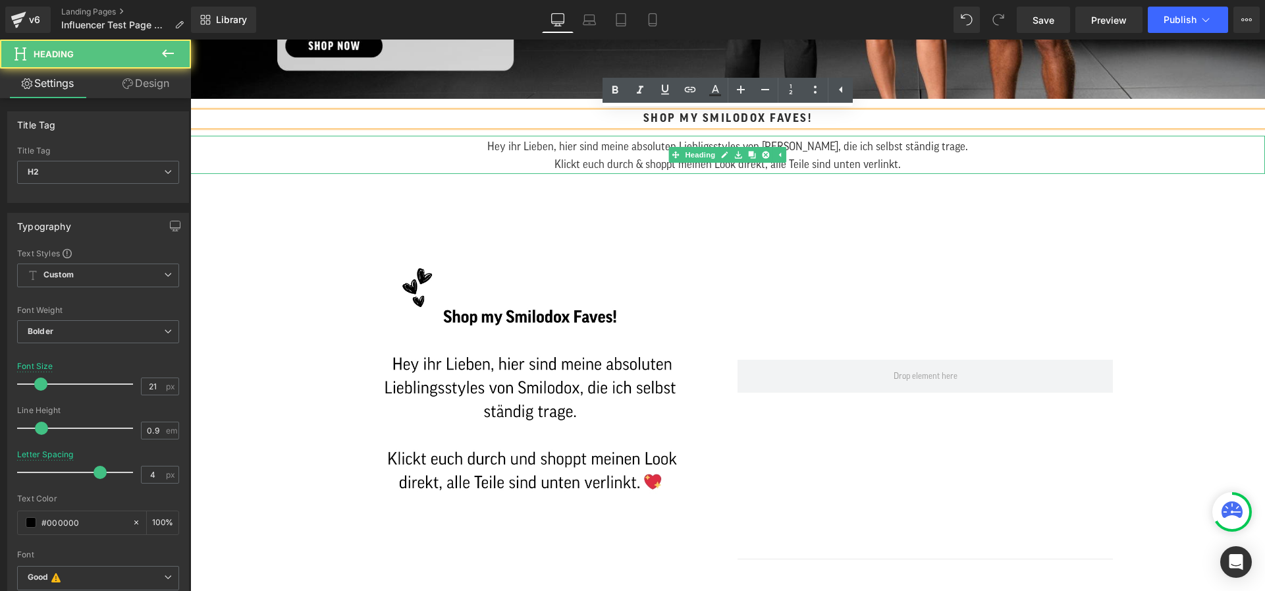
click at [570, 146] on span "Hey ihr Lieben, hier sind meine absoluten Liebligsstyles von [PERSON_NAME], die…" at bounding box center [727, 146] width 481 height 11
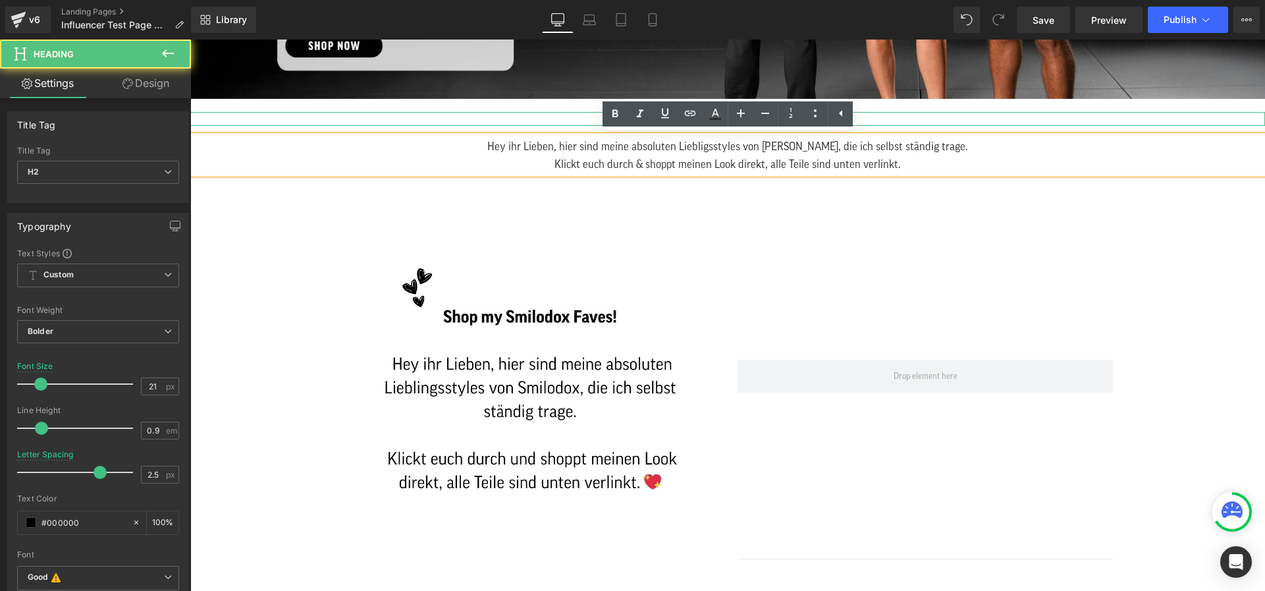
click at [551, 120] on h2 "Shop my Smilodox Faves!" at bounding box center [727, 118] width 1035 height 13
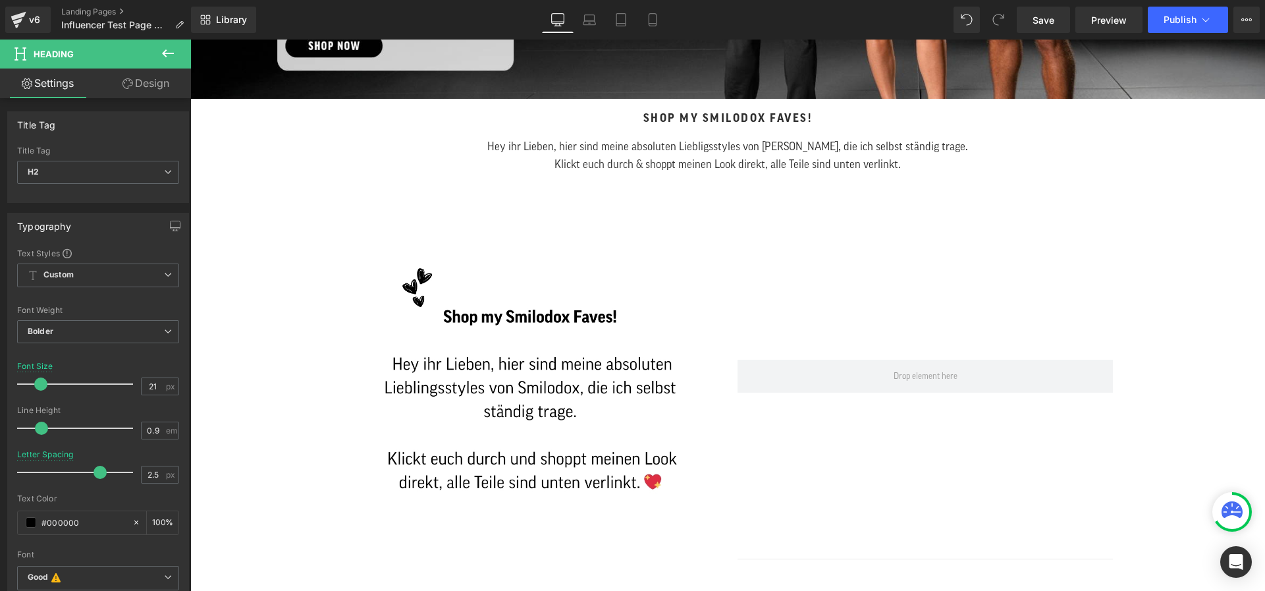
click at [140, 89] on link "Design" at bounding box center [145, 83] width 95 height 30
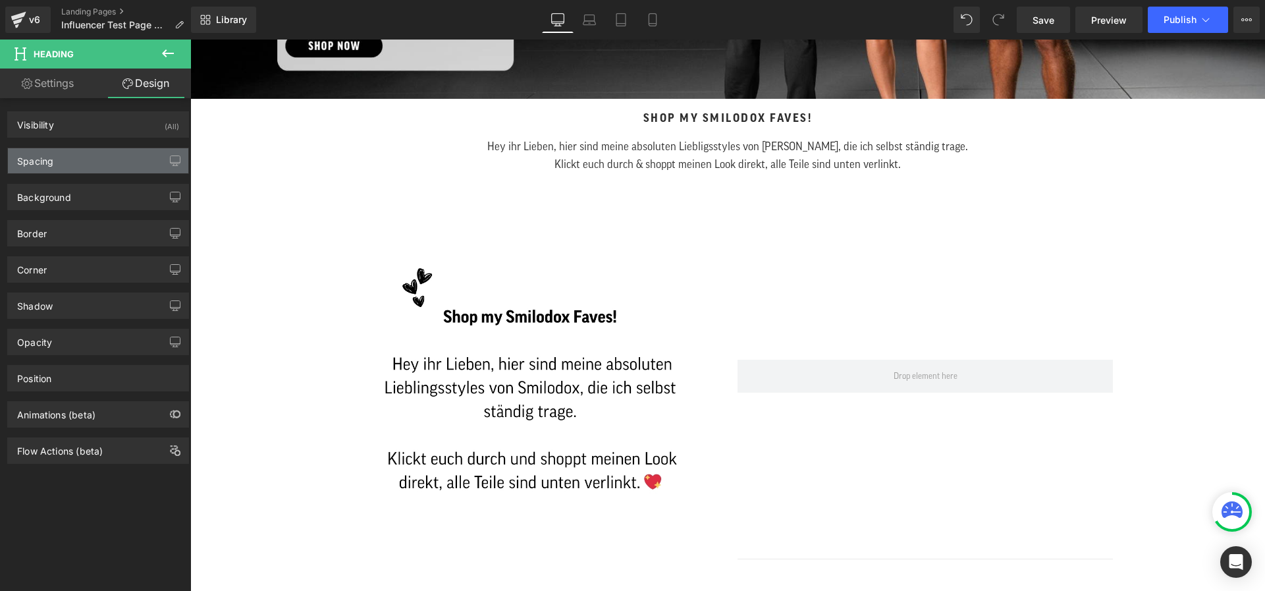
click at [79, 157] on div "Spacing" at bounding box center [98, 160] width 180 height 25
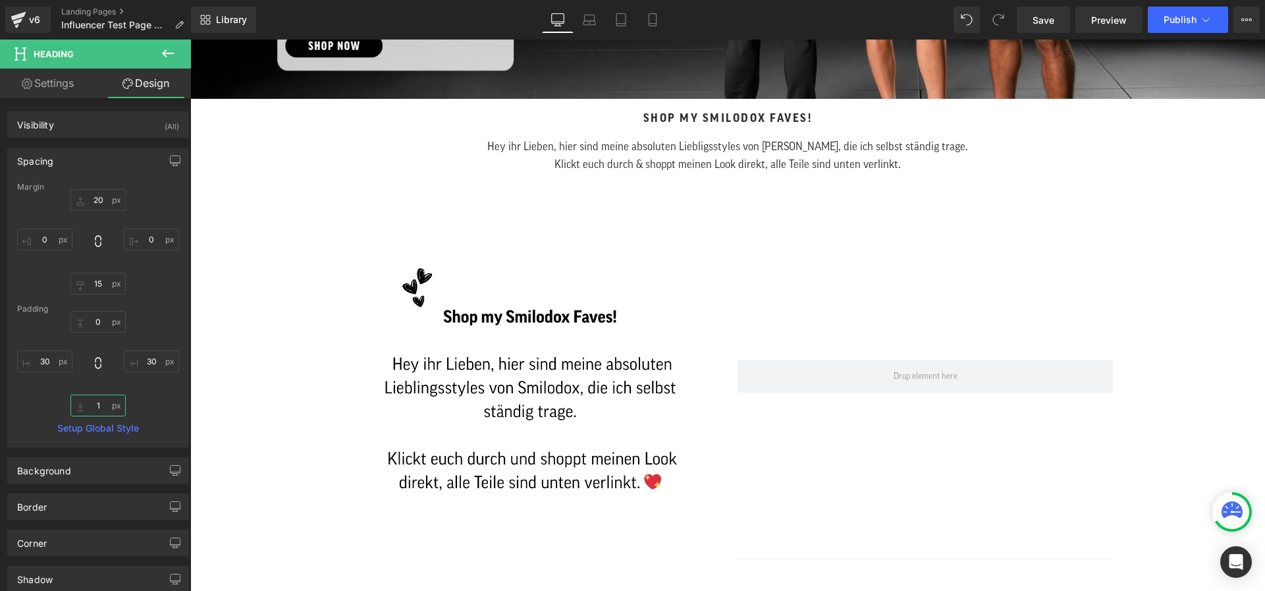
click at [94, 400] on input "1" at bounding box center [97, 405] width 55 height 22
type input "0"
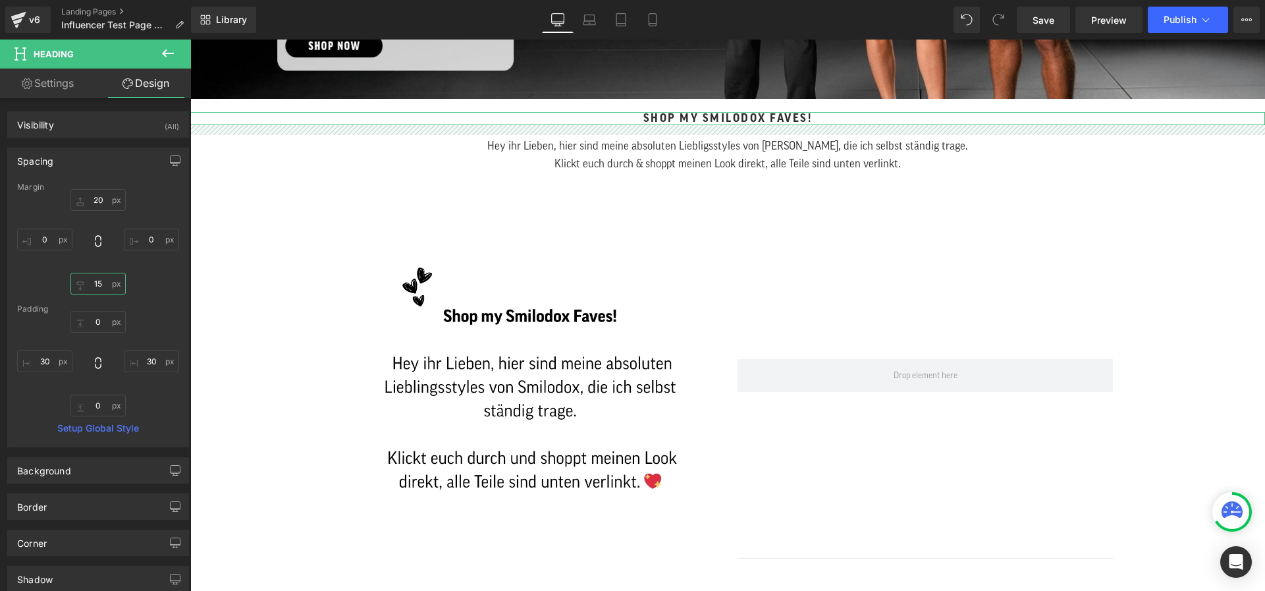
click at [95, 286] on input "15" at bounding box center [97, 284] width 55 height 22
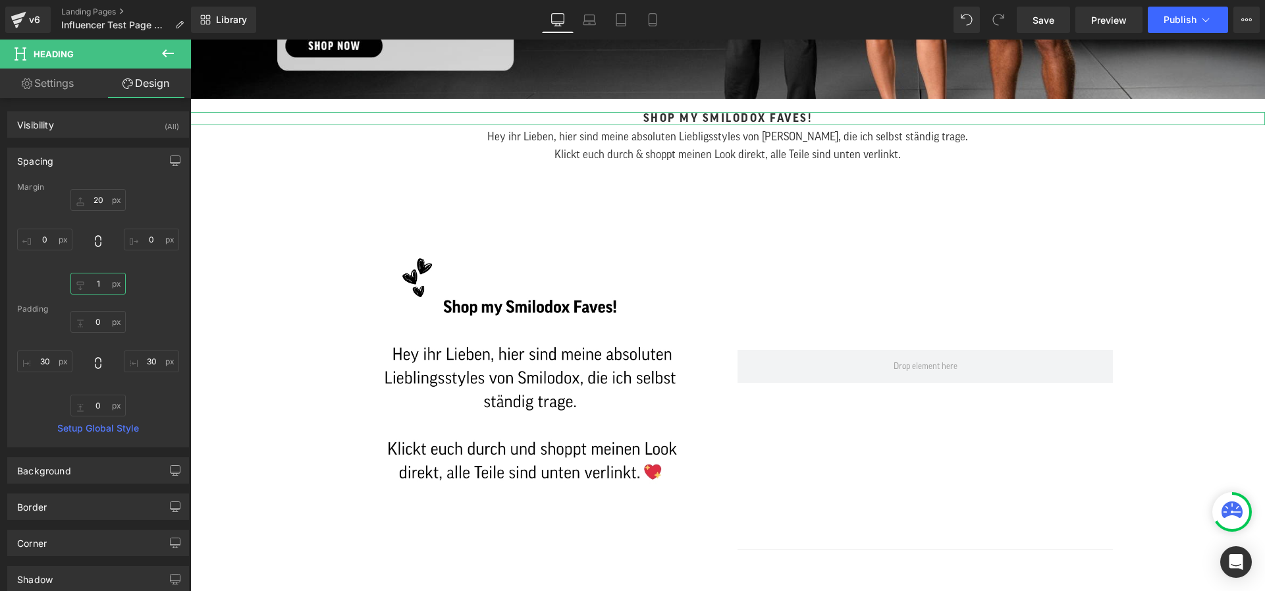
type input "0"
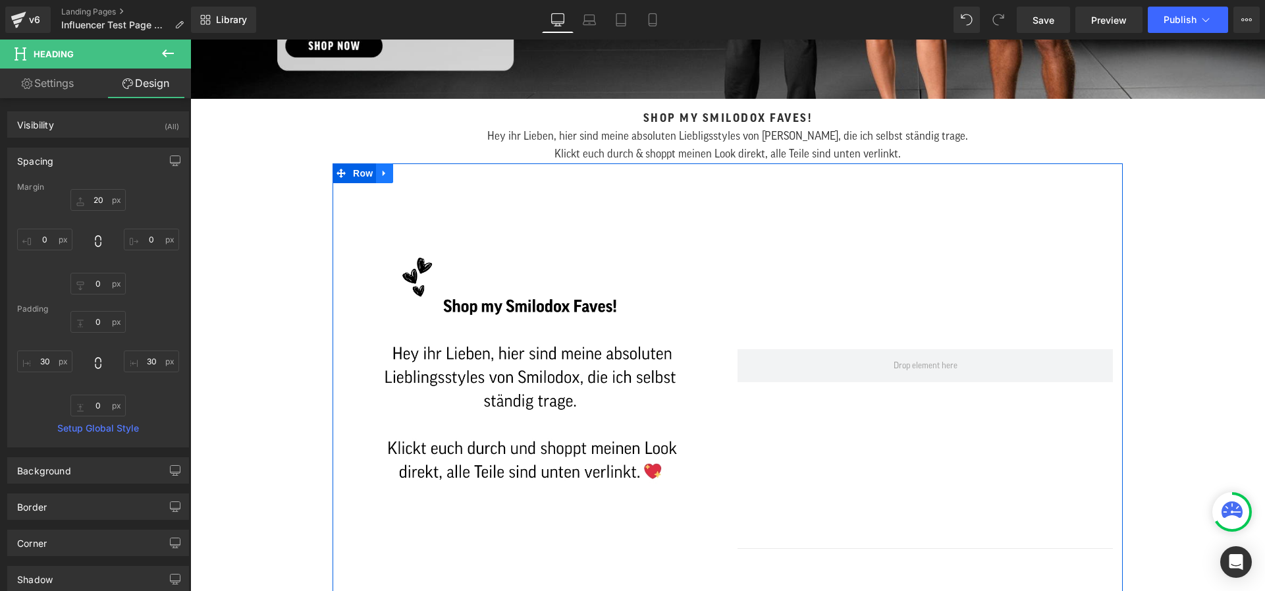
click at [387, 173] on icon at bounding box center [384, 173] width 9 height 10
click at [418, 173] on icon at bounding box center [418, 173] width 9 height 10
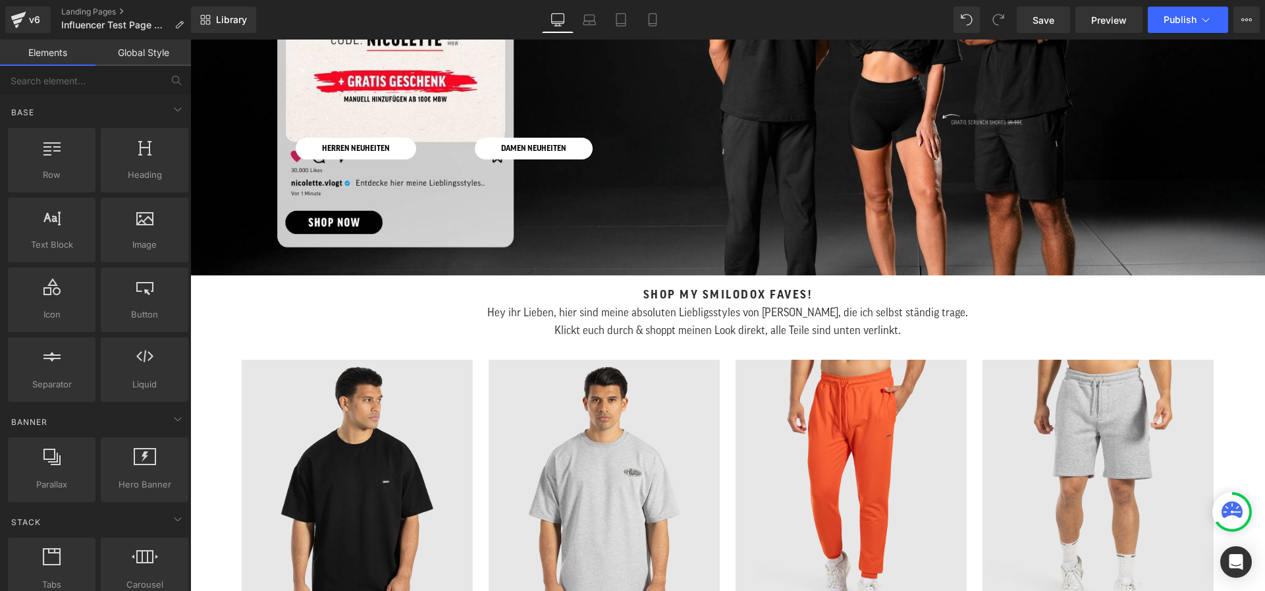
scroll to position [273, 0]
click at [594, 15] on icon at bounding box center [589, 19] width 13 height 13
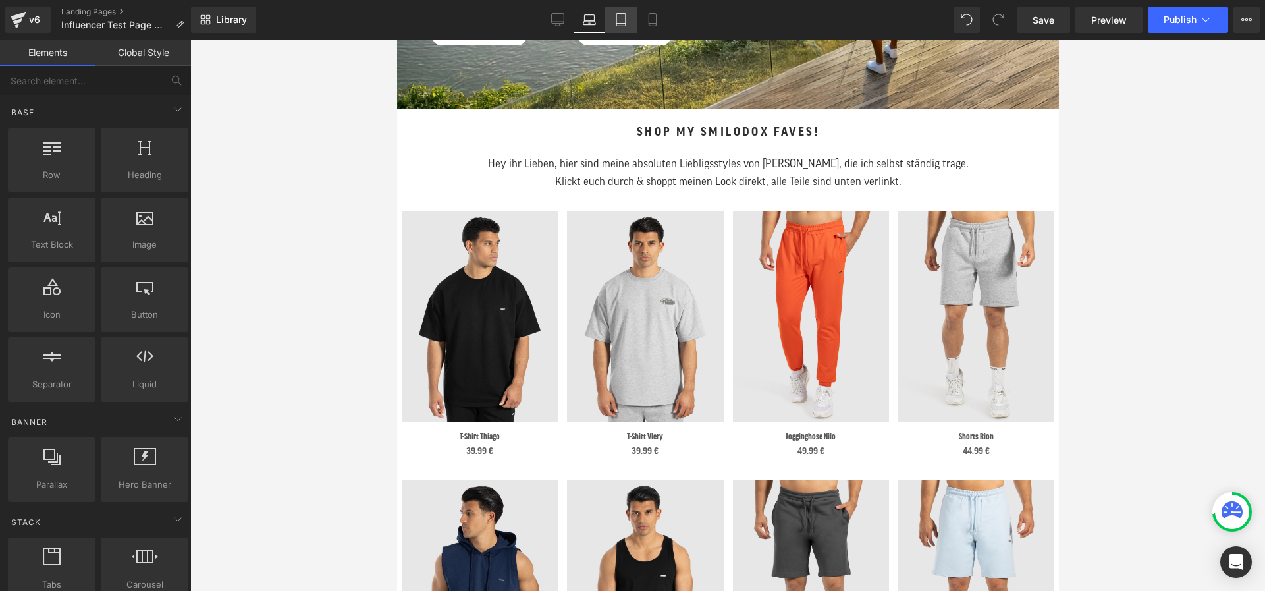
click at [629, 24] on link "Tablet" at bounding box center [621, 20] width 32 height 26
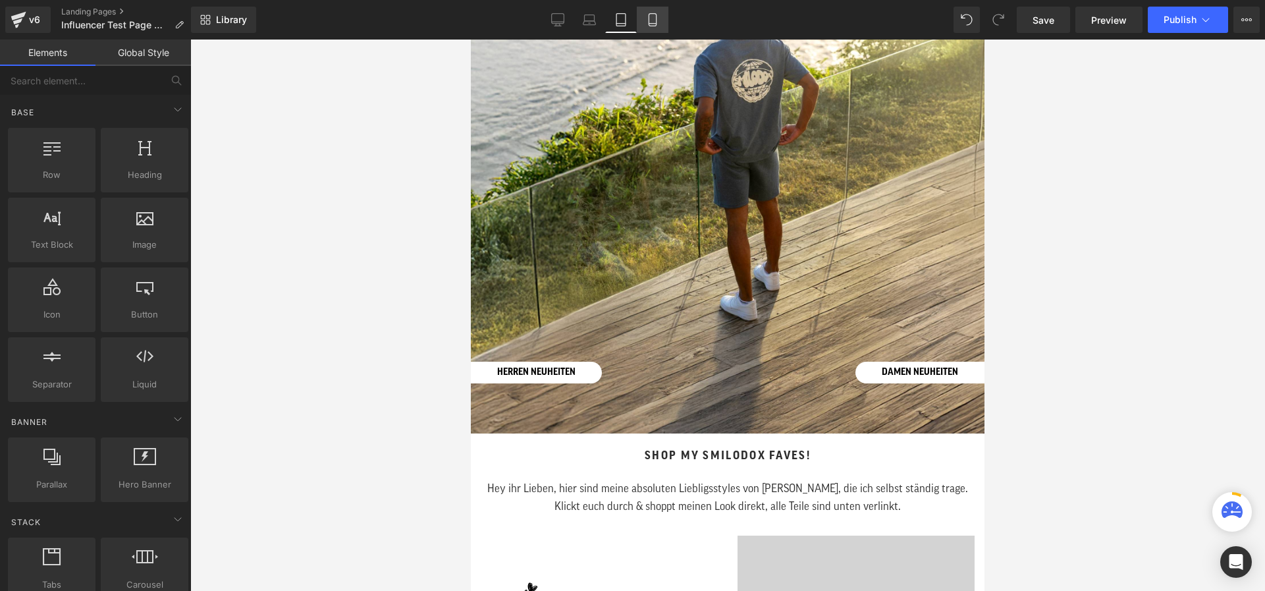
click at [657, 24] on icon at bounding box center [652, 19] width 13 height 13
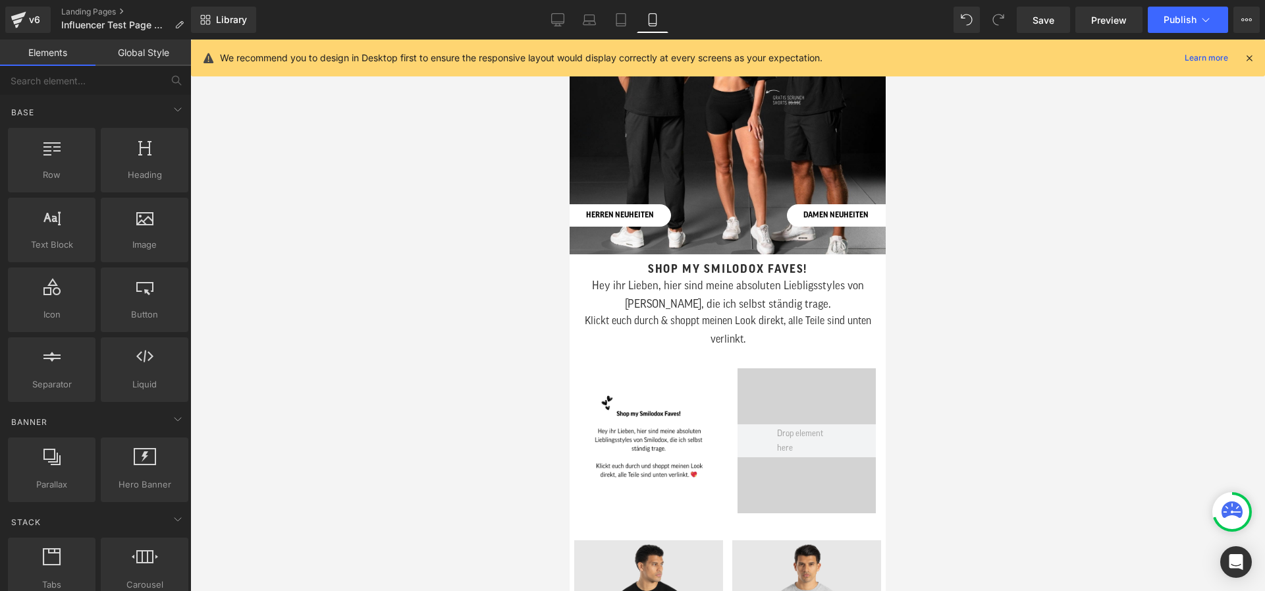
scroll to position [283, 0]
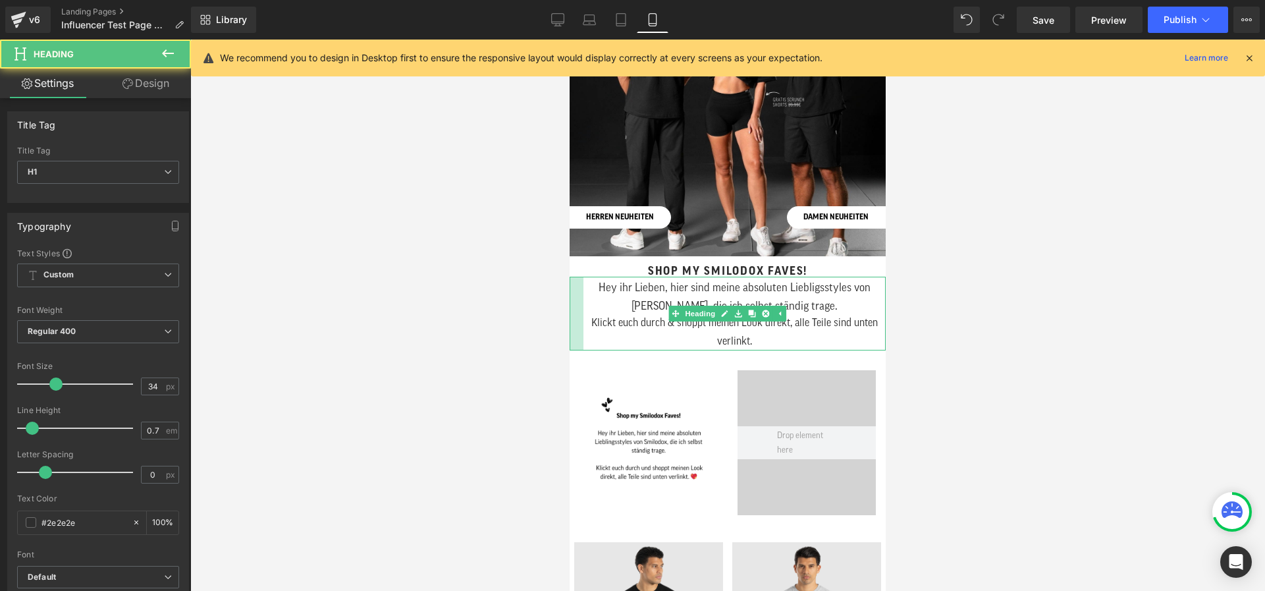
click at [584, 289] on div "Hey ihr Lieben, hier sind meine absoluten Liebligsstyles von [PERSON_NAME], die…" at bounding box center [728, 314] width 316 height 74
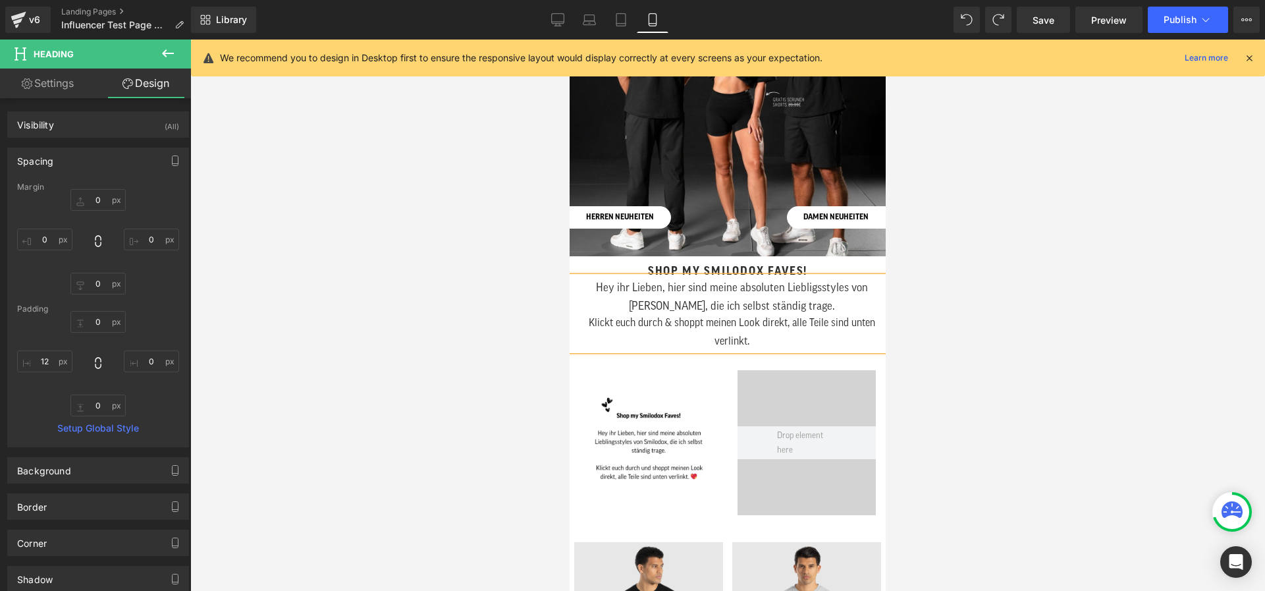
click at [598, 289] on span "Hey ihr Lieben, hier sind meine absoluten Liebligsstyles von [PERSON_NAME], die…" at bounding box center [732, 297] width 272 height 30
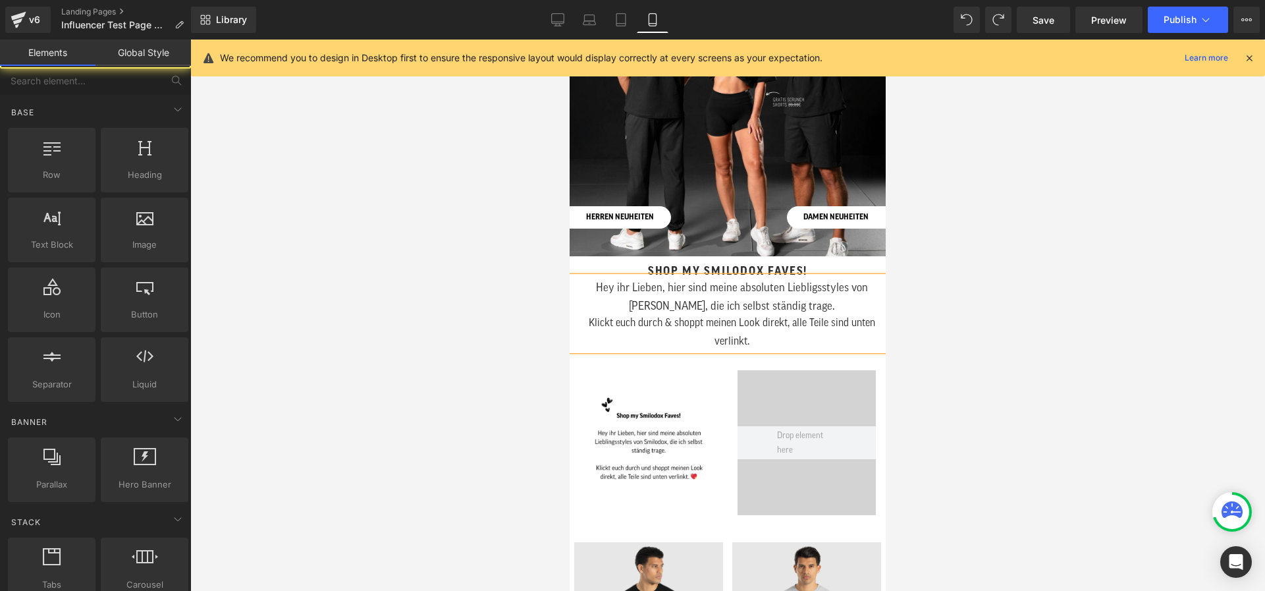
click at [969, 277] on div at bounding box center [727, 315] width 1075 height 551
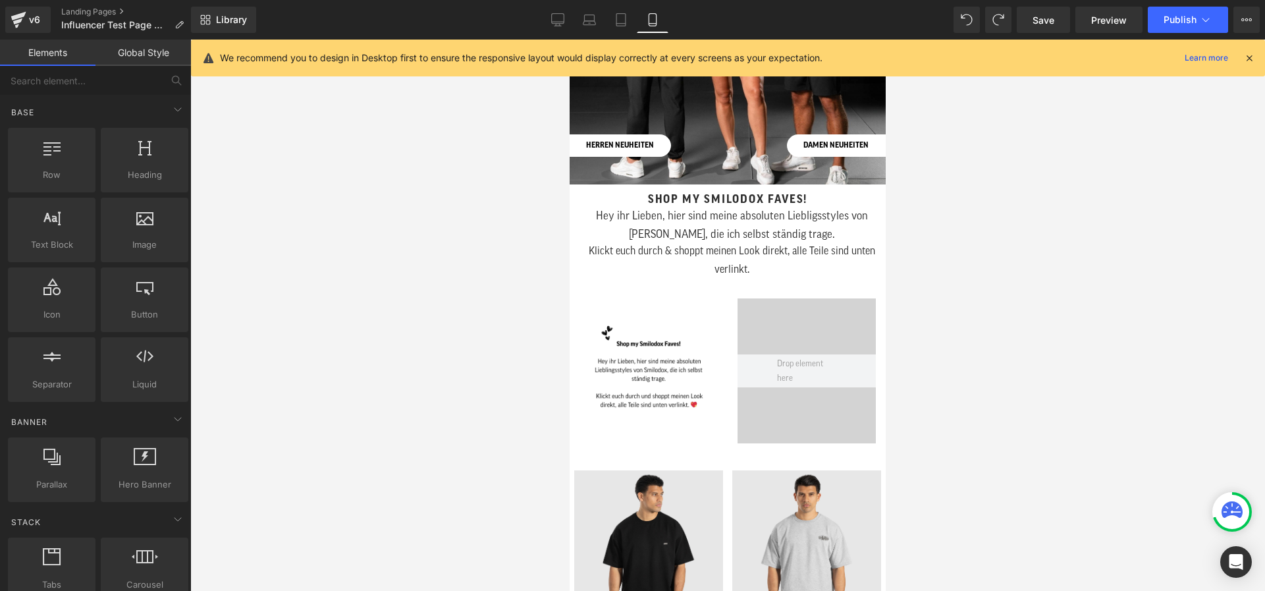
scroll to position [356, 0]
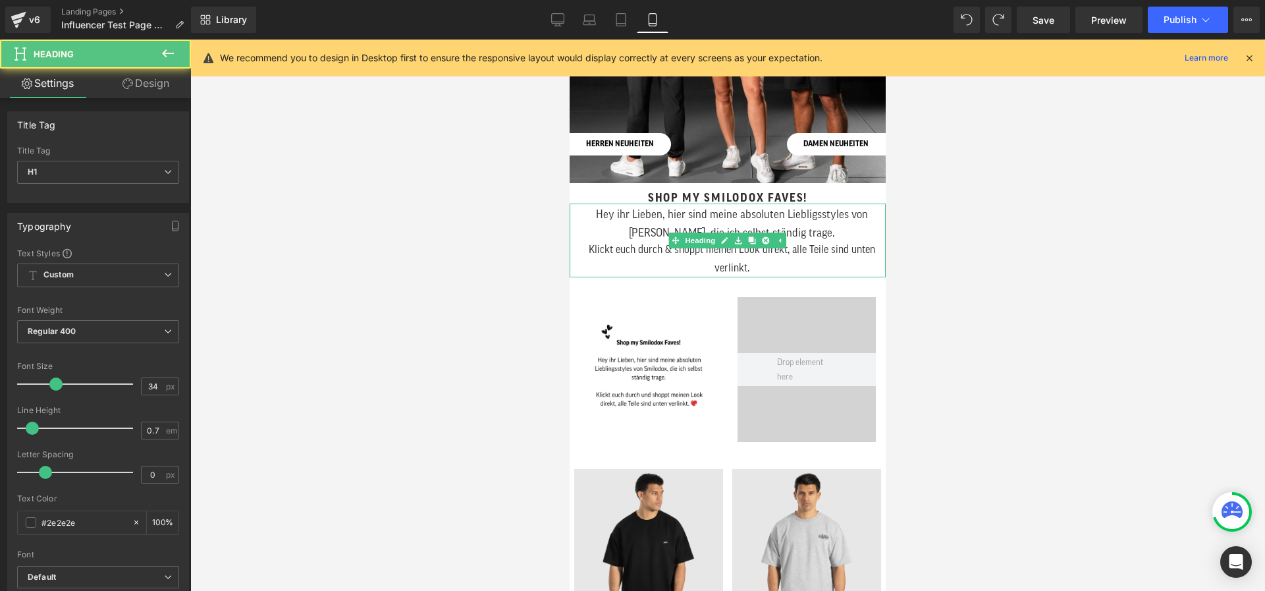
click at [585, 215] on h1 "Hey ihr Lieben, hier sind meine absoluten Liebligsstyles von [PERSON_NAME], die…" at bounding box center [731, 222] width 308 height 38
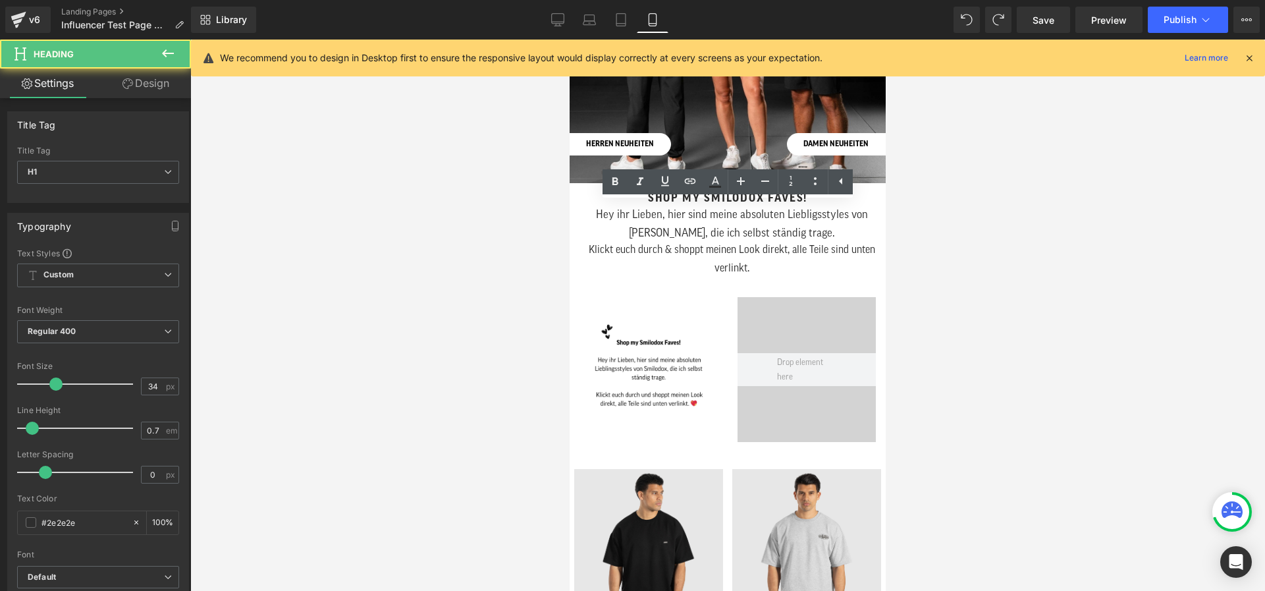
click at [169, 86] on link "Design" at bounding box center [145, 83] width 95 height 30
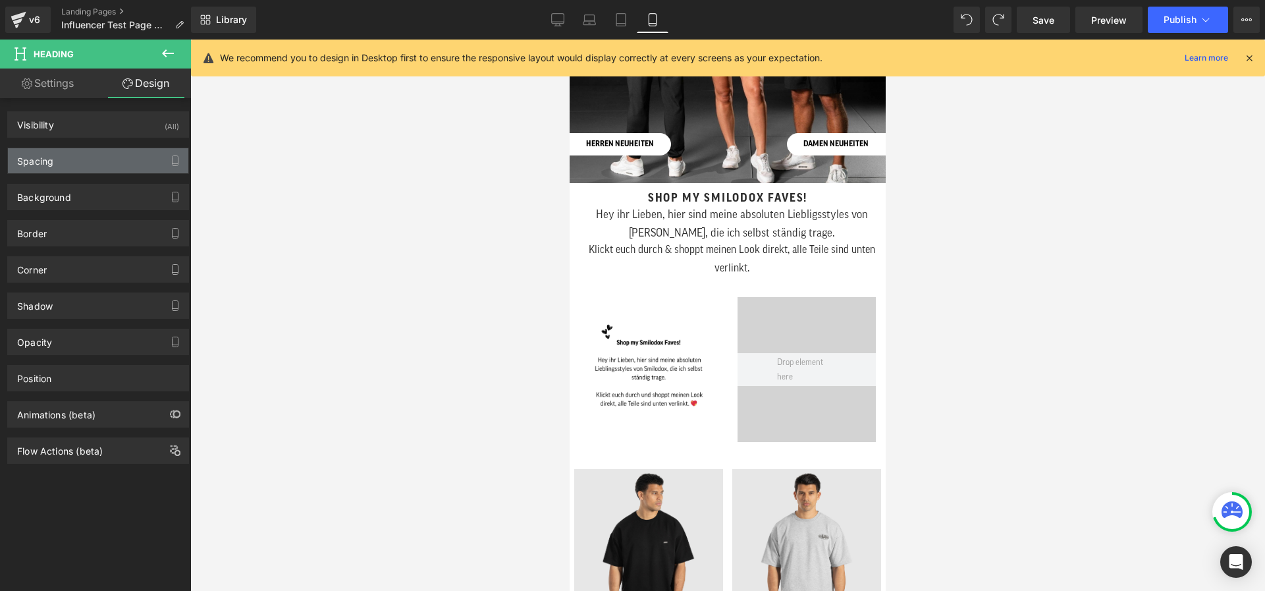
click at [85, 161] on div "Spacing" at bounding box center [98, 160] width 180 height 25
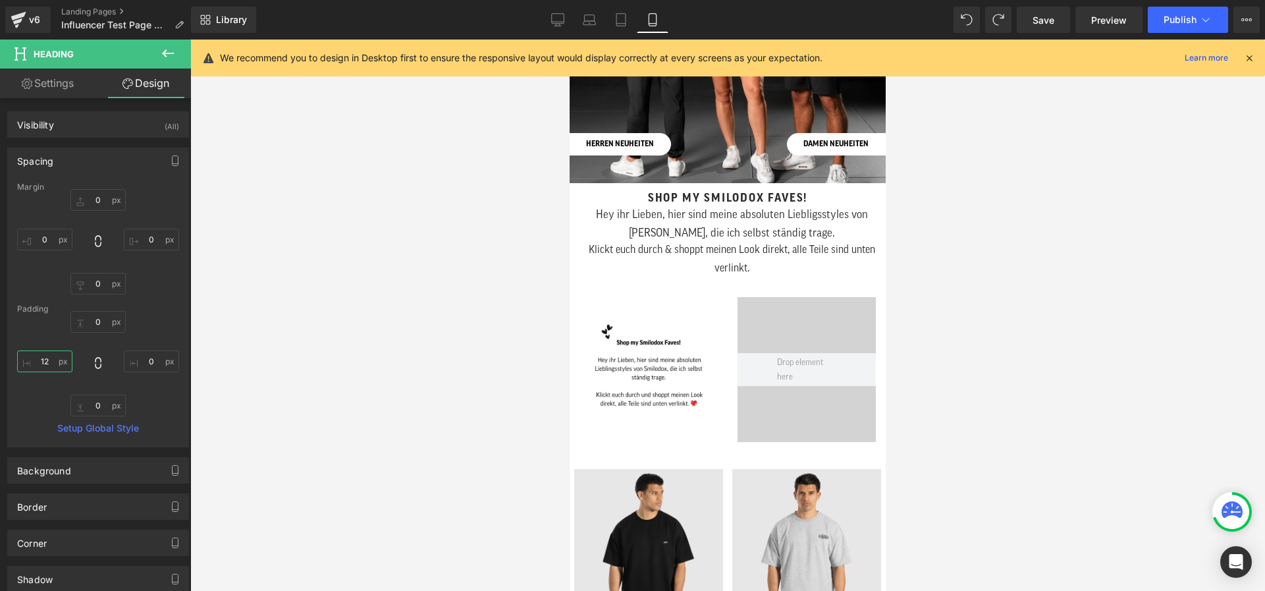
click at [45, 354] on input "12" at bounding box center [44, 361] width 55 height 22
type input "10"
click at [154, 365] on input "0" at bounding box center [151, 361] width 55 height 22
type input "10"
click at [606, 238] on h1 "Hey ihr Lieben, hier sind meine absoluten Liebligsstyles von [PERSON_NAME], die…" at bounding box center [727, 222] width 303 height 38
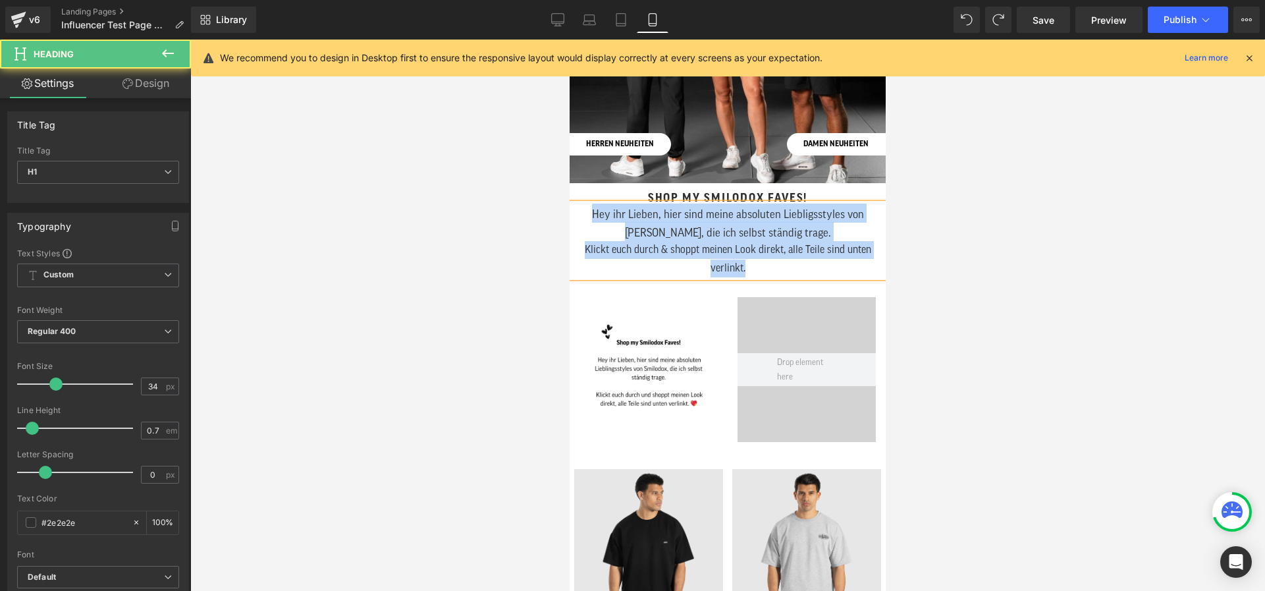
copy div "Hey ihr Lieben, hier sind meine absoluten Liebligsstyles von [PERSON_NAME], die…"
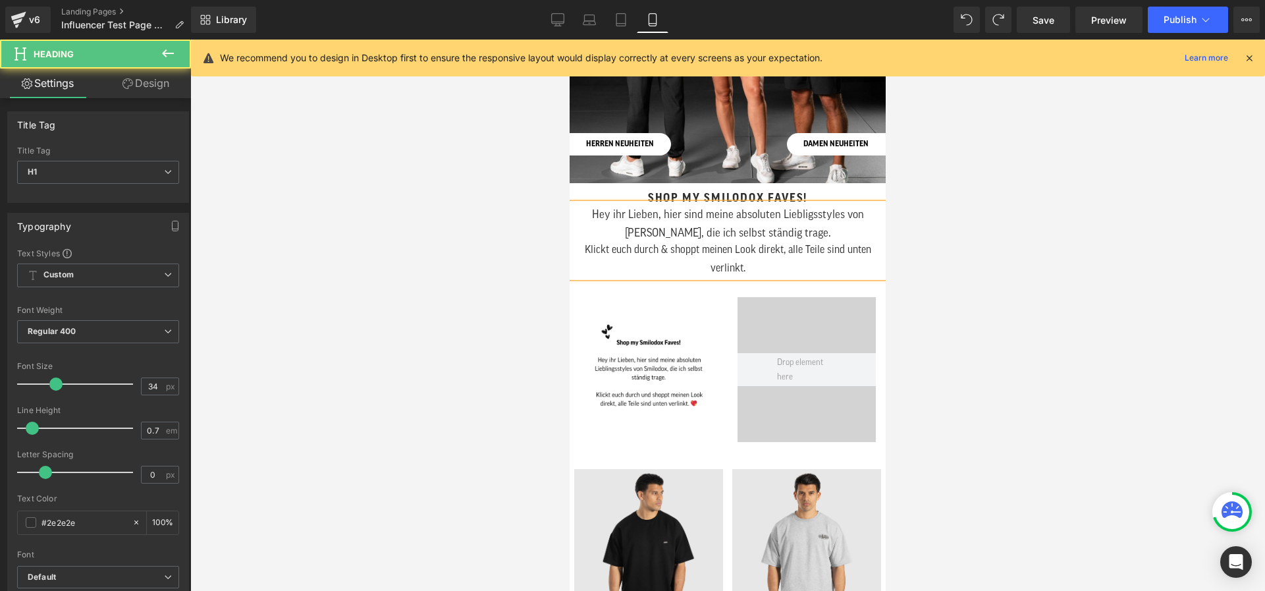
click at [606, 239] on h1 "Hey ihr Lieben, hier sind meine absoluten Liebligsstyles von [PERSON_NAME], die…" at bounding box center [727, 222] width 303 height 38
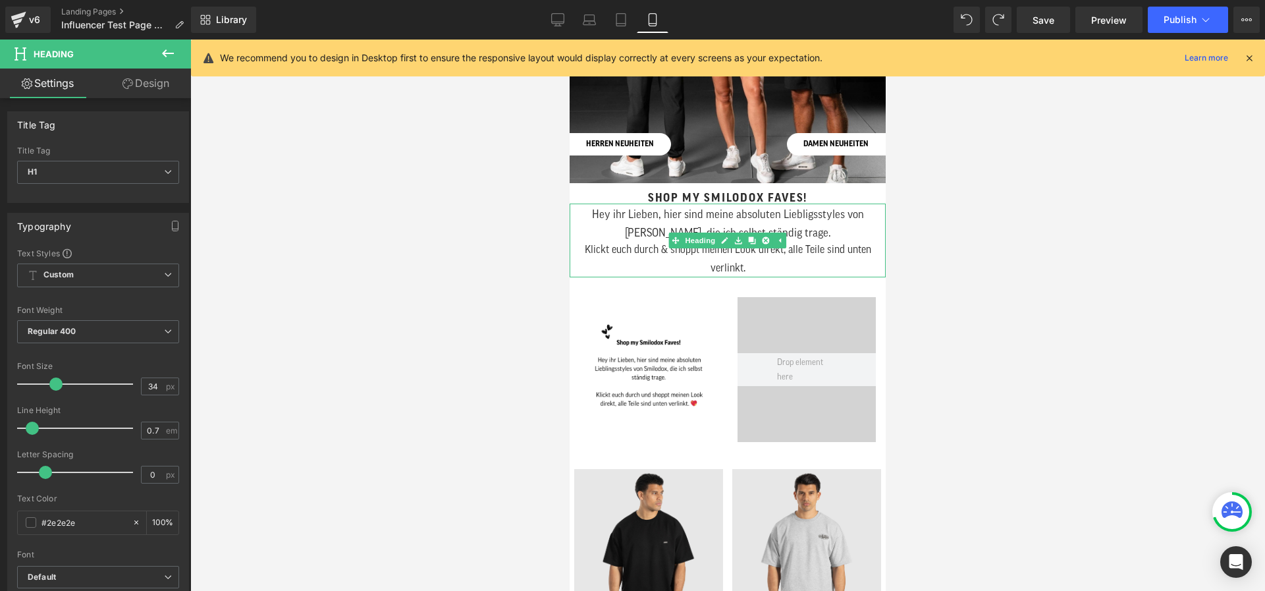
click at [709, 222] on h1 "Hey ihr Lieben, hier sind meine absoluten Liebligsstyles von [PERSON_NAME], die…" at bounding box center [727, 222] width 303 height 38
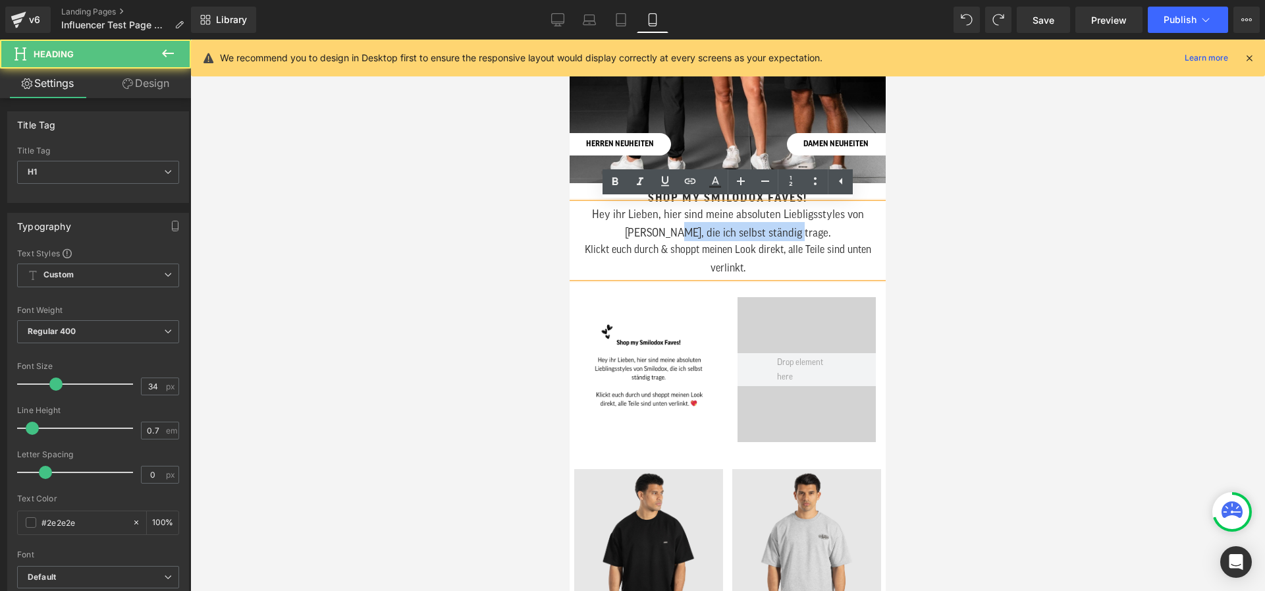
drag, startPoint x: 810, startPoint y: 233, endPoint x: 691, endPoint y: 235, distance: 118.5
click at [691, 235] on span "Hey ihr Lieben, hier sind meine absoluten Liebligsstyles von [PERSON_NAME], die…" at bounding box center [728, 224] width 272 height 30
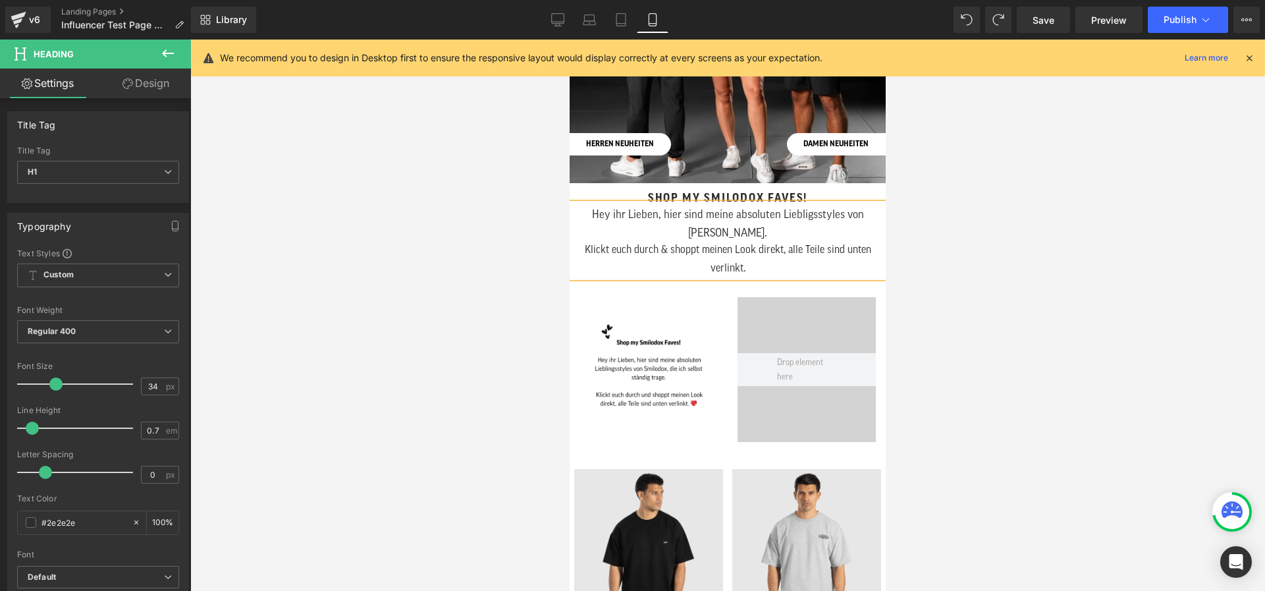
click at [579, 250] on div "Klickt euch durch & shoppt meinen Look direkt, alle Teile sind unten verlinkt." at bounding box center [727, 259] width 303 height 36
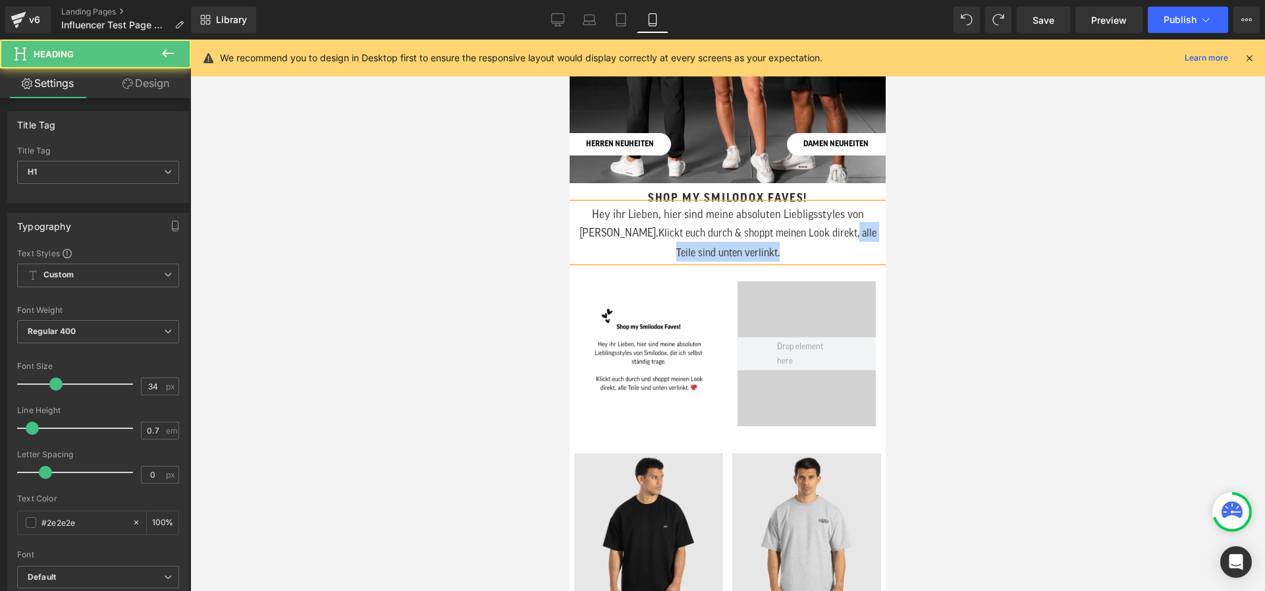
drag, startPoint x: 807, startPoint y: 250, endPoint x: 831, endPoint y: 230, distance: 31.0
click at [831, 230] on h1 "Hey ihr Lieben, hier sind meine absoluten Liebligsstyles von [PERSON_NAME]. Kli…" at bounding box center [727, 232] width 303 height 58
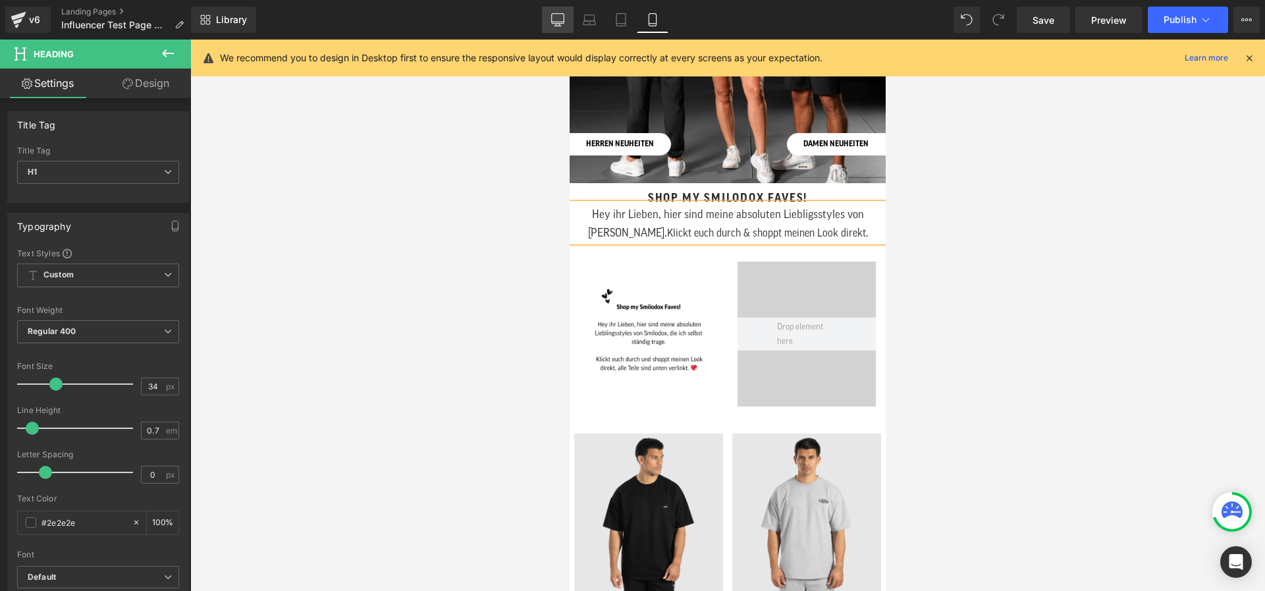
click at [557, 20] on icon at bounding box center [557, 19] width 13 height 13
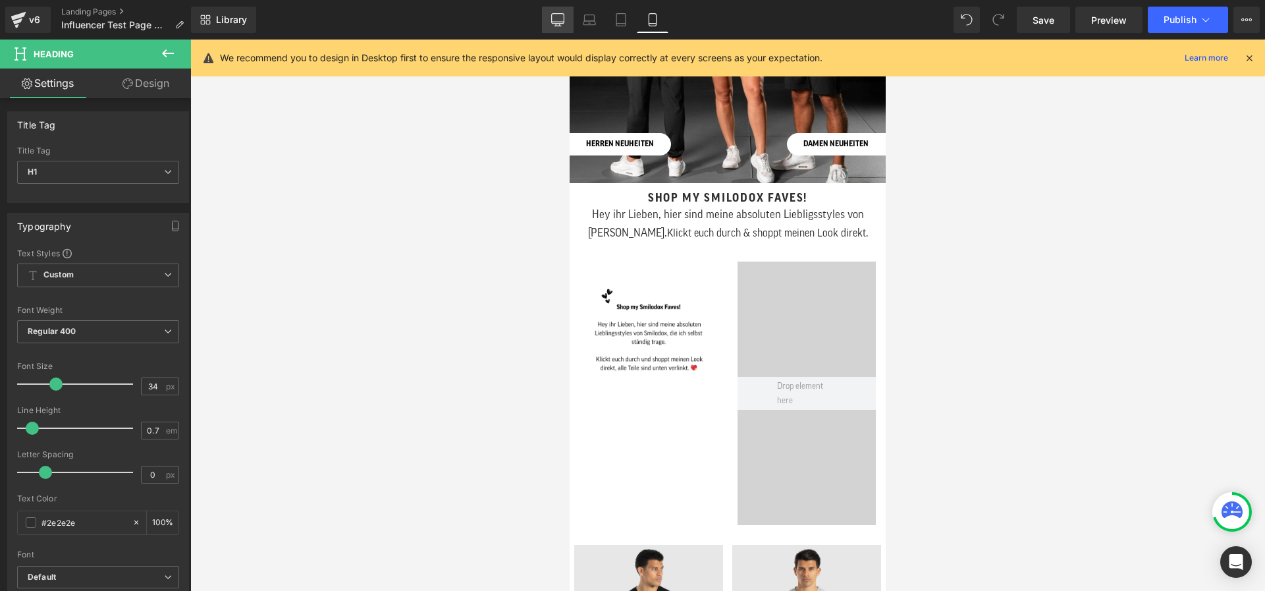
scroll to position [411, 0]
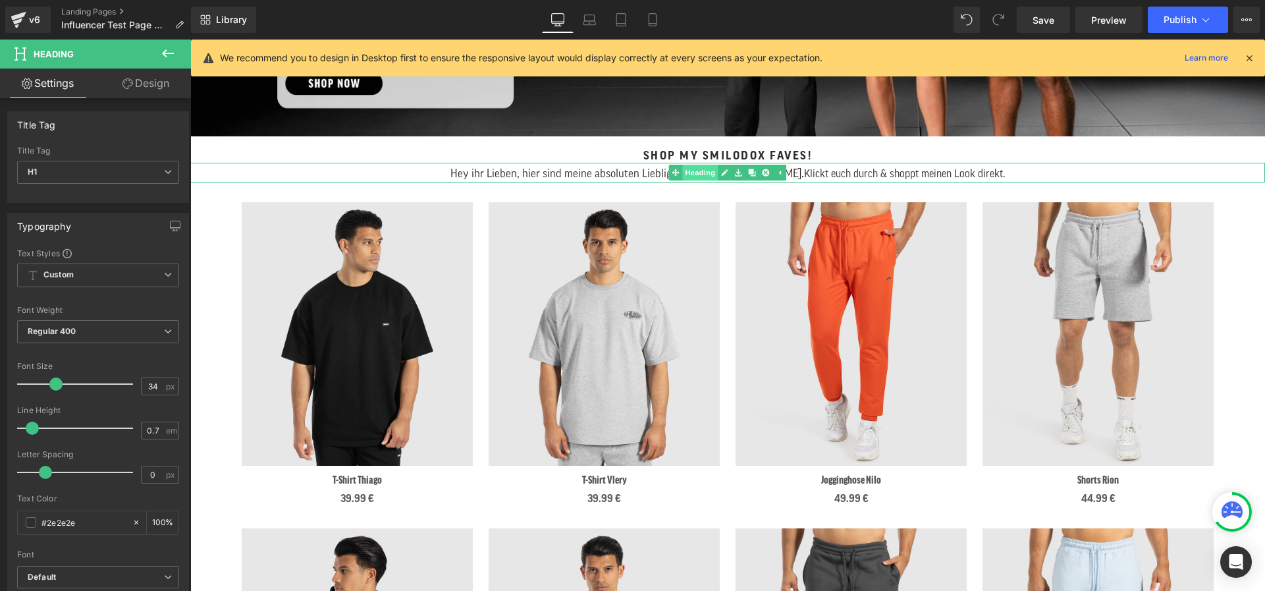
click at [682, 171] on div "Hey ihr Lieben, hier sind meine absoluten Liebligsstyles von [PERSON_NAME]. Kli…" at bounding box center [727, 173] width 1075 height 20
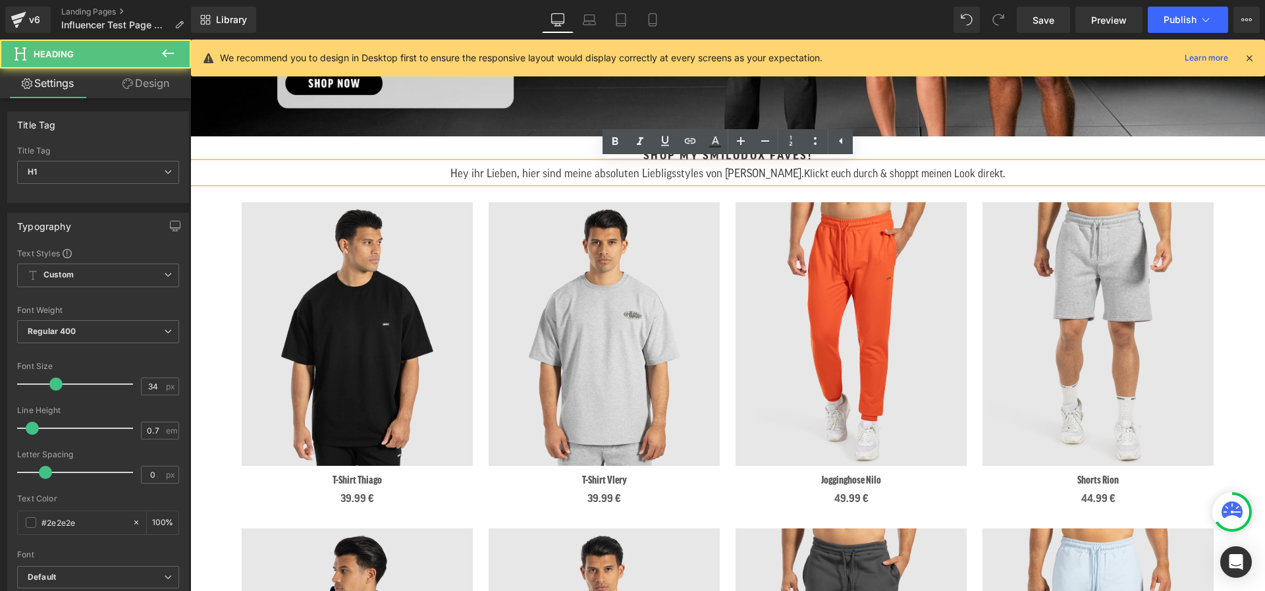
click at [682, 172] on span "Hey ihr Lieben, hier sind meine absoluten Liebligsstyles von [PERSON_NAME]." at bounding box center [627, 173] width 354 height 11
click at [807, 175] on span "Klickt euch durch & shoppt meinen Look direkt." at bounding box center [907, 174] width 201 height 11
click at [698, 173] on span "Hey ihr Lieben, hier sind meine absoluten Lieblingsstyles von [PERSON_NAME]." at bounding box center [628, 173] width 360 height 11
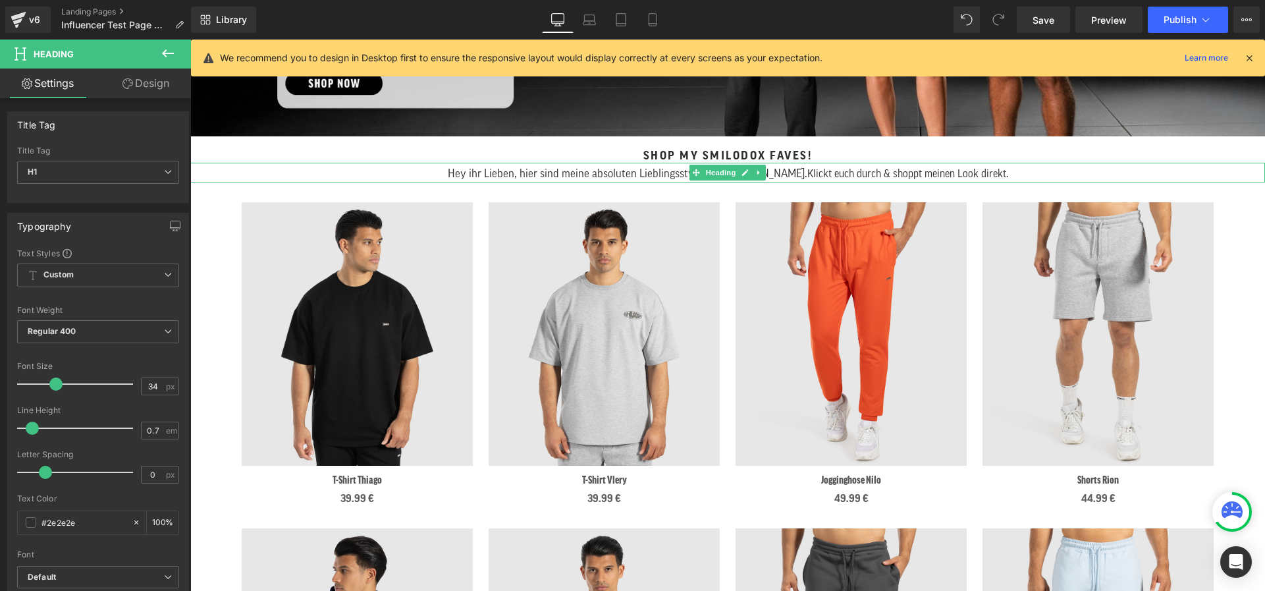
click at [807, 176] on span "Klickt euch durch & shoppt meinen Look direkt." at bounding box center [907, 174] width 201 height 11
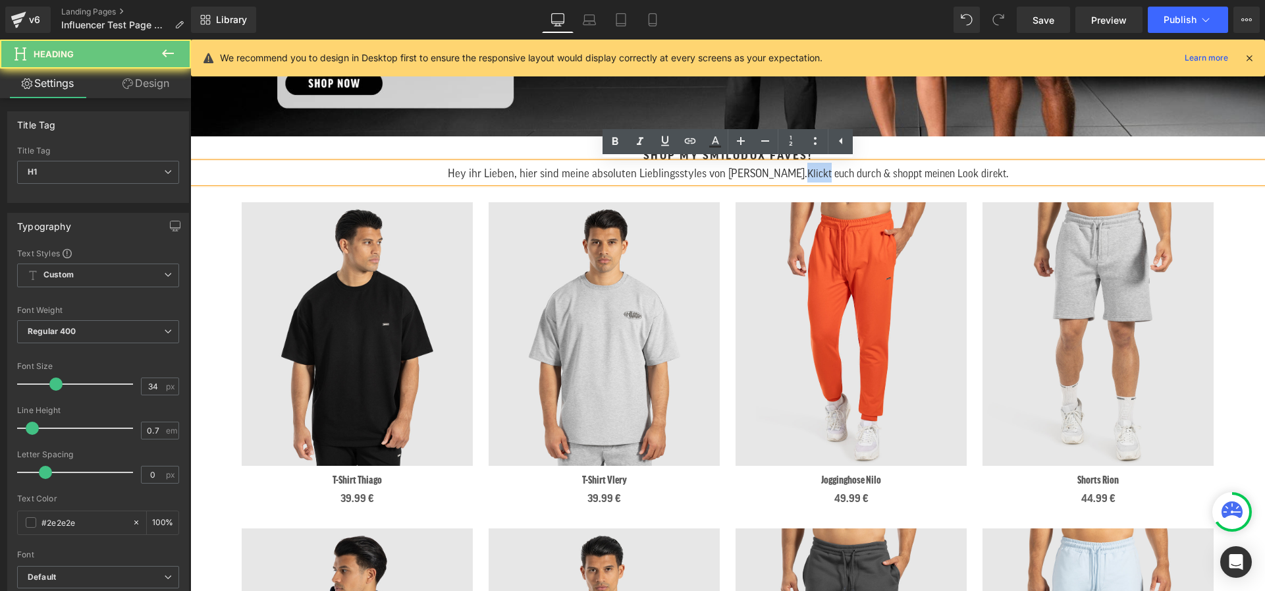
click at [807, 176] on span "Klickt euch durch & shoppt meinen Look direkt." at bounding box center [907, 174] width 201 height 11
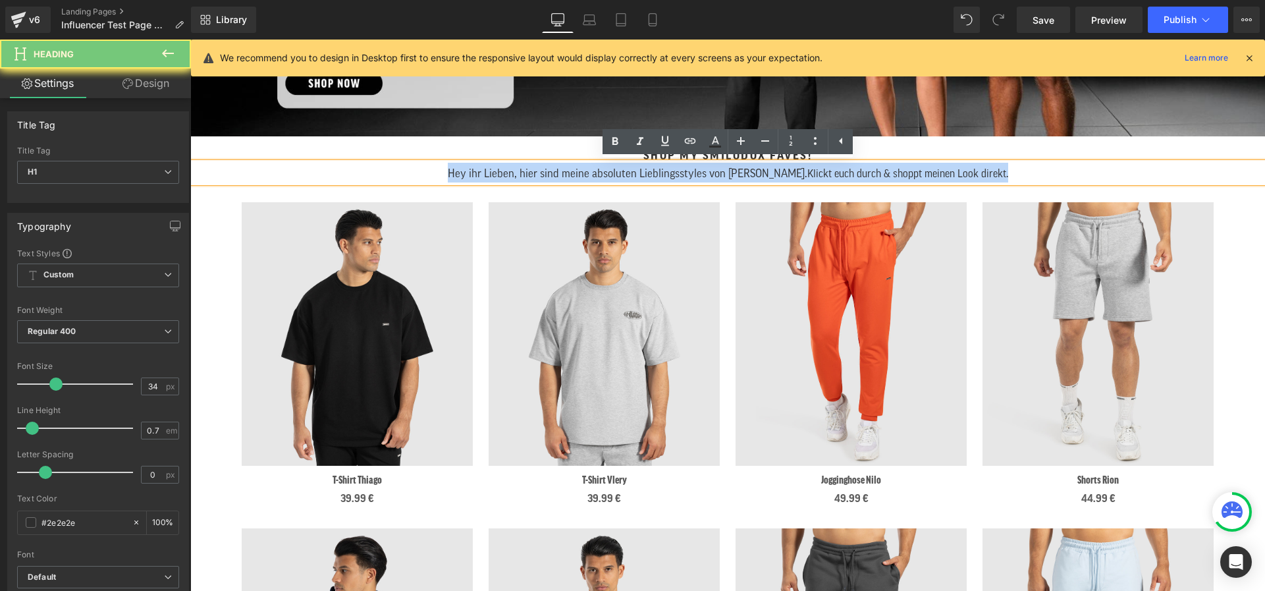
click at [807, 176] on span "Klickt euch durch & shoppt meinen Look direkt." at bounding box center [907, 174] width 201 height 11
click at [985, 172] on span "Klickt euch durch & shoppt meinen Look direkt." at bounding box center [907, 174] width 201 height 11
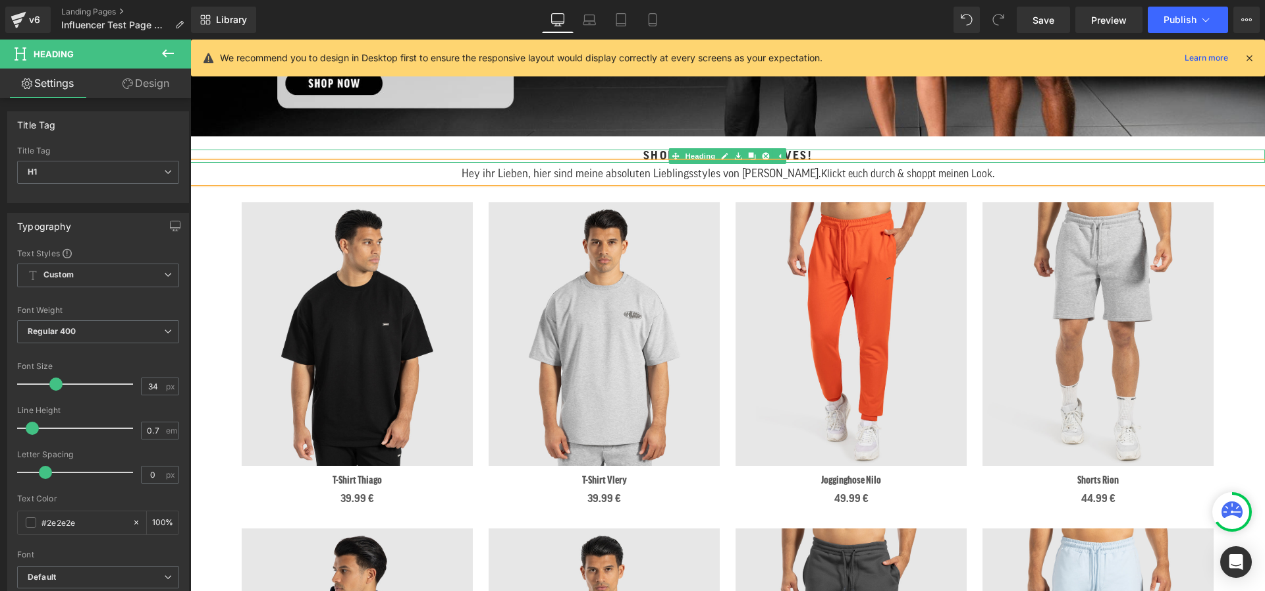
click at [820, 156] on h2 "Shop my Smilodox Faves!" at bounding box center [727, 155] width 1035 height 13
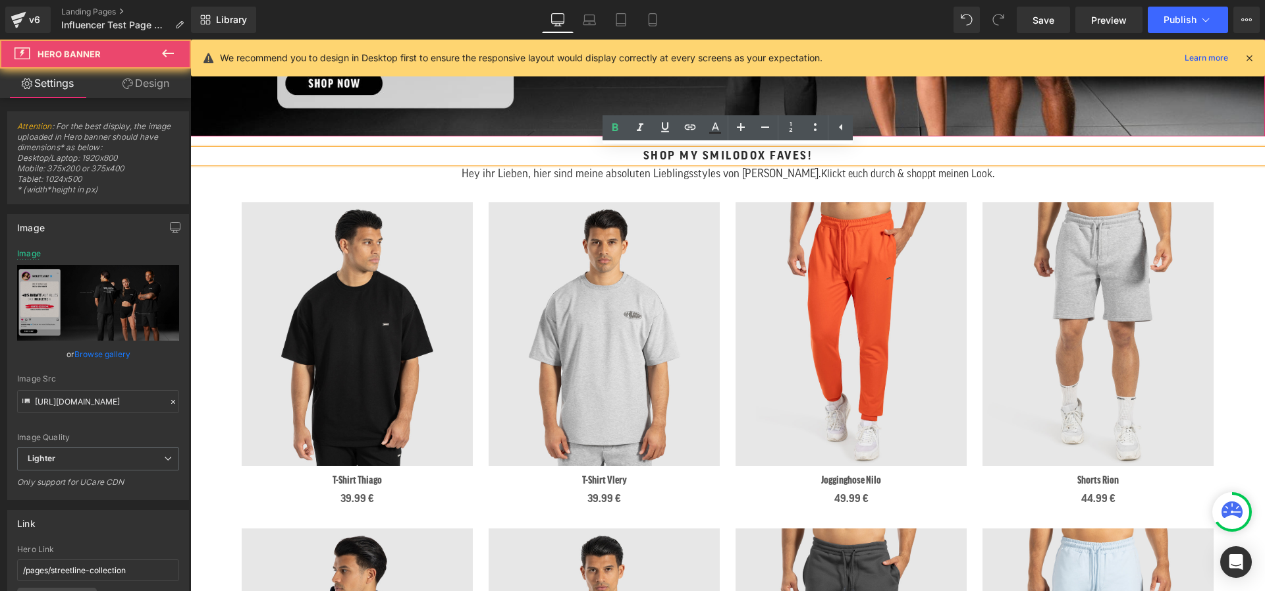
click at [875, 115] on span "HERREN NEUHEITEN Button DAMEN NEUHEITEN Button Row herren neuheiten Button dame…" at bounding box center [727, 59] width 1075 height 120
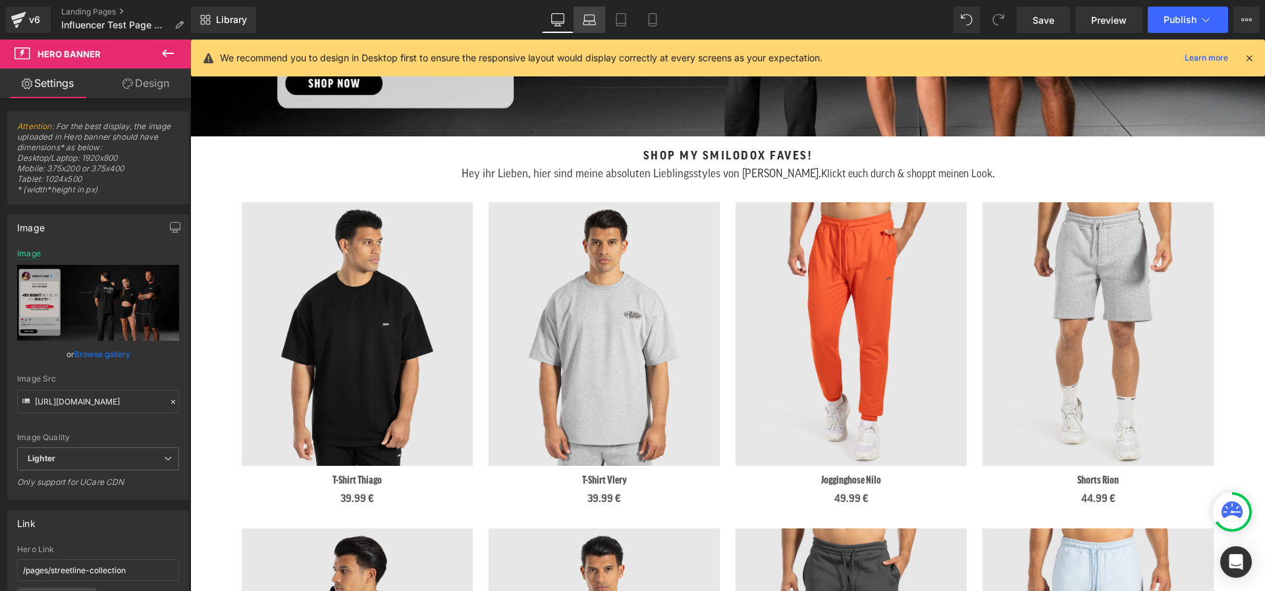
click at [593, 18] on icon at bounding box center [589, 19] width 13 height 13
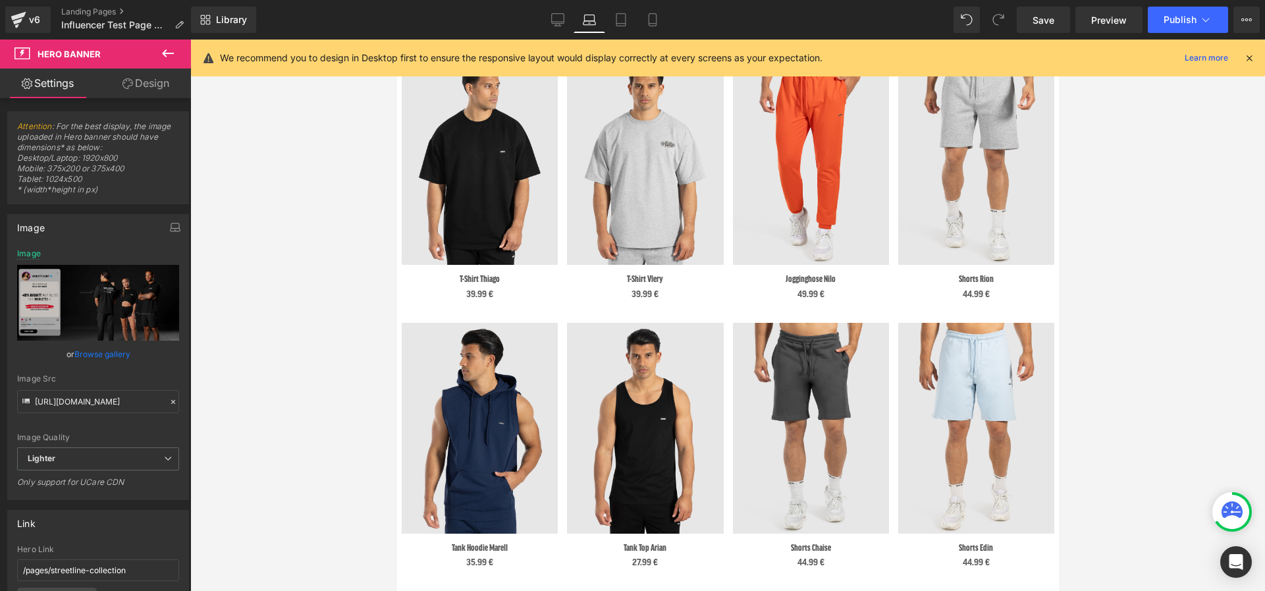
scroll to position [0, 0]
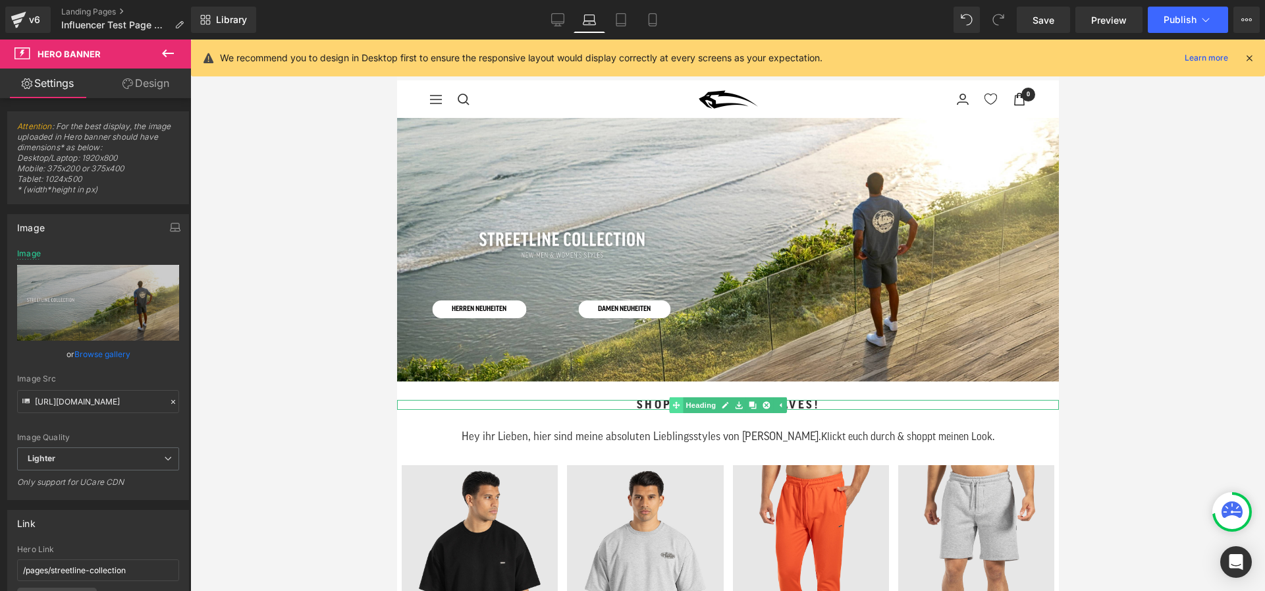
click at [674, 404] on div "Shop my Smilodox Faves! Heading" at bounding box center [727, 405] width 662 height 10
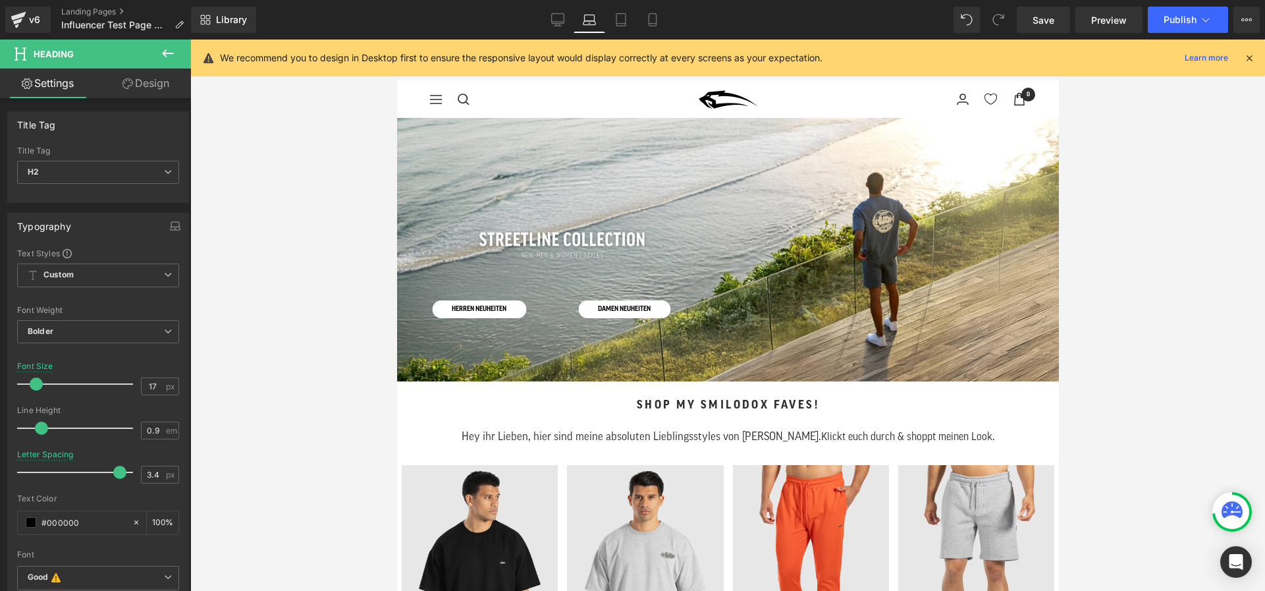
click at [155, 79] on link "Design" at bounding box center [145, 83] width 95 height 30
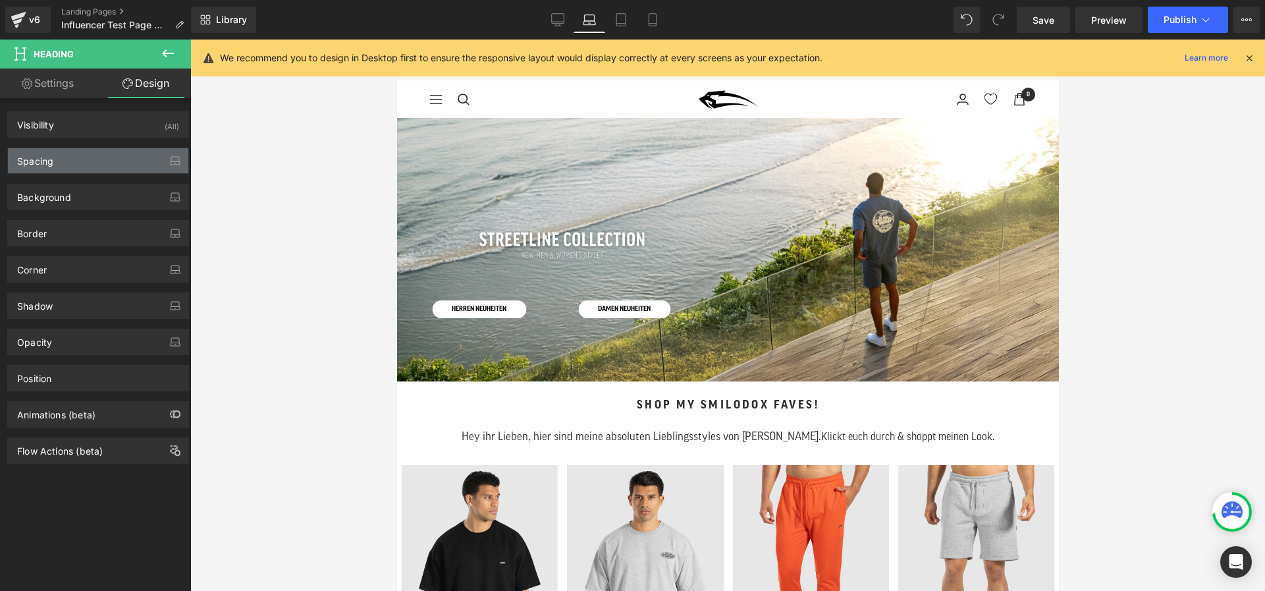
click at [72, 164] on div "Spacing" at bounding box center [98, 160] width 180 height 25
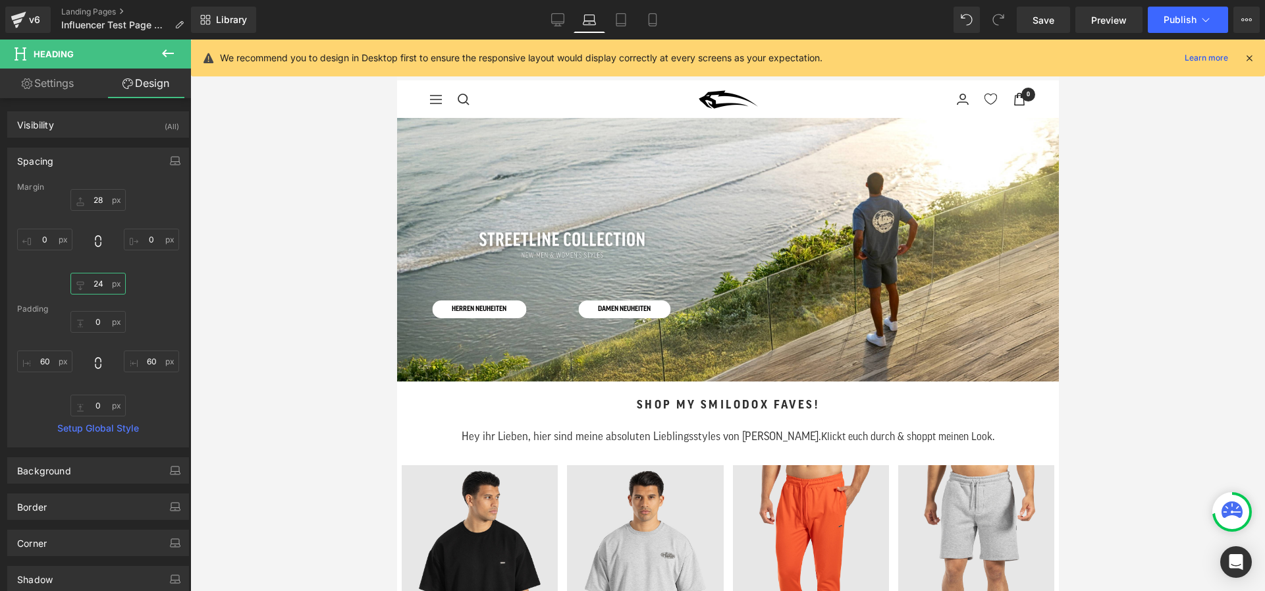
click at [92, 283] on input "24" at bounding box center [97, 284] width 55 height 22
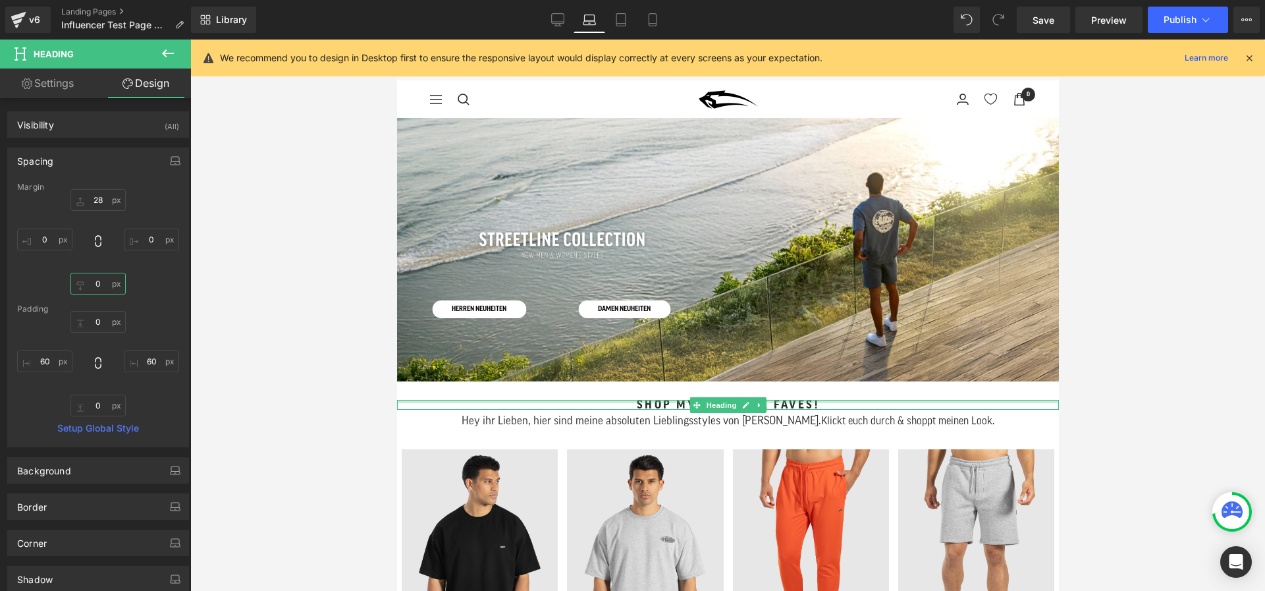
click at [647, 400] on div at bounding box center [727, 401] width 662 height 3
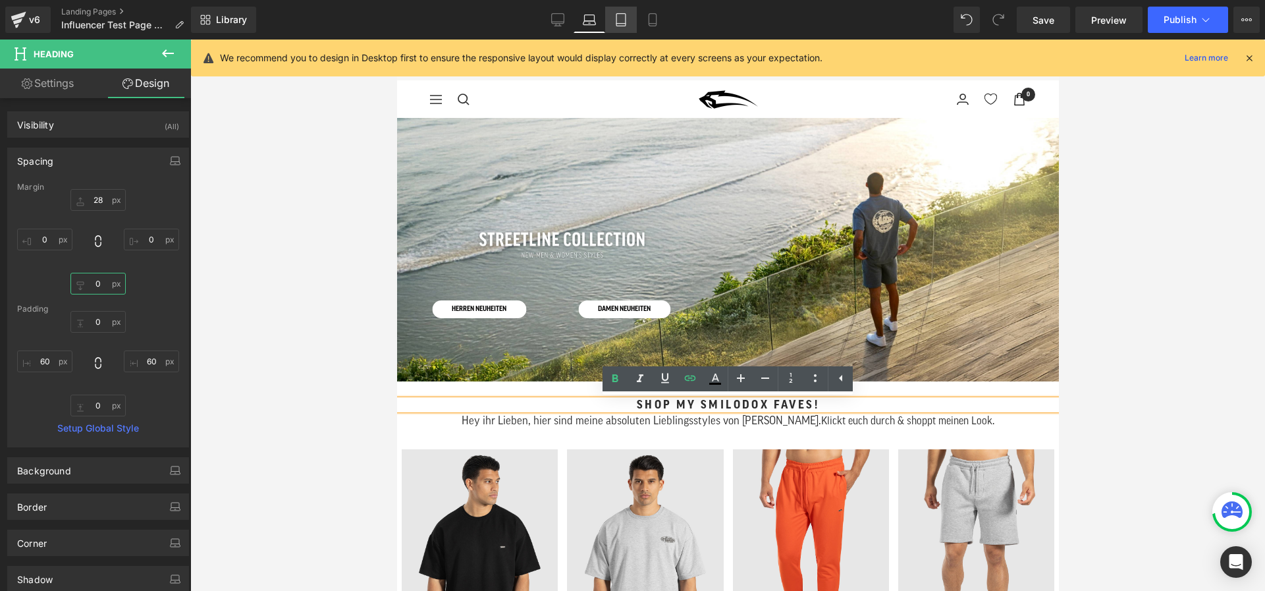
type input "0"
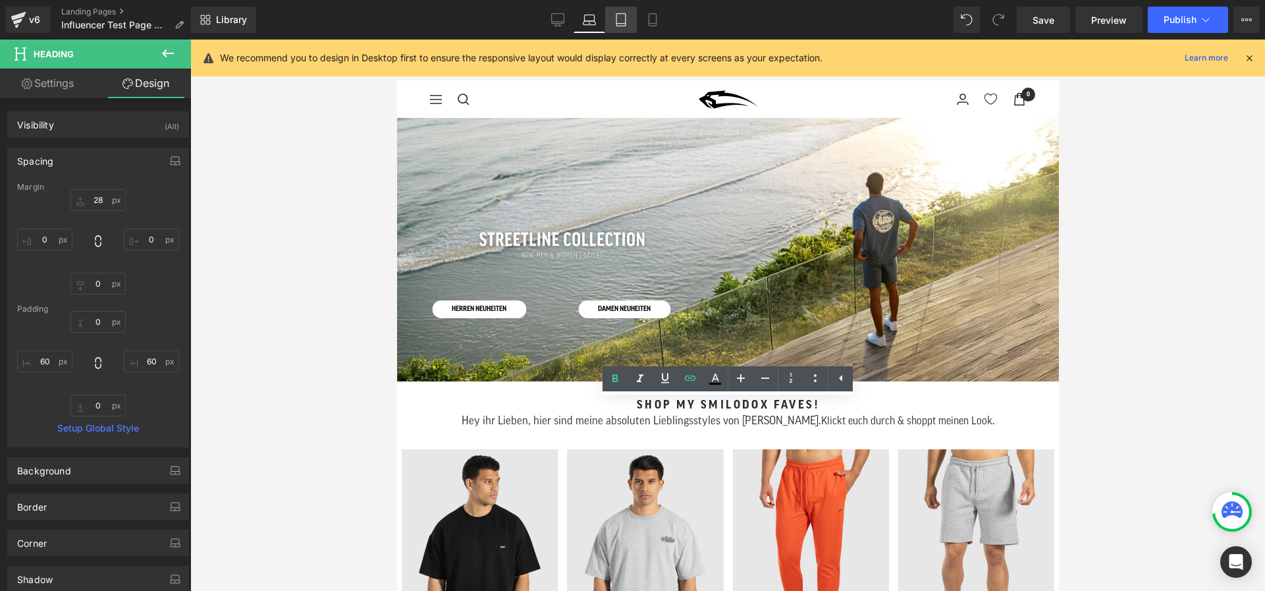
click at [614, 25] on icon at bounding box center [620, 19] width 13 height 13
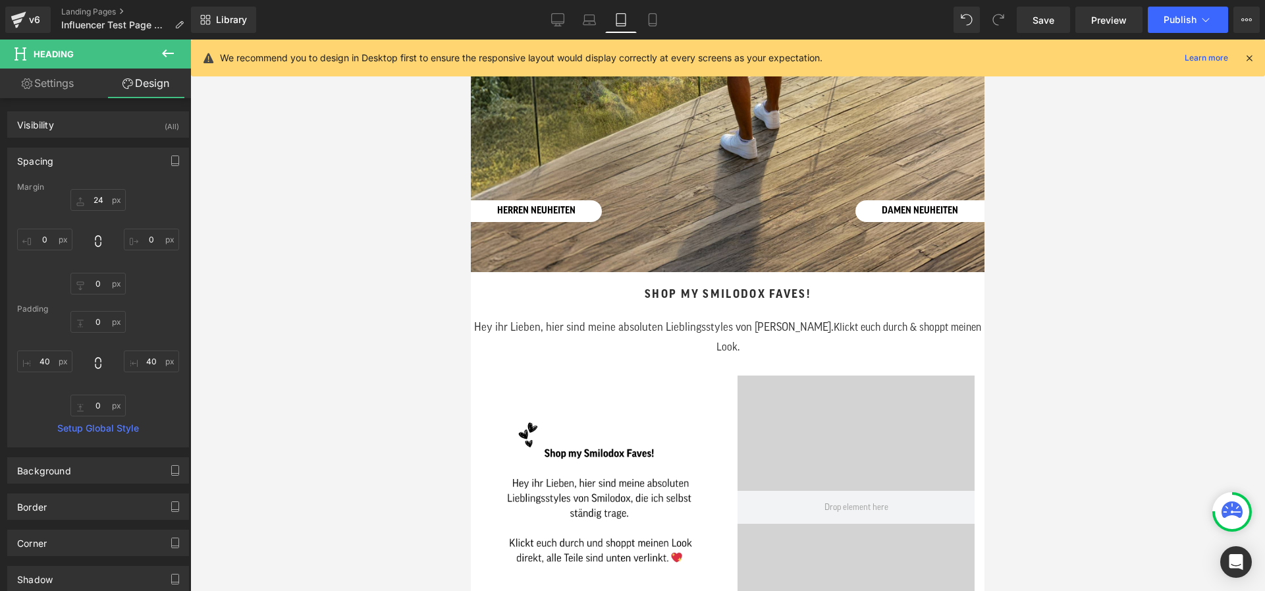
scroll to position [448, 0]
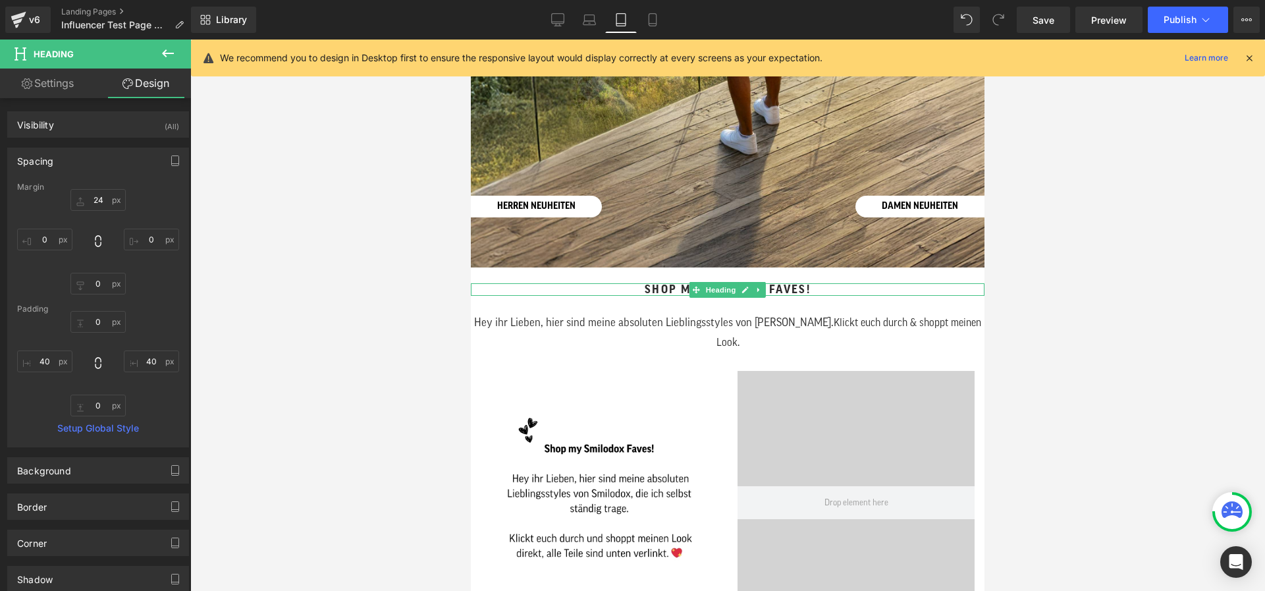
click at [651, 287] on span "Shop my Smilodox Faves!" at bounding box center [728, 289] width 166 height 11
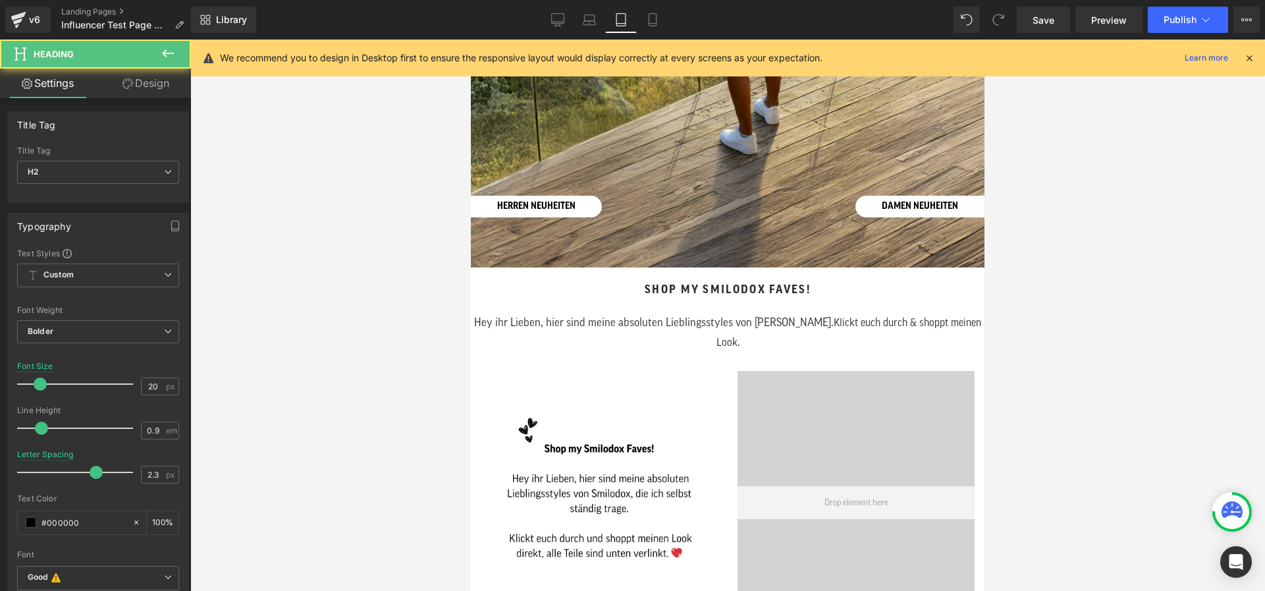
click at [152, 84] on link "Design" at bounding box center [145, 83] width 95 height 30
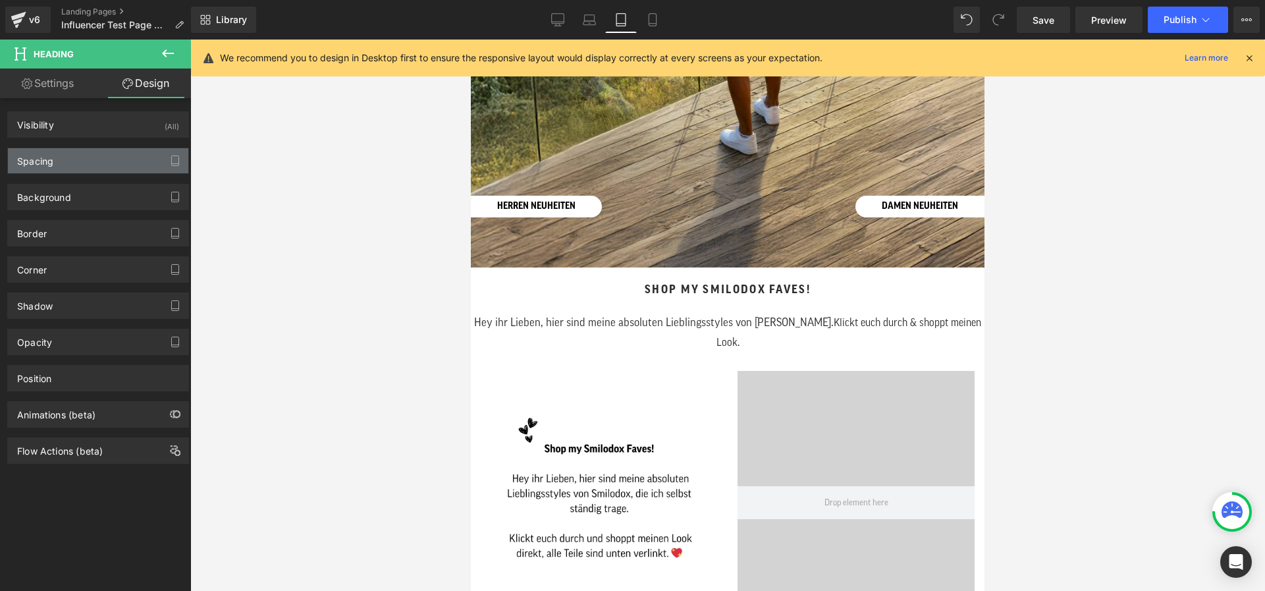
click at [76, 167] on div "Spacing" at bounding box center [98, 160] width 180 height 25
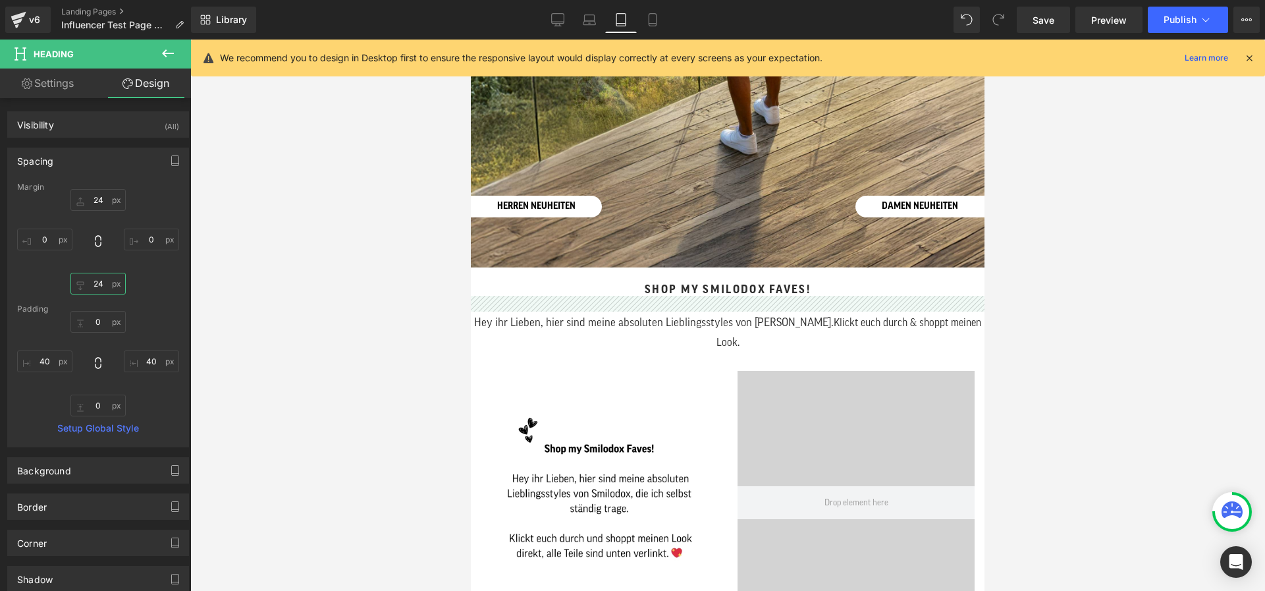
click at [99, 279] on input "24" at bounding box center [97, 284] width 55 height 22
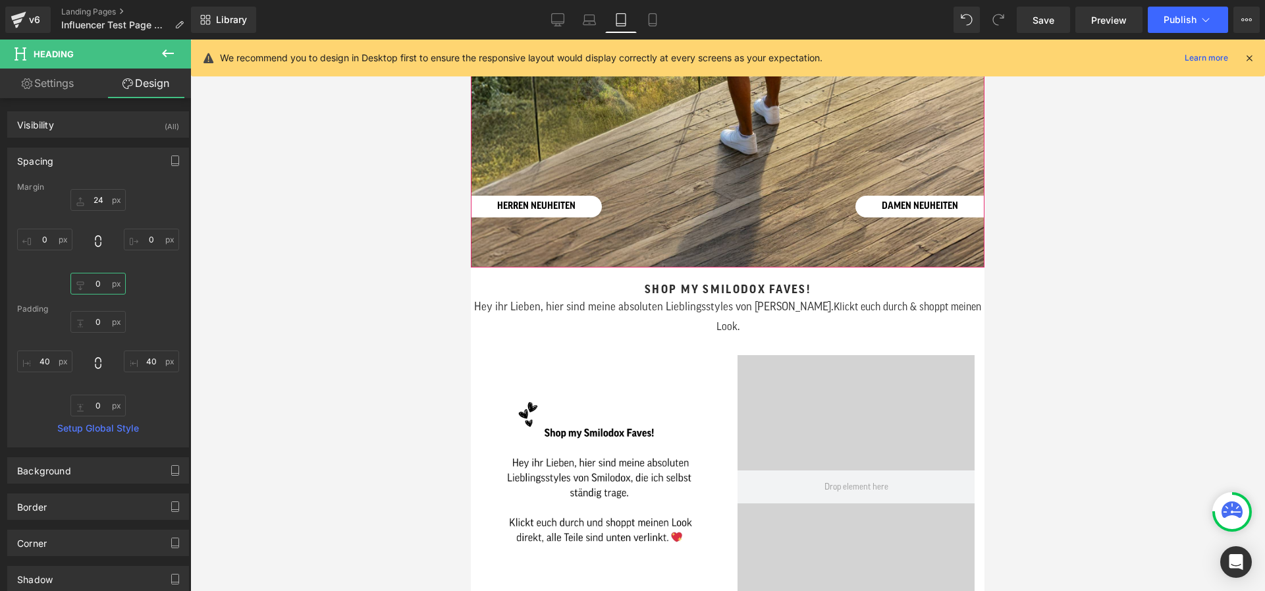
scroll to position [448, 0]
type input "0"
click at [647, 16] on icon at bounding box center [652, 19] width 13 height 13
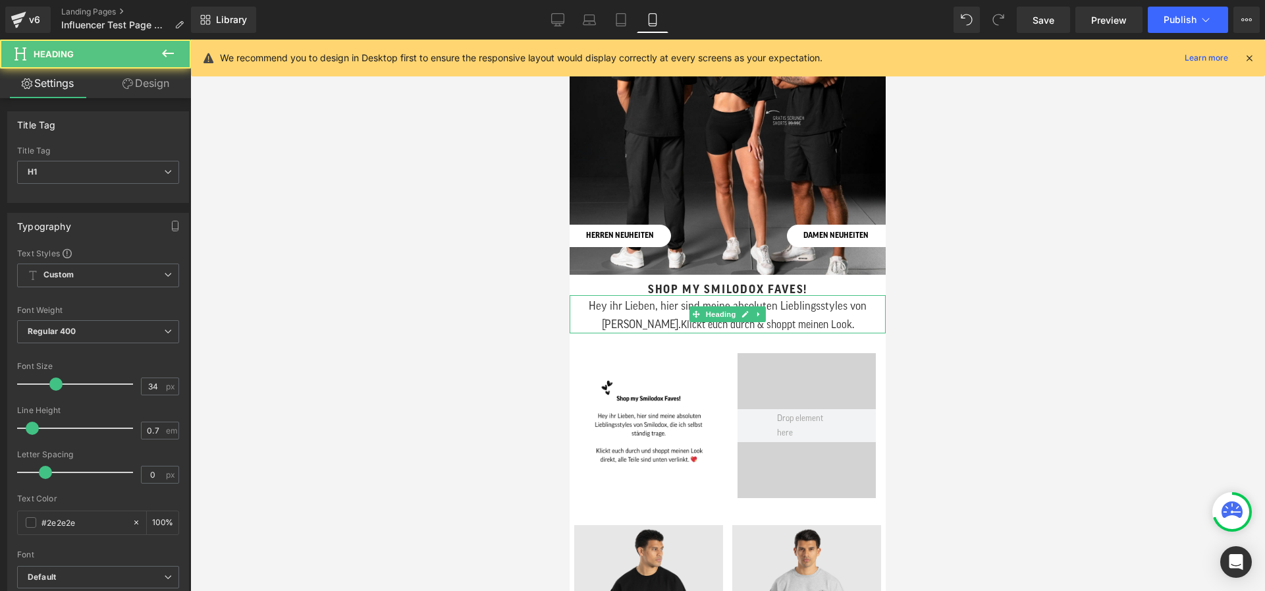
click at [620, 317] on h1 "Hey ihr Lieben, hier sind meine absoluten Lieblingsstyles von [PERSON_NAME]. Kl…" at bounding box center [727, 314] width 303 height 39
click at [693, 317] on icon at bounding box center [696, 314] width 7 height 8
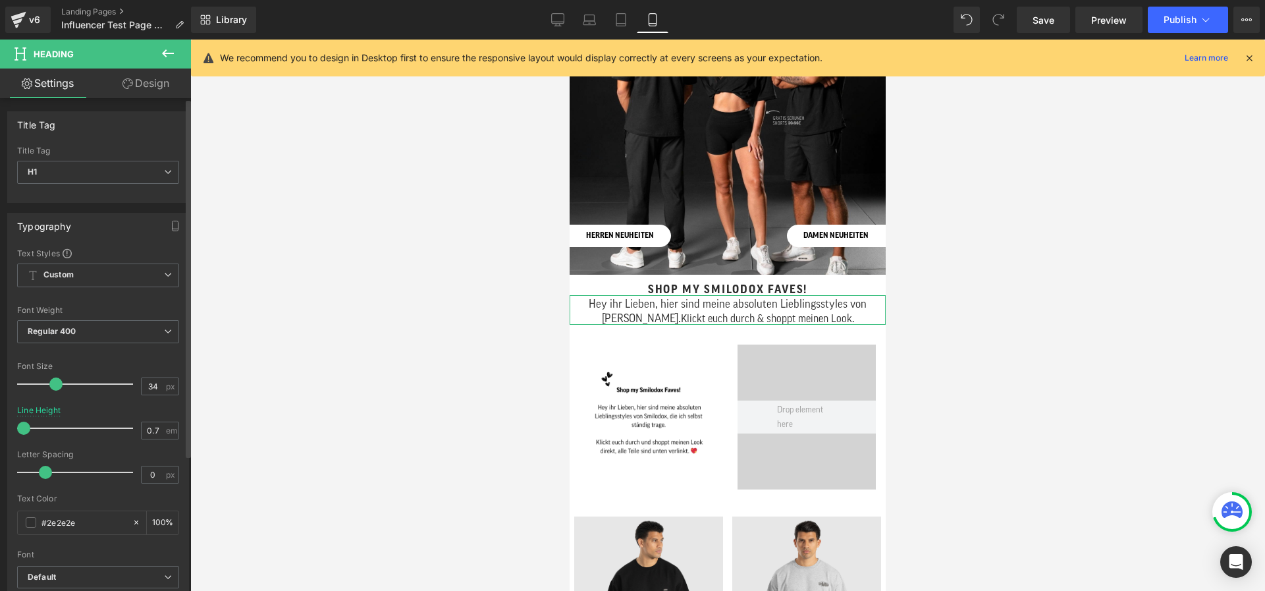
drag, startPoint x: 28, startPoint y: 427, endPoint x: 21, endPoint y: 429, distance: 7.4
click at [20, 427] on span at bounding box center [23, 427] width 13 height 13
click at [132, 95] on link "Design" at bounding box center [145, 83] width 95 height 30
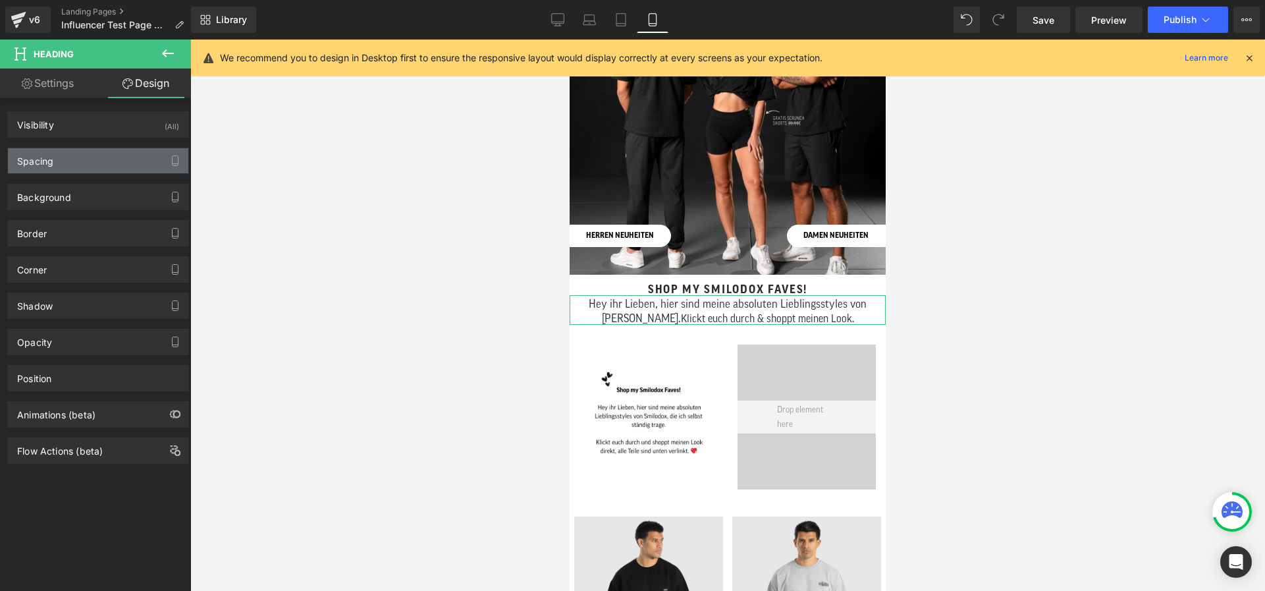
click at [97, 157] on div "Spacing" at bounding box center [98, 160] width 180 height 25
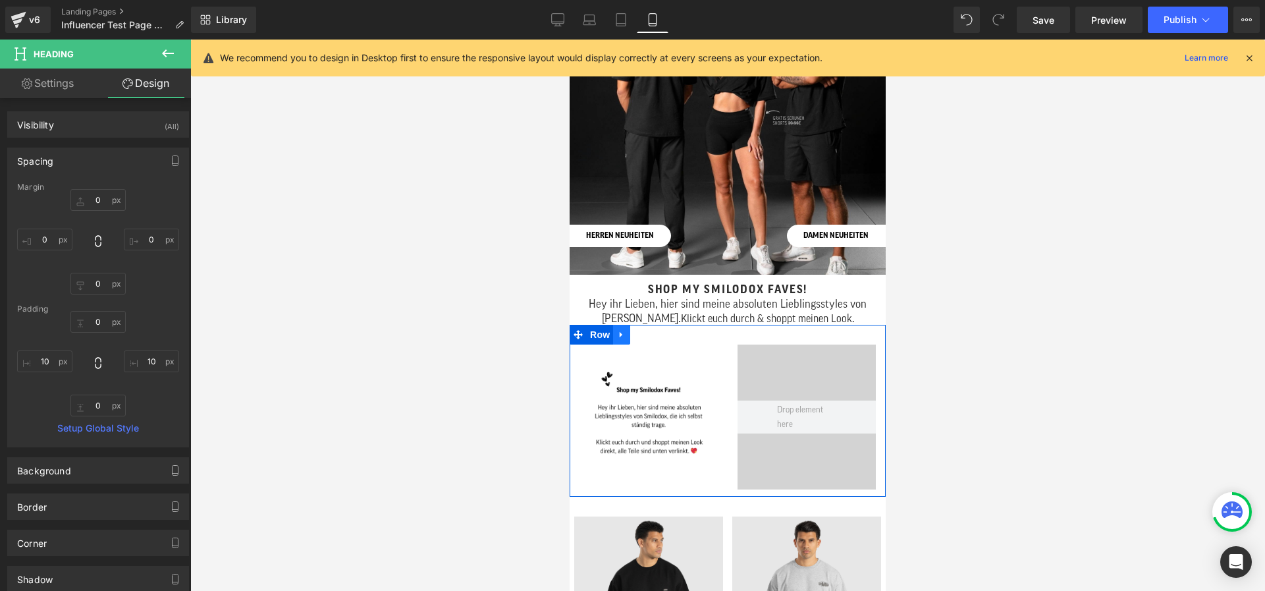
click at [624, 334] on icon at bounding box center [621, 334] width 9 height 10
click at [655, 335] on icon at bounding box center [655, 334] width 9 height 9
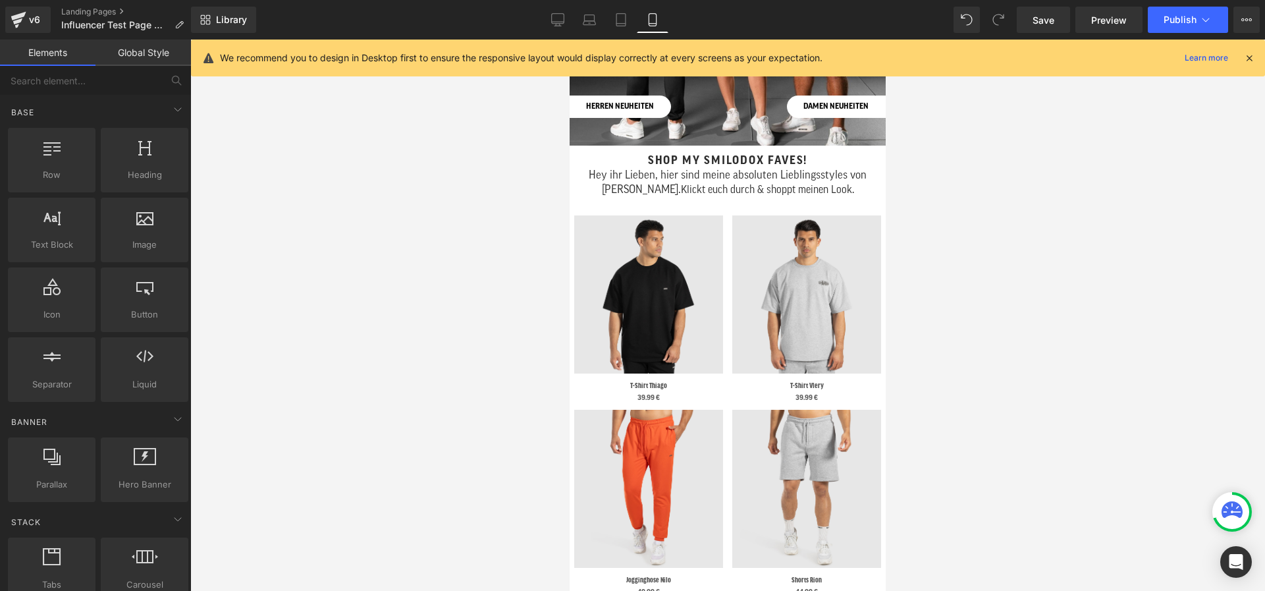
scroll to position [0, 0]
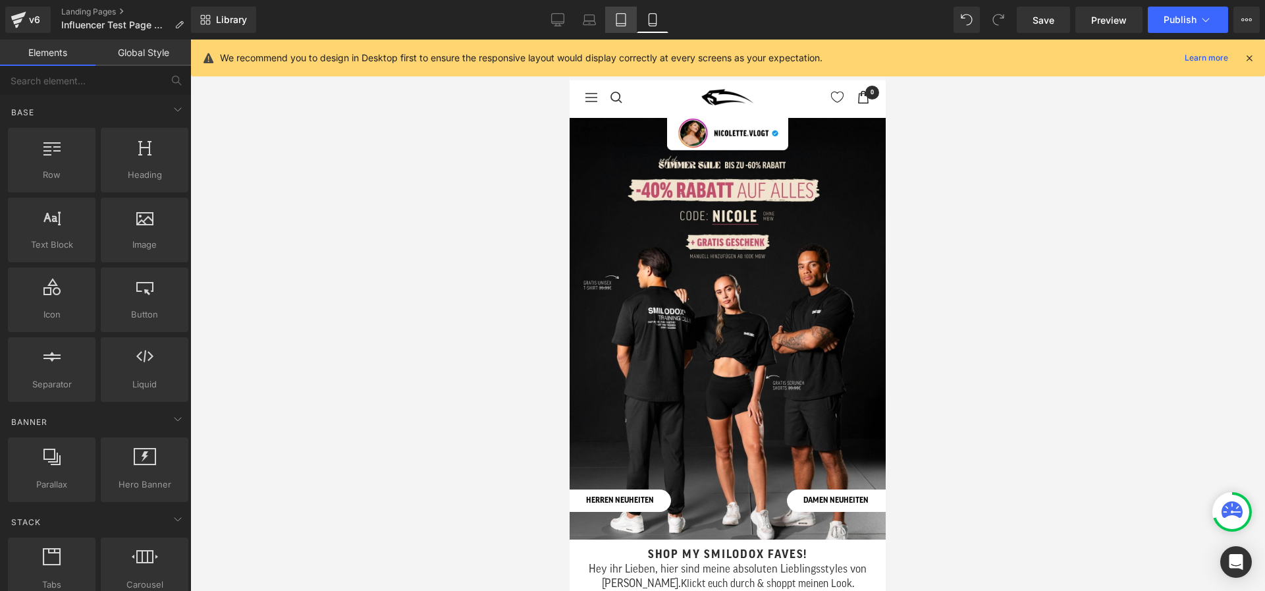
click at [623, 14] on icon at bounding box center [620, 20] width 9 height 13
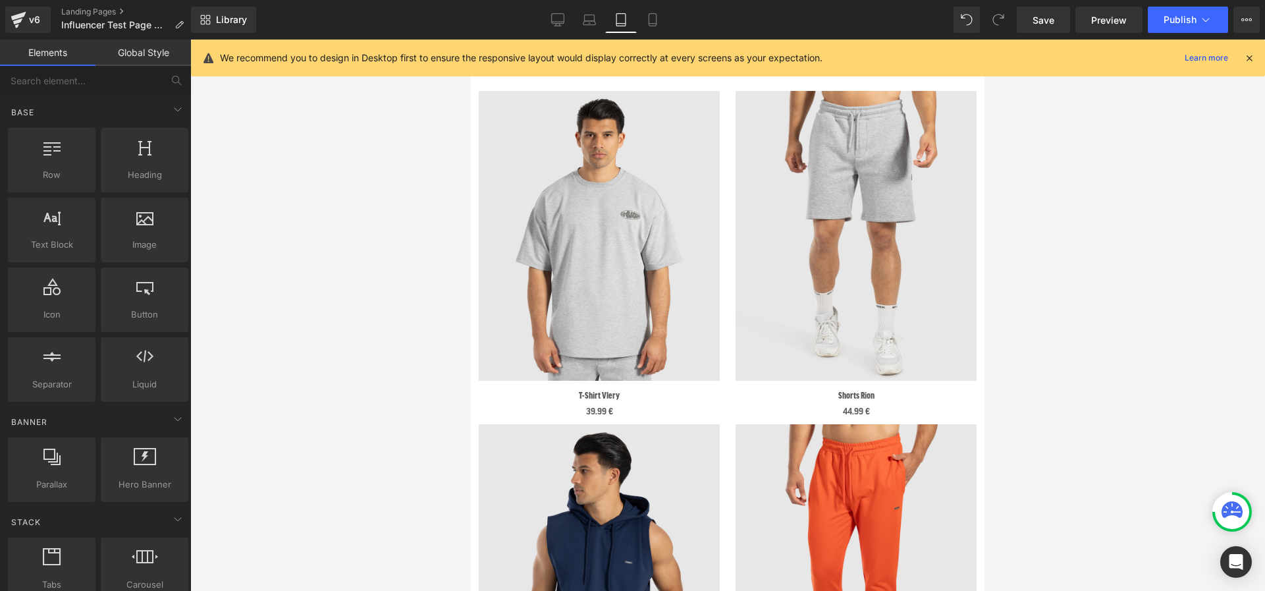
scroll to position [3782, 0]
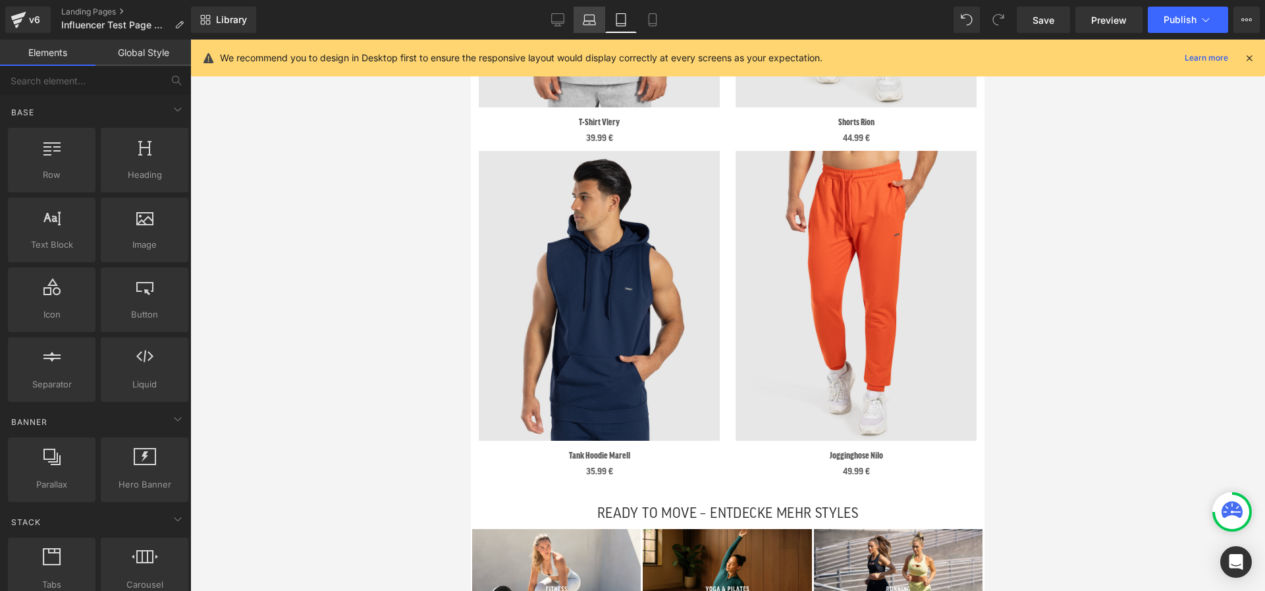
click at [590, 30] on link "Laptop" at bounding box center [590, 20] width 32 height 26
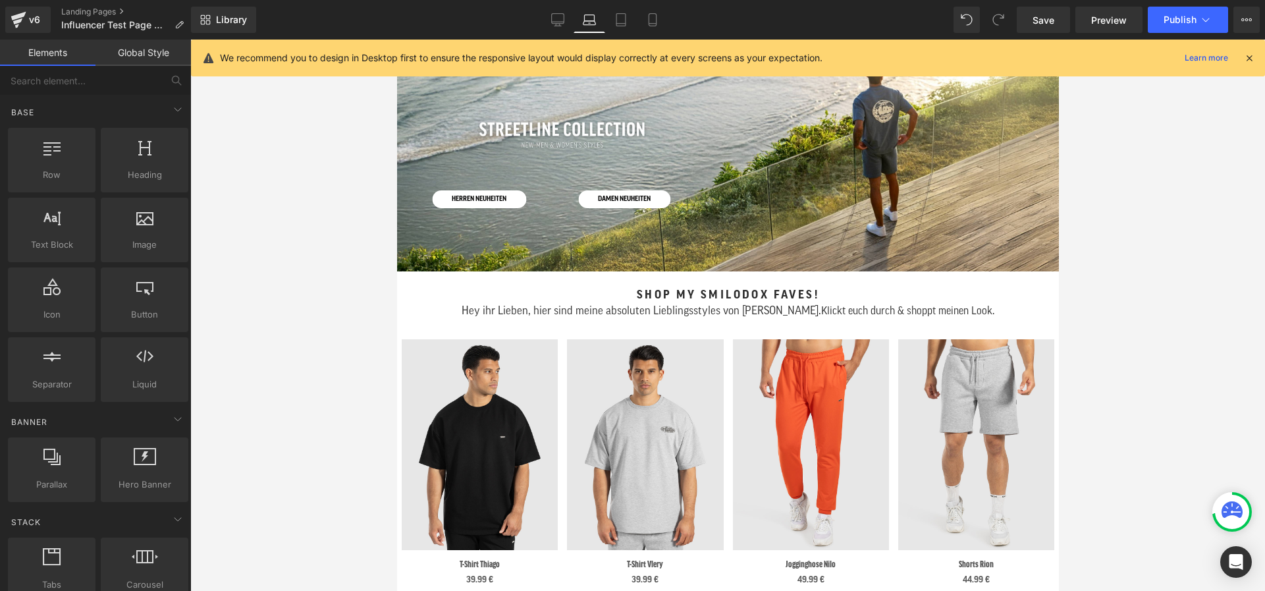
scroll to position [0, 0]
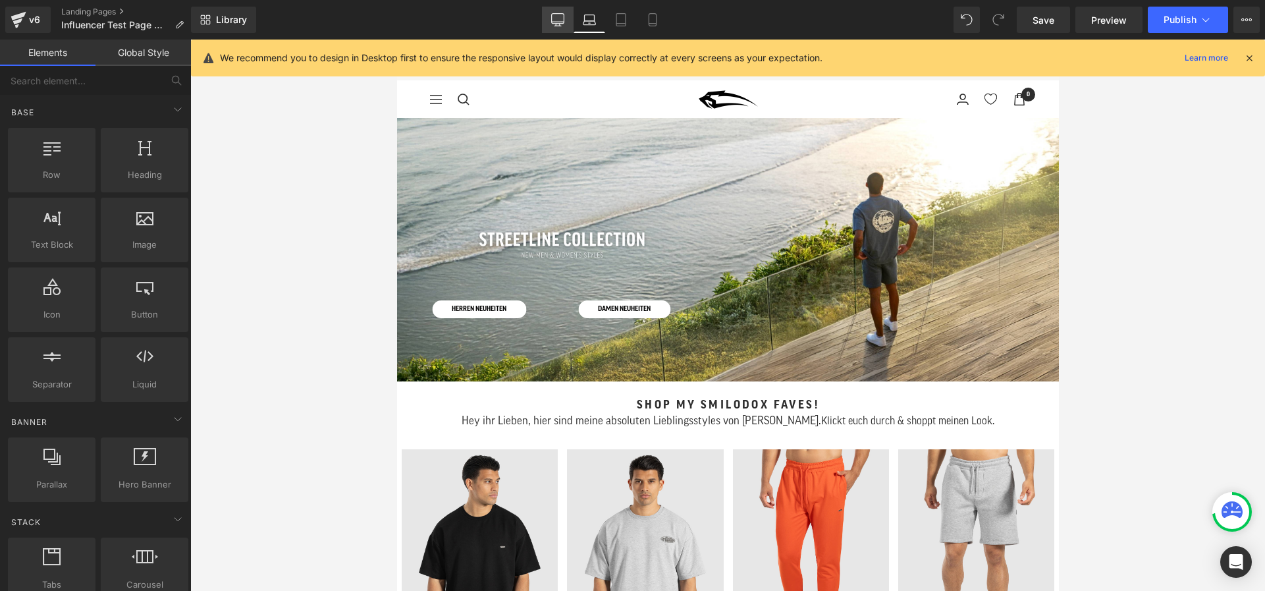
click at [558, 22] on icon at bounding box center [557, 22] width 13 height 0
